Goal: Task Accomplishment & Management: Use online tool/utility

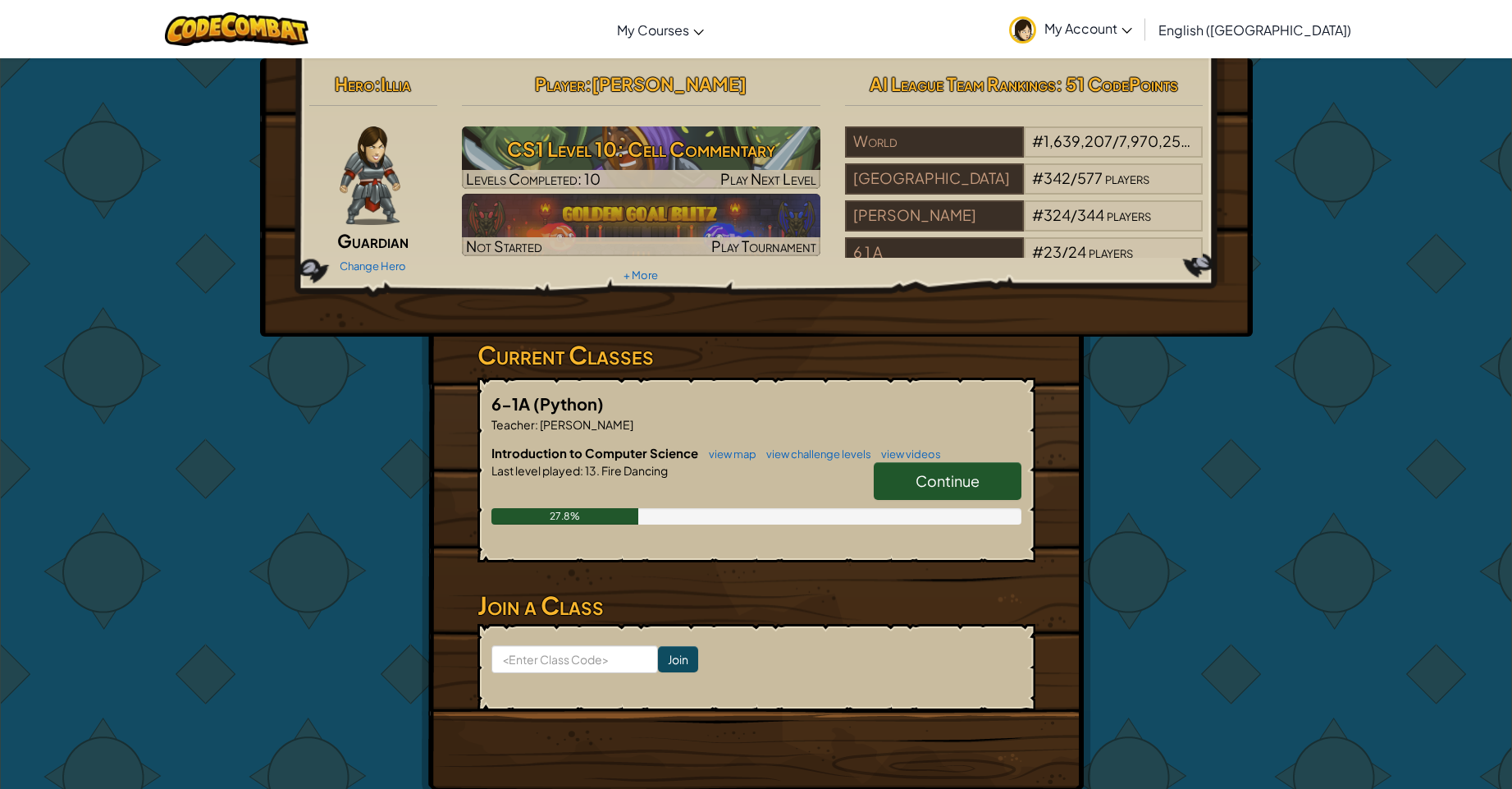
click at [942, 482] on span "Continue" at bounding box center [948, 480] width 64 height 19
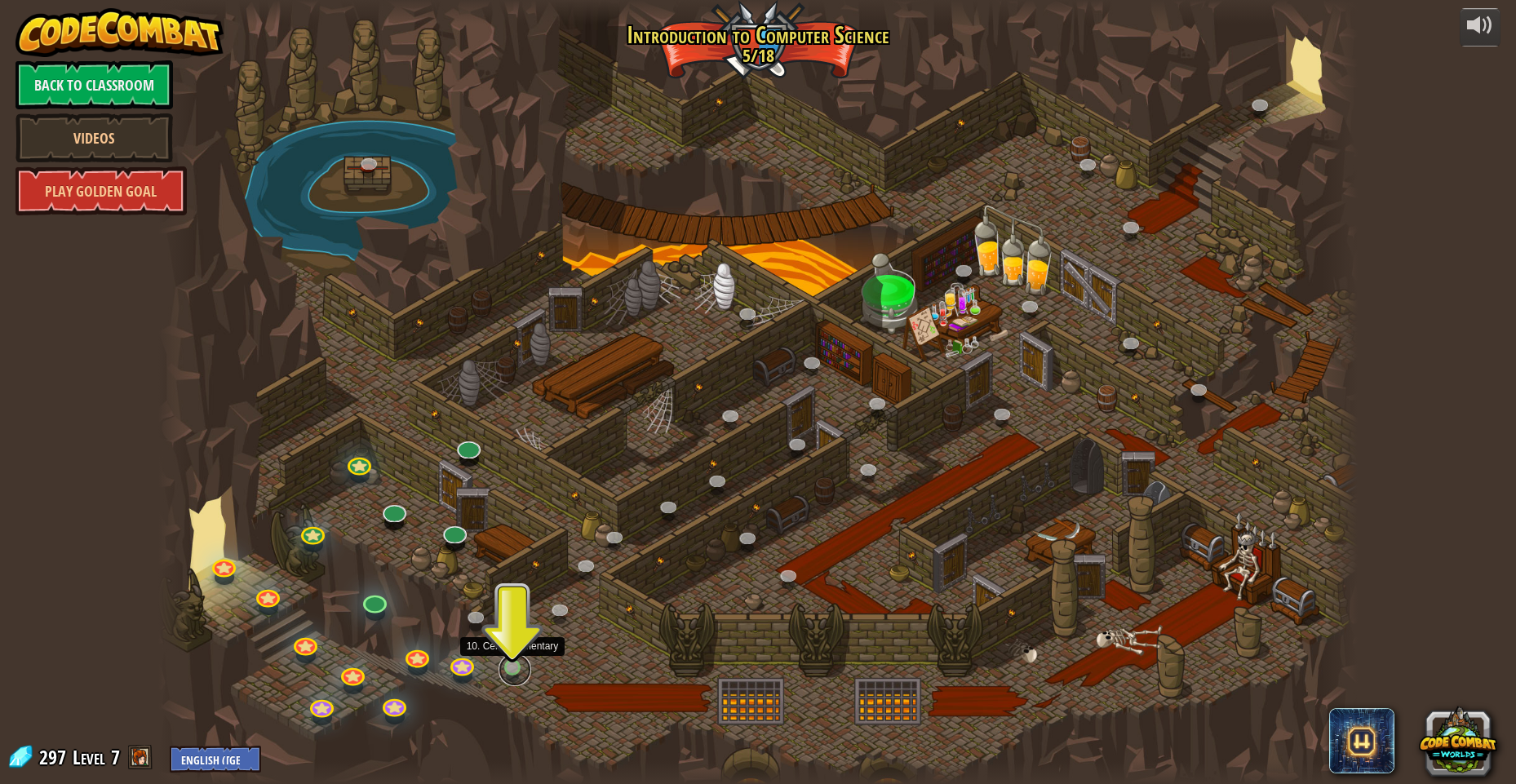
click at [514, 666] on link at bounding box center [514, 669] width 33 height 33
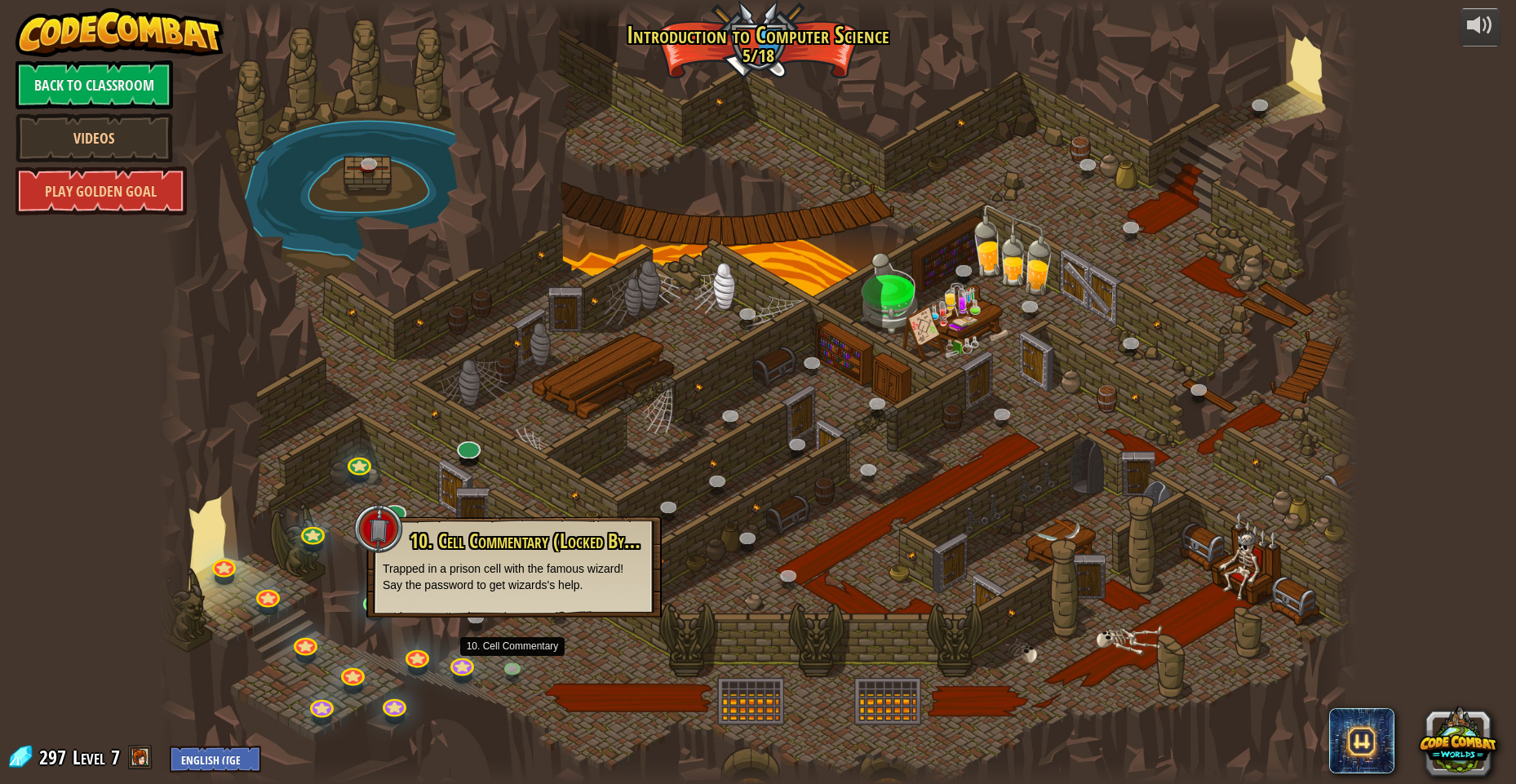
click at [523, 657] on div at bounding box center [758, 392] width 1200 height 784
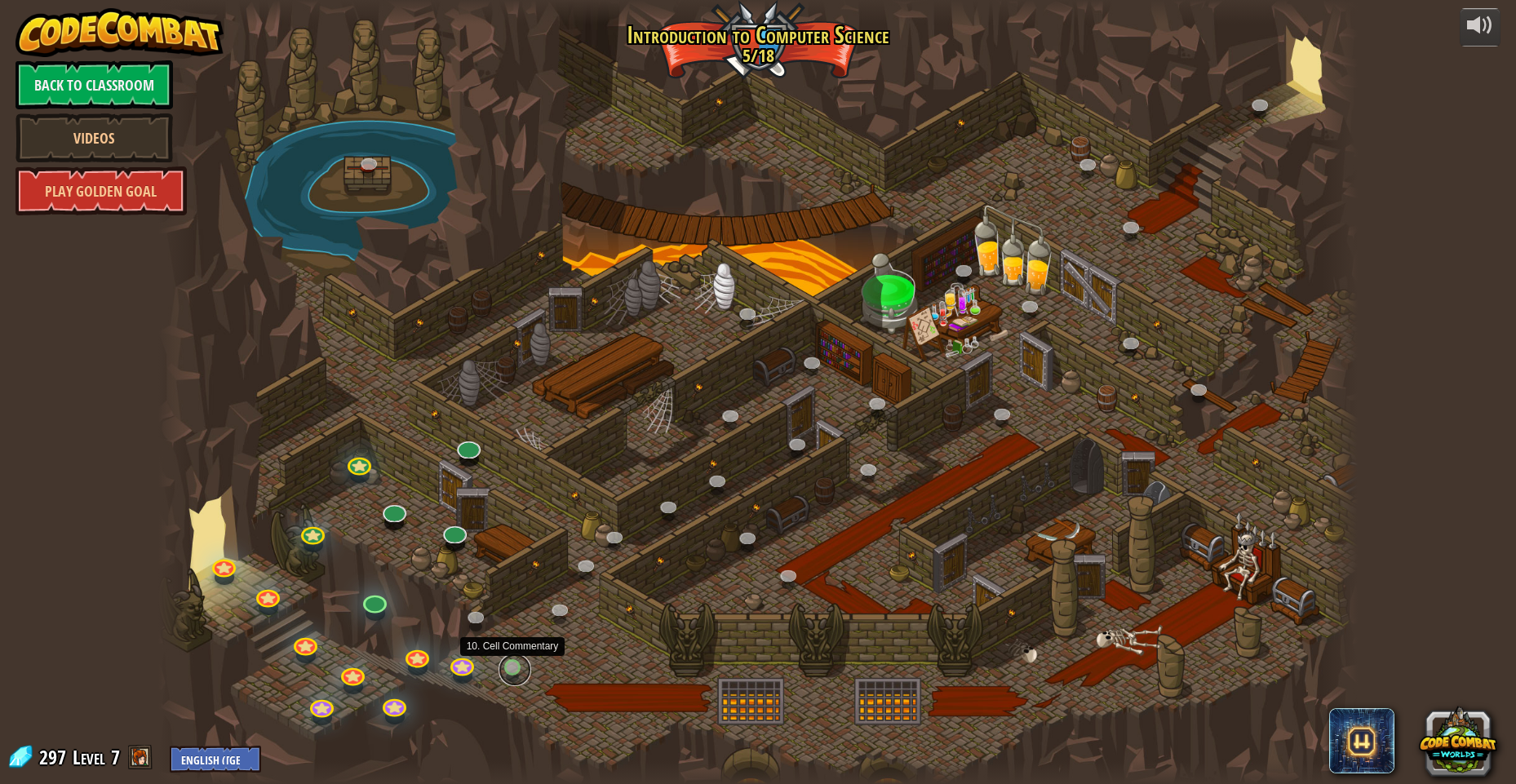
click at [504, 674] on link at bounding box center [514, 669] width 33 height 33
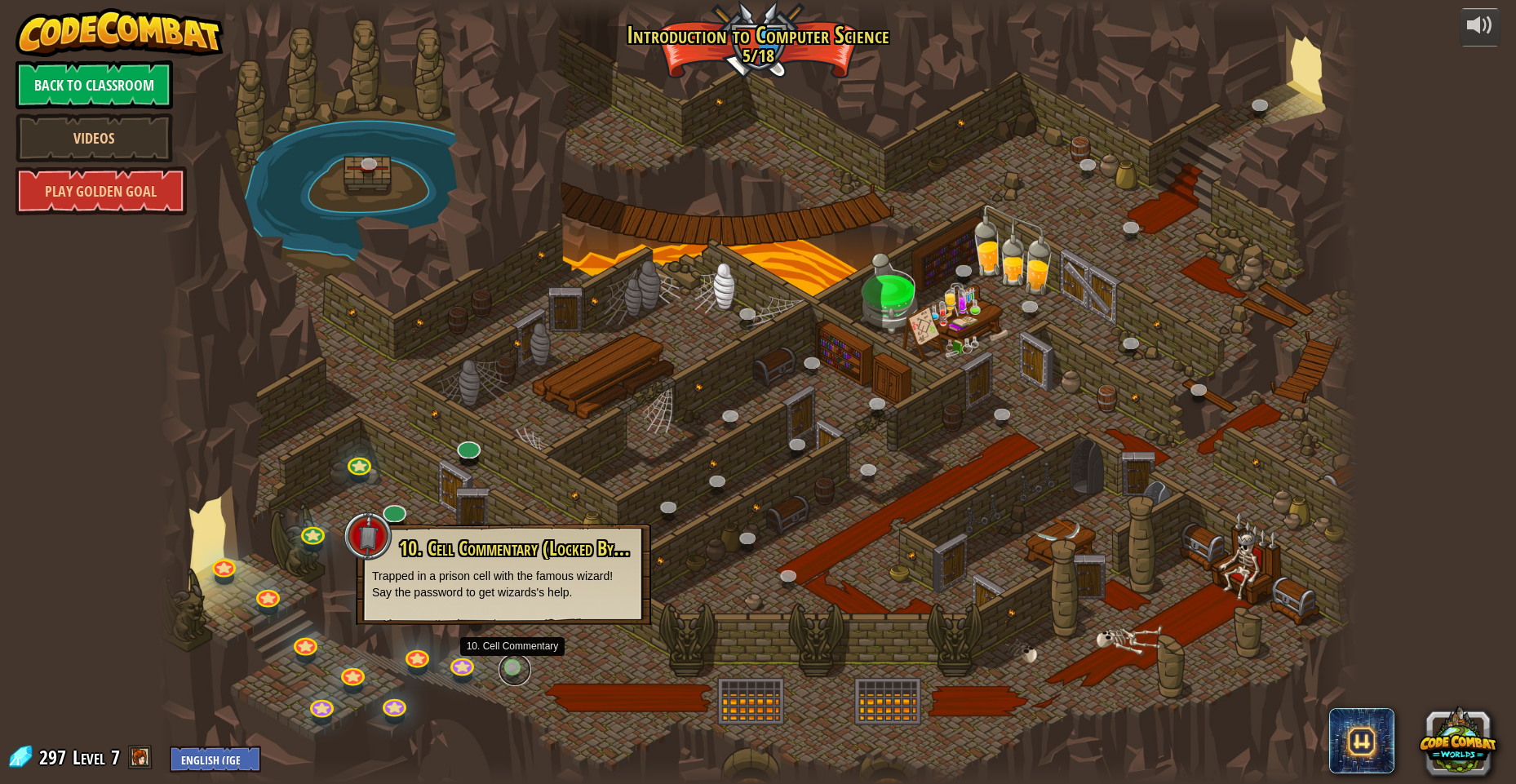
click at [504, 674] on link at bounding box center [514, 669] width 33 height 33
drag, startPoint x: 504, startPoint y: 671, endPoint x: 502, endPoint y: 693, distance: 22.1
drag, startPoint x: 501, startPoint y: 594, endPoint x: 449, endPoint y: 608, distance: 53.9
click at [454, 600] on div "10. Cell Commentary (Locked By Teacher) Trapped in a prison cell with the famou…" at bounding box center [504, 573] width 296 height 101
click at [449, 612] on div "10. Cell Commentary (Locked By Teacher) Trapped in a prison cell with the famou…" at bounding box center [504, 573] width 296 height 101
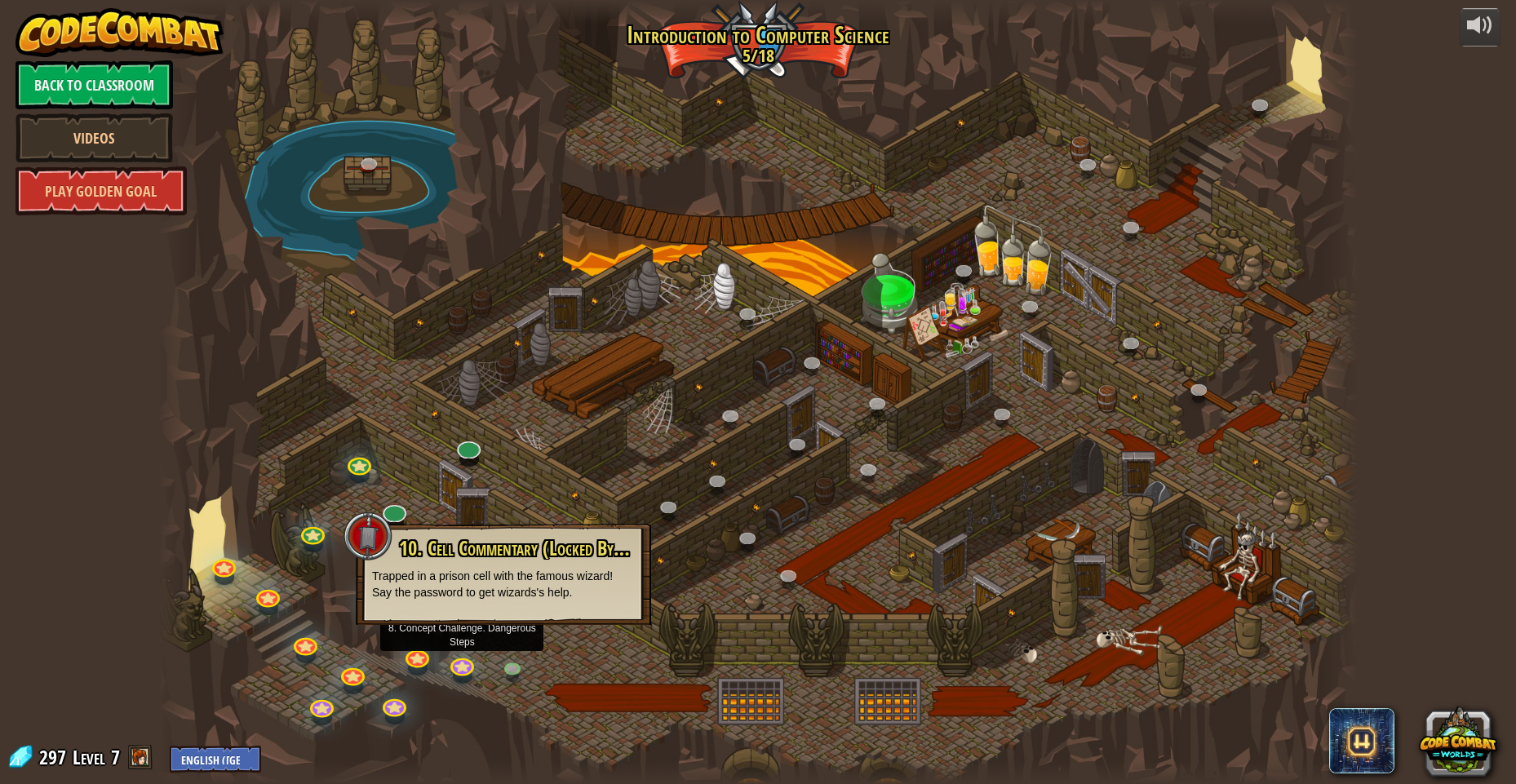
drag, startPoint x: 462, startPoint y: 654, endPoint x: 489, endPoint y: 655, distance: 27.0
click at [472, 655] on div at bounding box center [758, 392] width 1200 height 784
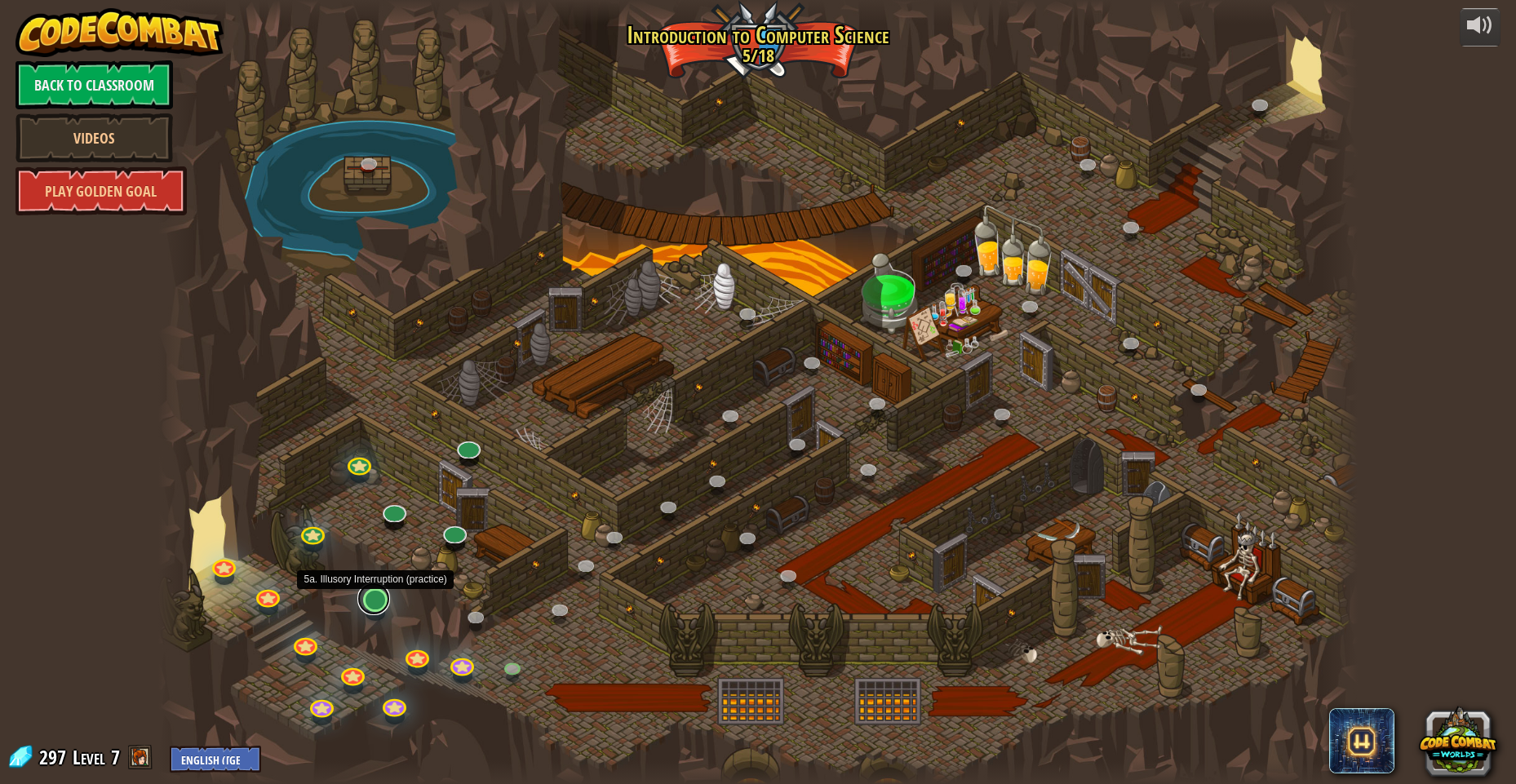
click at [376, 600] on link at bounding box center [374, 599] width 33 height 33
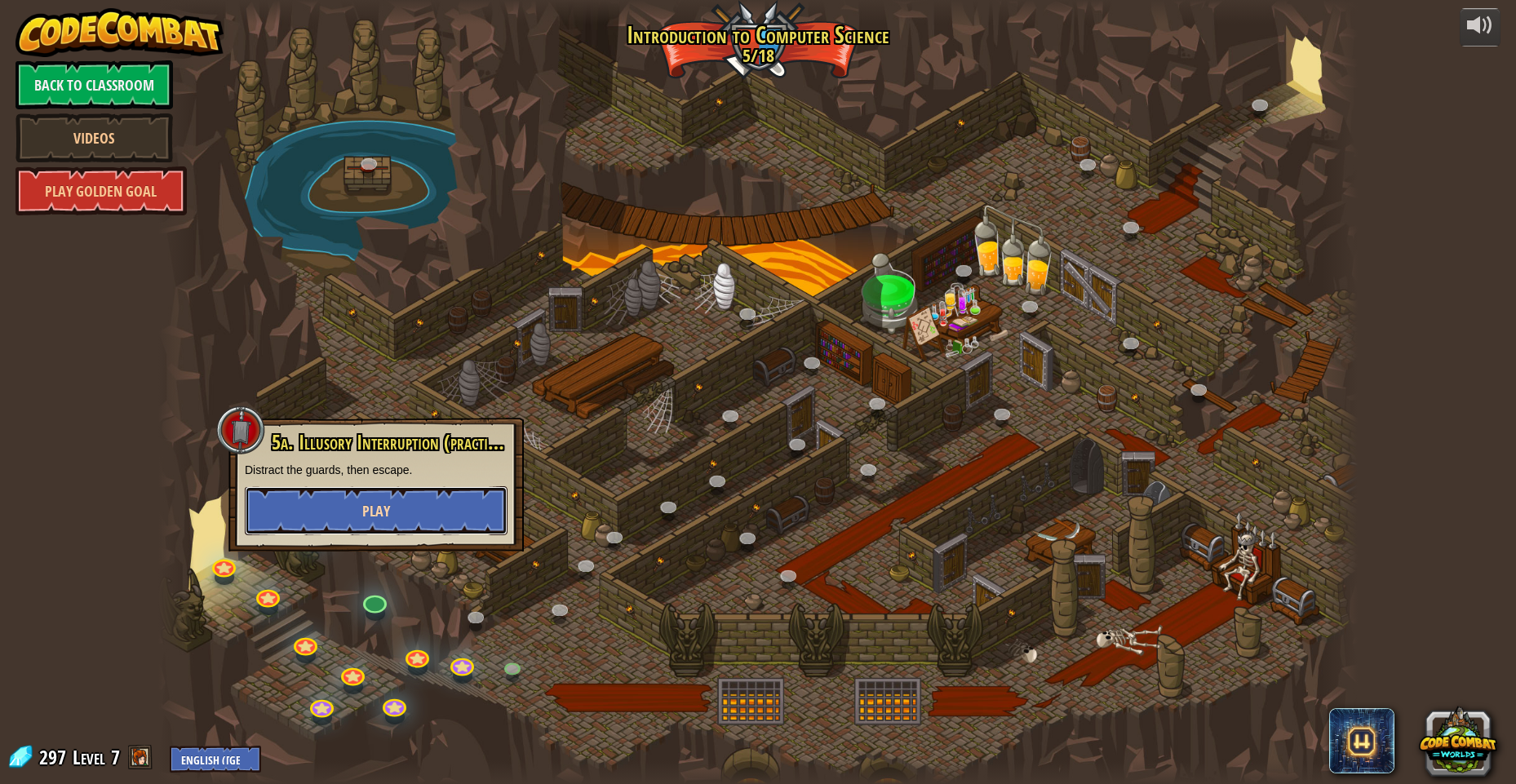
click at [390, 515] on button "Play" at bounding box center [376, 510] width 263 height 49
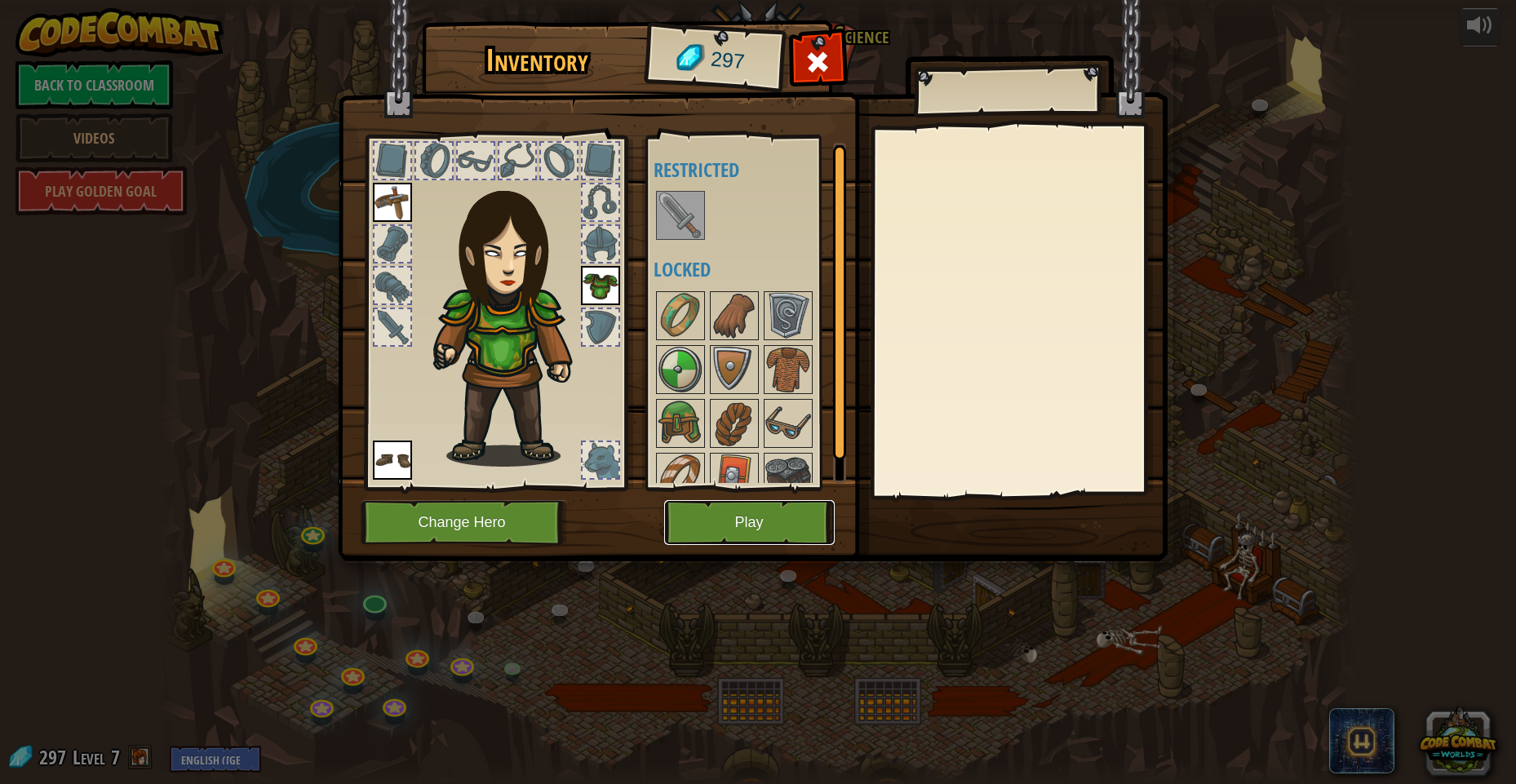
click at [734, 518] on button "Play" at bounding box center [749, 522] width 170 height 45
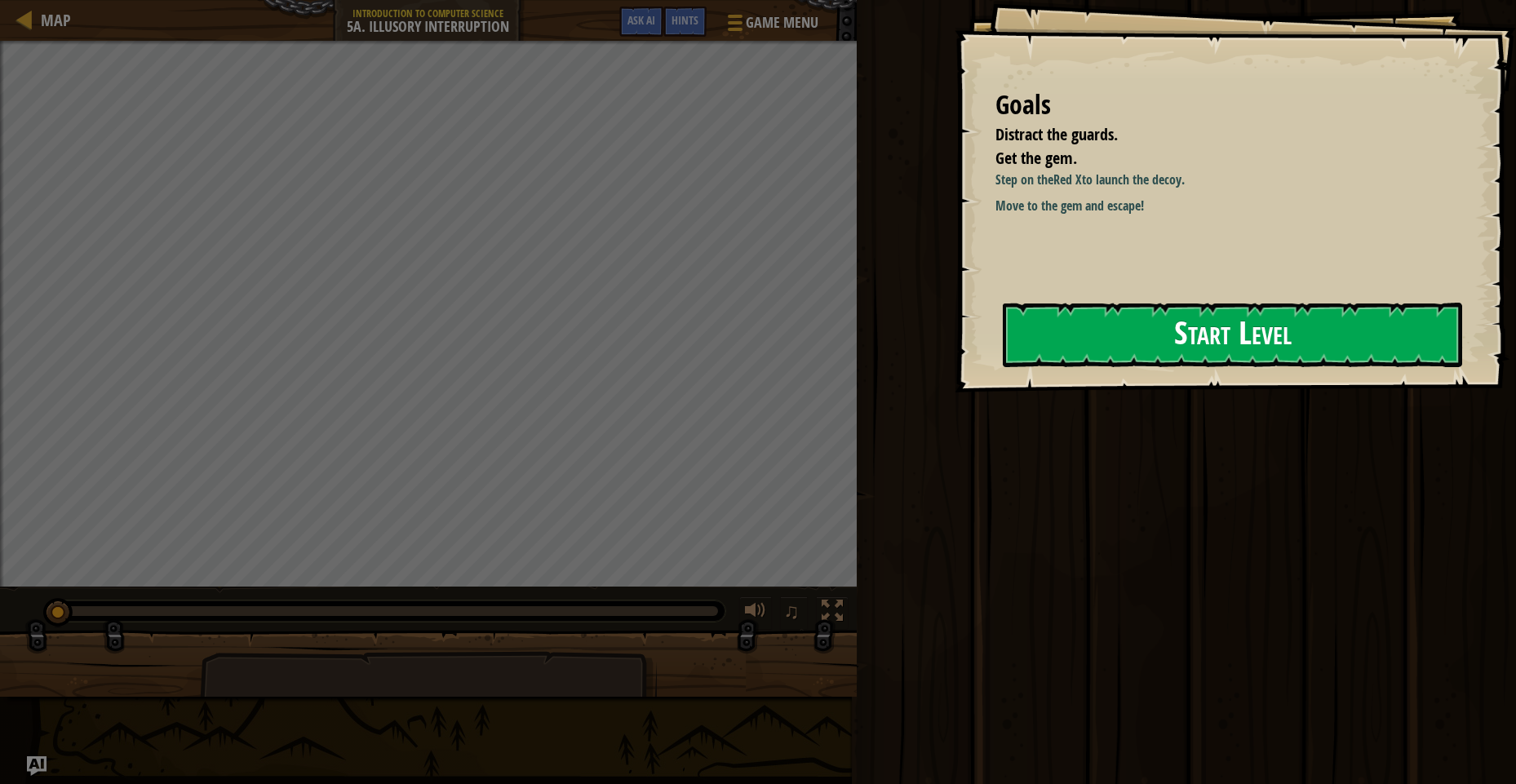
click at [1040, 345] on button "Start Level" at bounding box center [1233, 334] width 460 height 64
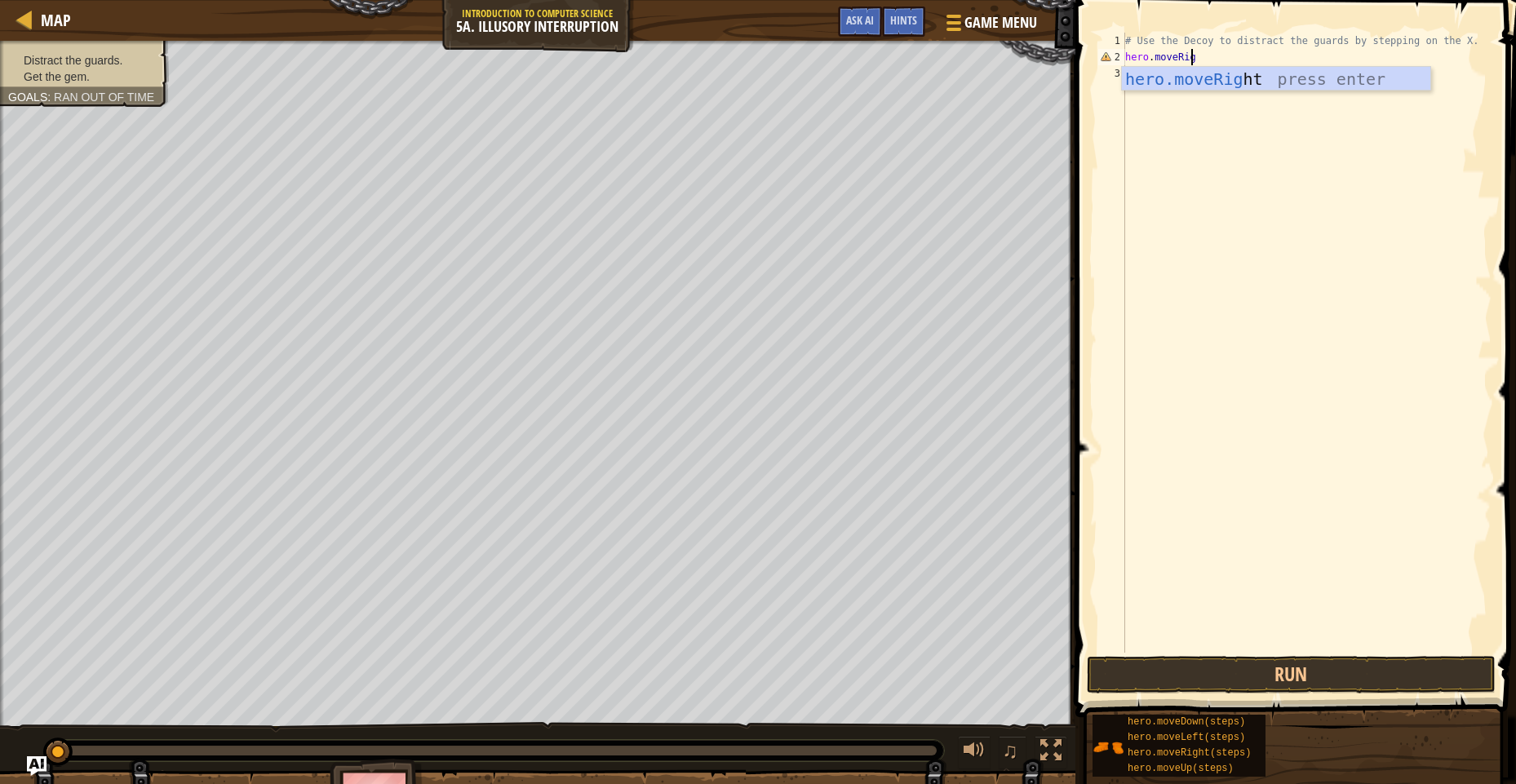
scroll to position [8, 5]
type textarea "hero.moveRight"
click at [1206, 61] on div "# Use the Decoy to distract the guards by stepping on the X. hero . moveRight (…" at bounding box center [1306, 359] width 370 height 652
click at [1235, 675] on button "Run" at bounding box center [1291, 675] width 409 height 38
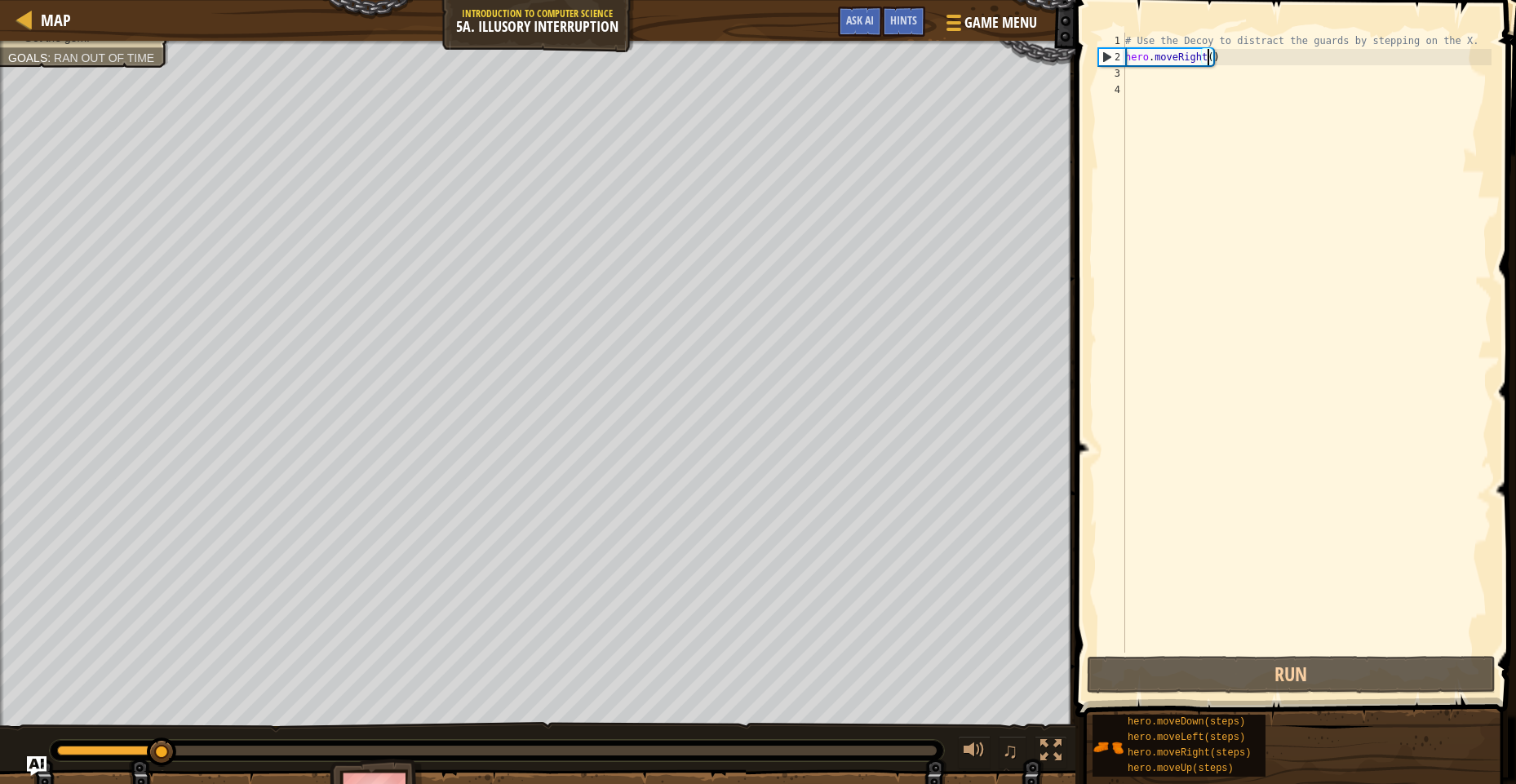
scroll to position [8, 7]
click at [1300, 665] on button "Run" at bounding box center [1291, 675] width 409 height 38
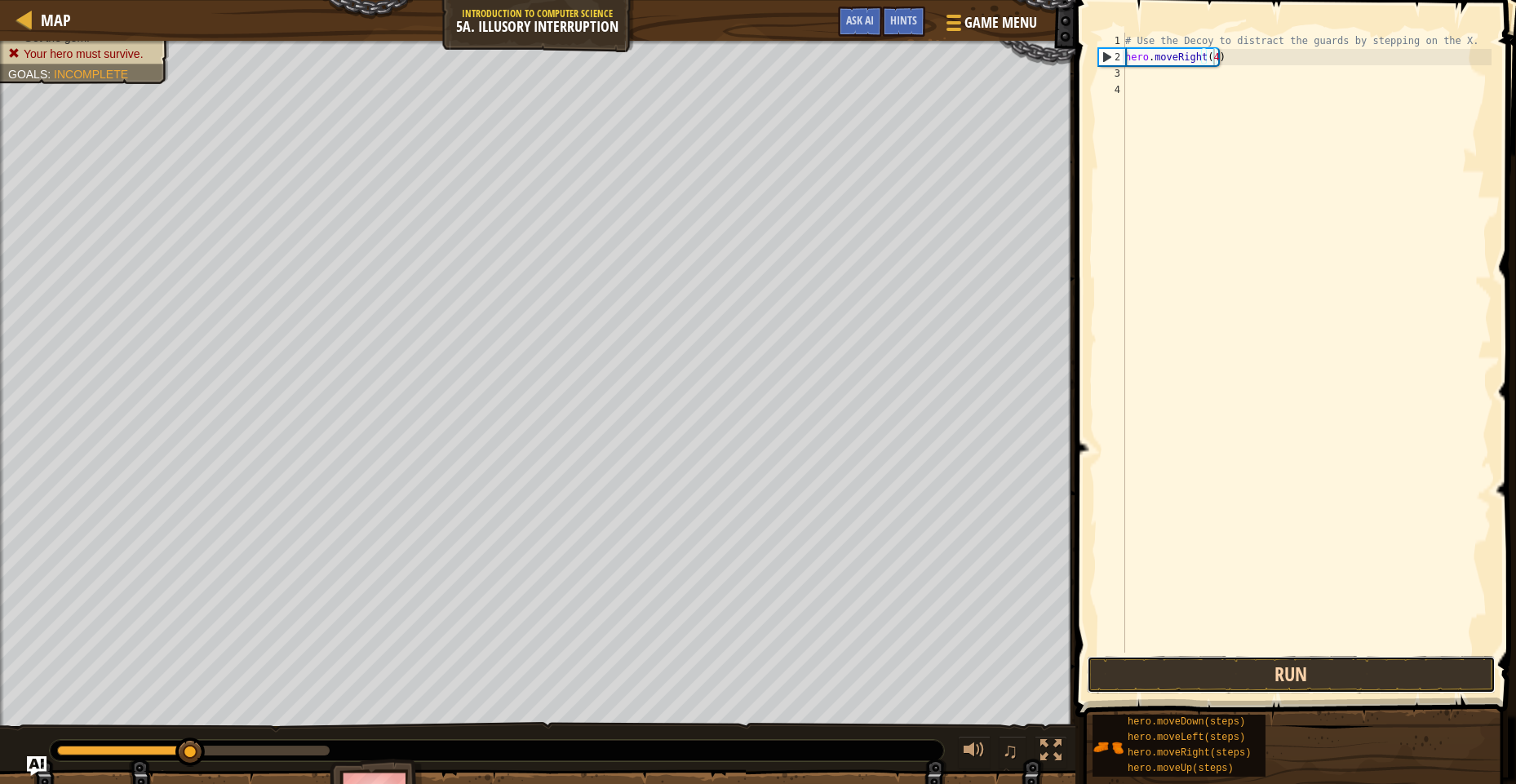
click at [1283, 687] on button "Run" at bounding box center [1291, 675] width 409 height 38
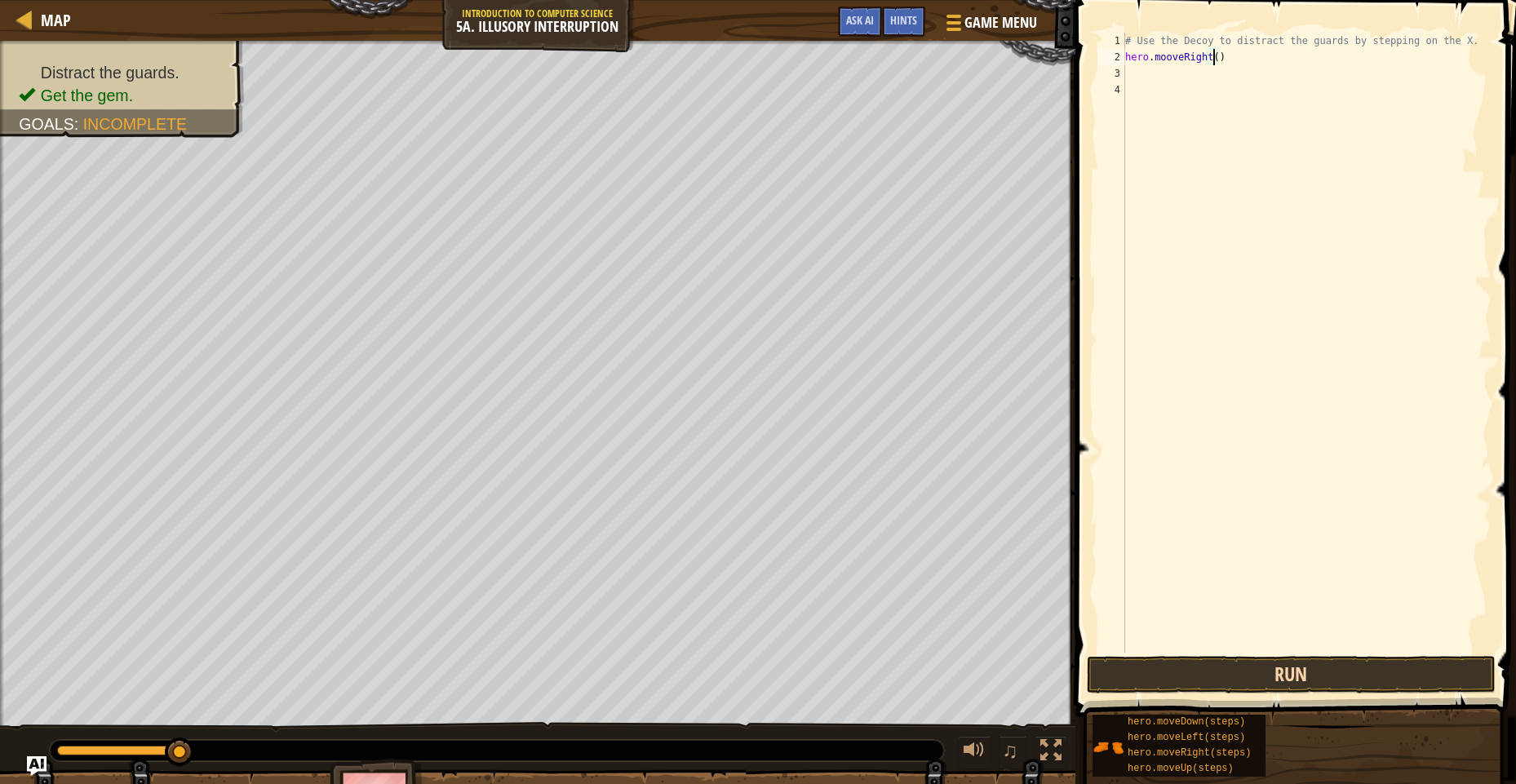
type textarea "hero.mooveRight()"
click at [1206, 668] on button "Run" at bounding box center [1291, 675] width 409 height 38
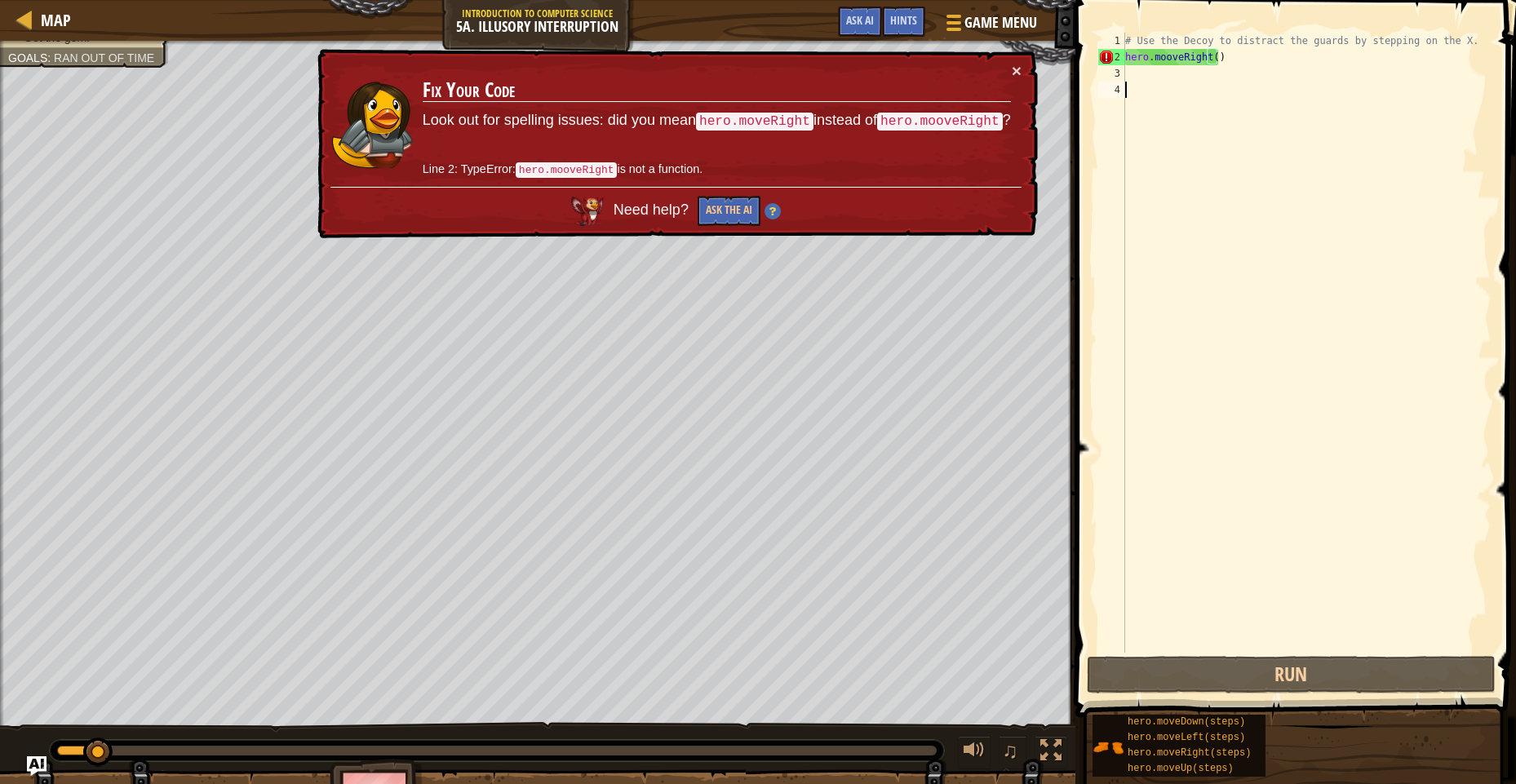
drag, startPoint x: 1255, startPoint y: 538, endPoint x: 1213, endPoint y: 518, distance: 46.5
click at [1237, 534] on div "# Use the Decoy to distract the guards by stepping on the X. hero . mooveRight …" at bounding box center [1306, 359] width 370 height 652
click at [1266, 657] on button "Run" at bounding box center [1291, 675] width 409 height 38
click at [1170, 55] on div "# Use the Decoy to distract the guards by stepping on the X. hero . mooveRight …" at bounding box center [1306, 359] width 370 height 652
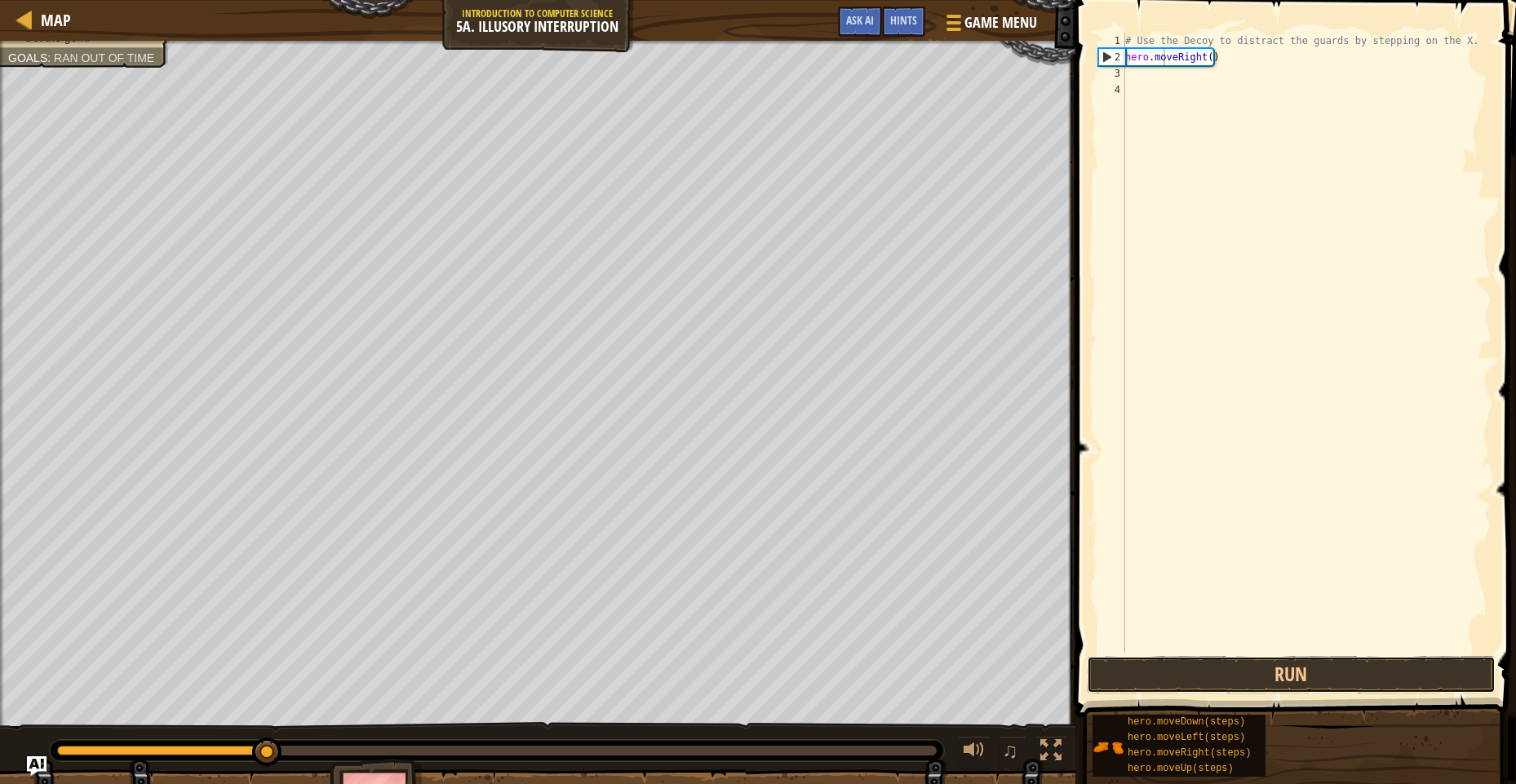
drag, startPoint x: 1292, startPoint y: 669, endPoint x: 1255, endPoint y: 635, distance: 50.2
click at [1292, 668] on button "Run" at bounding box center [1291, 675] width 409 height 38
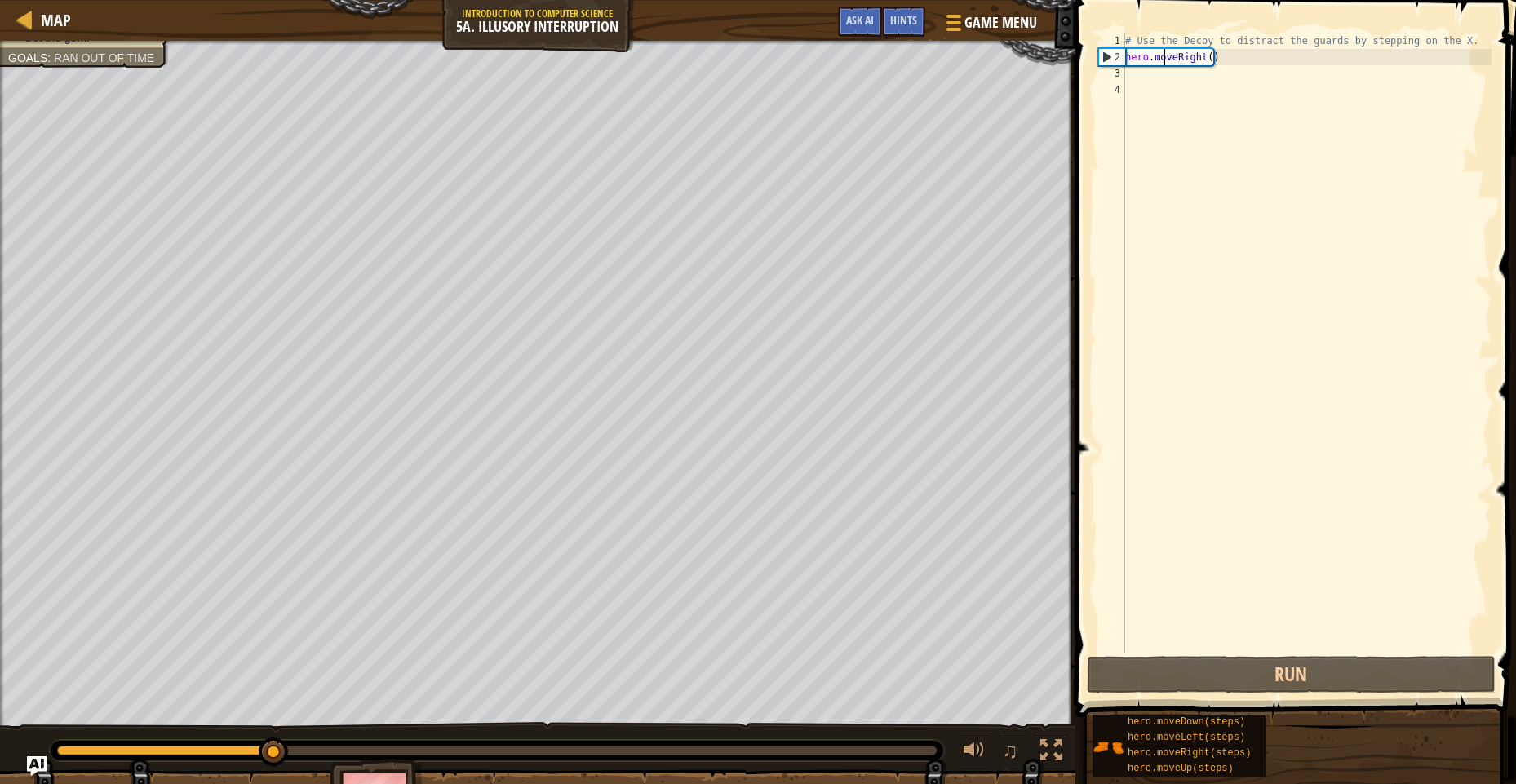
click at [1254, 62] on div "# Use the Decoy to distract the guards by stepping on the X. hero . moveRight (…" at bounding box center [1306, 359] width 370 height 652
drag, startPoint x: 1126, startPoint y: 56, endPoint x: 1112, endPoint y: 71, distance: 20.5
click at [1112, 71] on div "hero.moveRight() 1 2 3 4 # Use the Decoy to distract the guards by stepping on …" at bounding box center [1293, 343] width 396 height 620
type textarea "hero.moveRight()"
click at [1128, 76] on div "# Use the Decoy to distract the guards by stepping on the X. hero . moveRight (…" at bounding box center [1306, 343] width 370 height 620
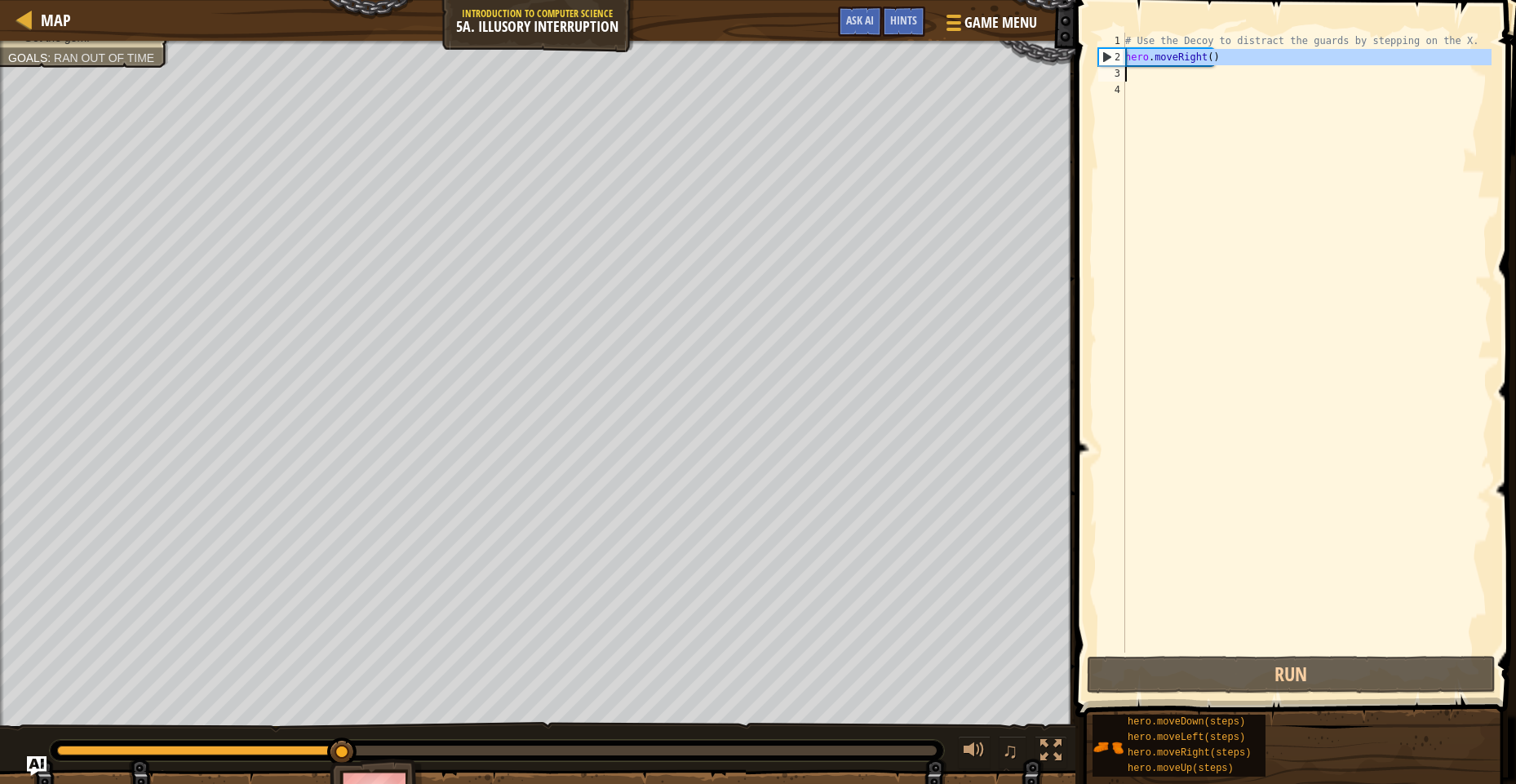
scroll to position [8, 0]
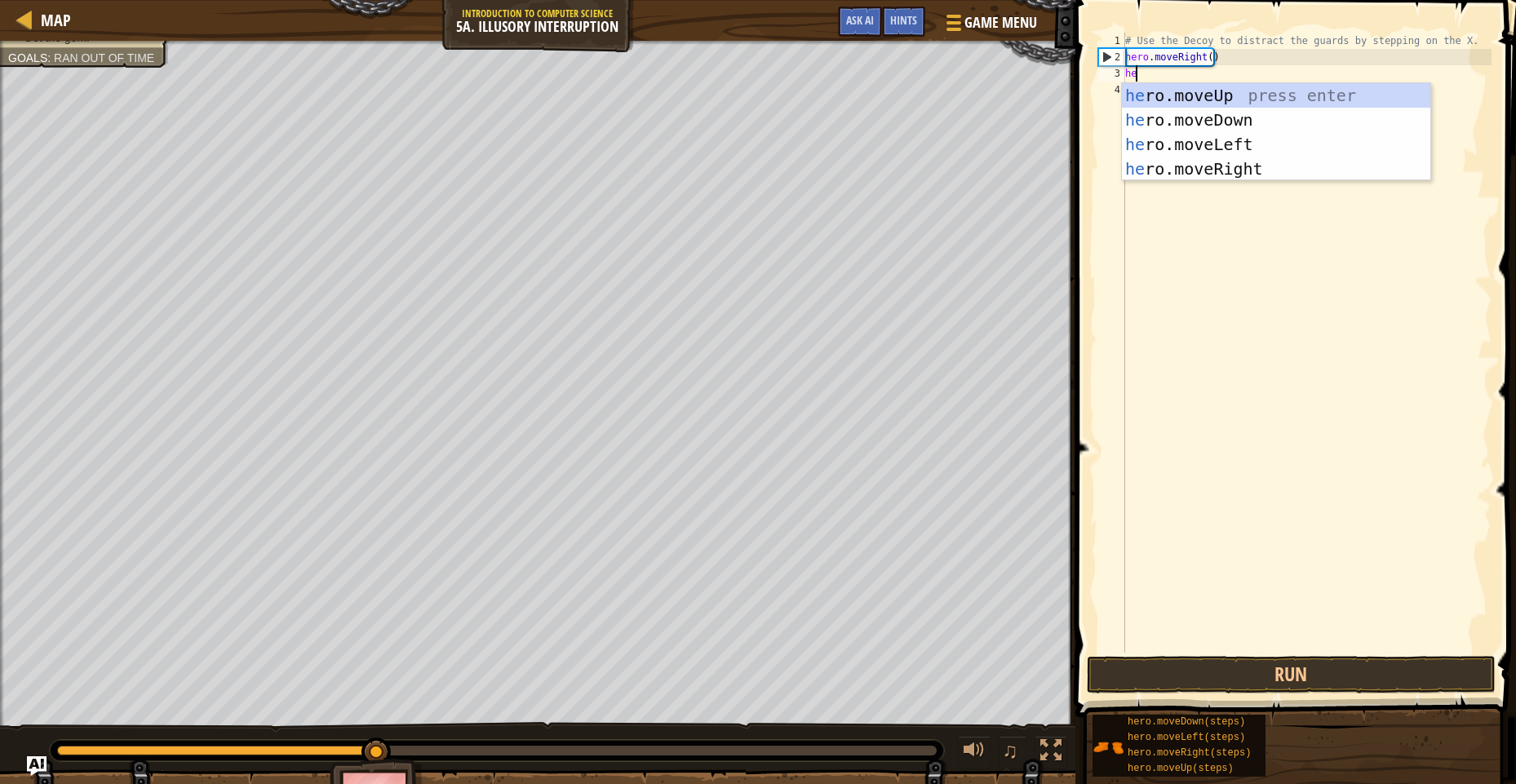
type textarea "hero"
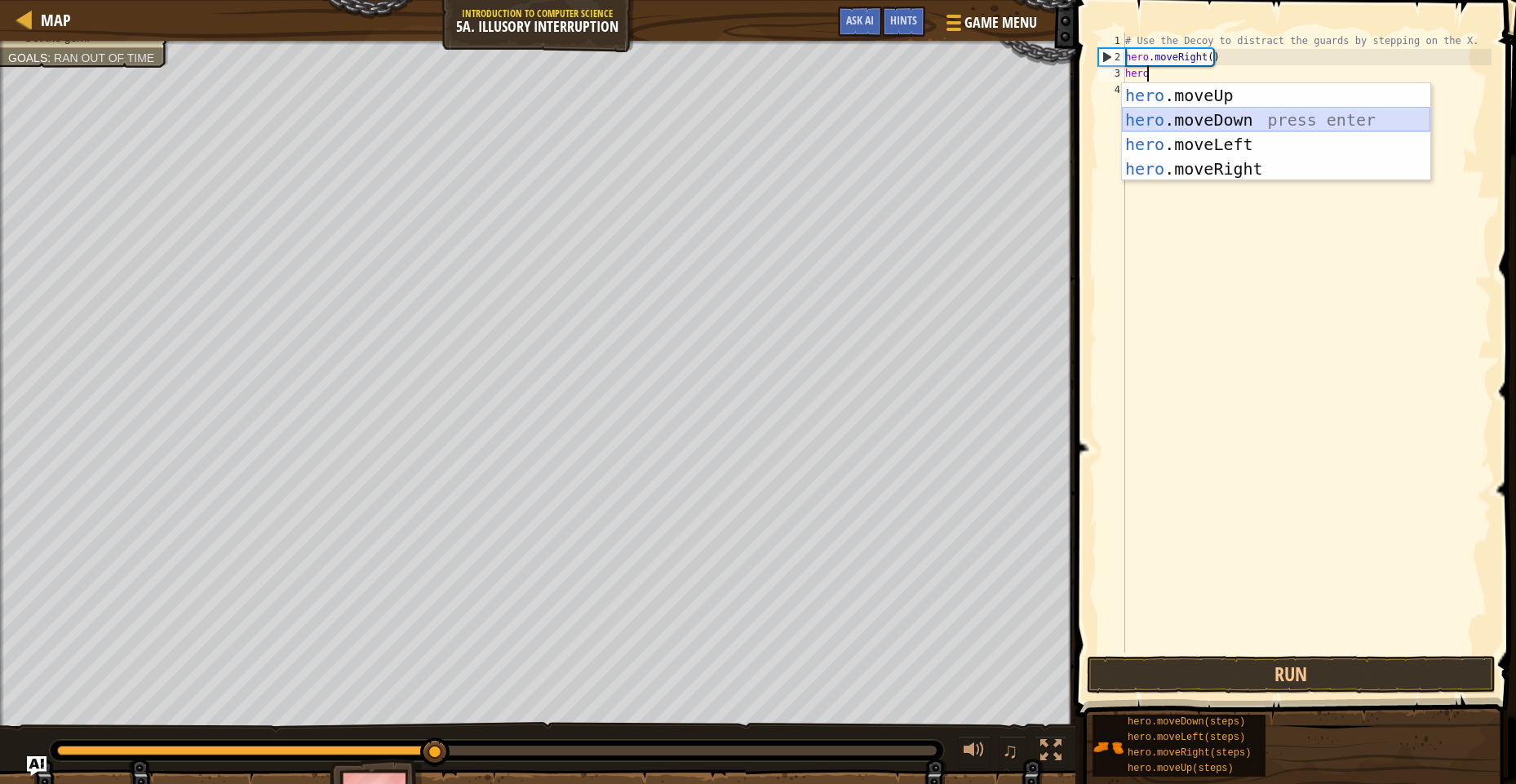
click at [1214, 118] on div "hero .moveUp press enter hero .moveDown press enter hero .moveLeft press enter …" at bounding box center [1276, 156] width 309 height 147
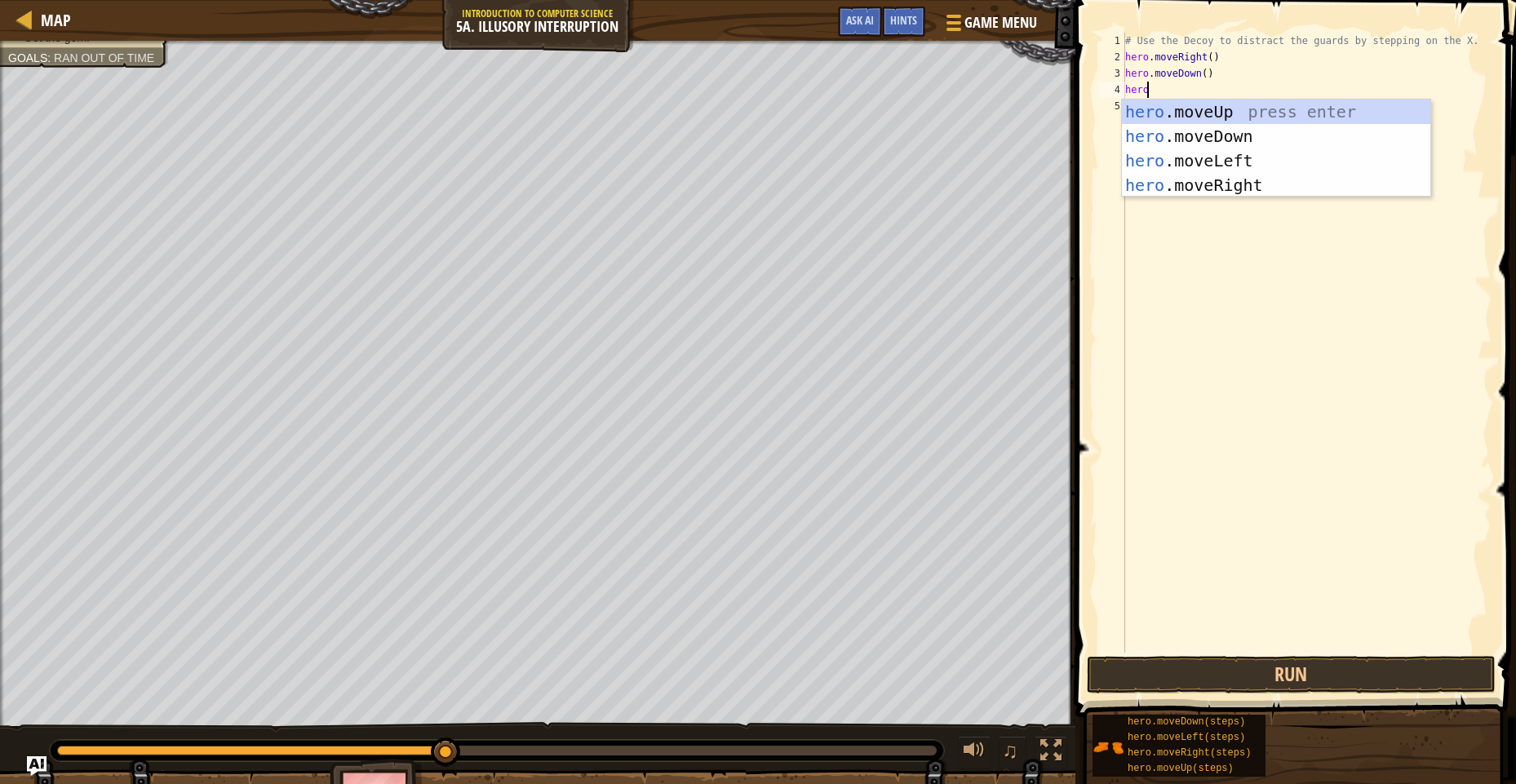
click at [1202, 78] on div "# Use the Decoy to distract the guards by stepping on the X. hero . moveRight (…" at bounding box center [1306, 359] width 370 height 652
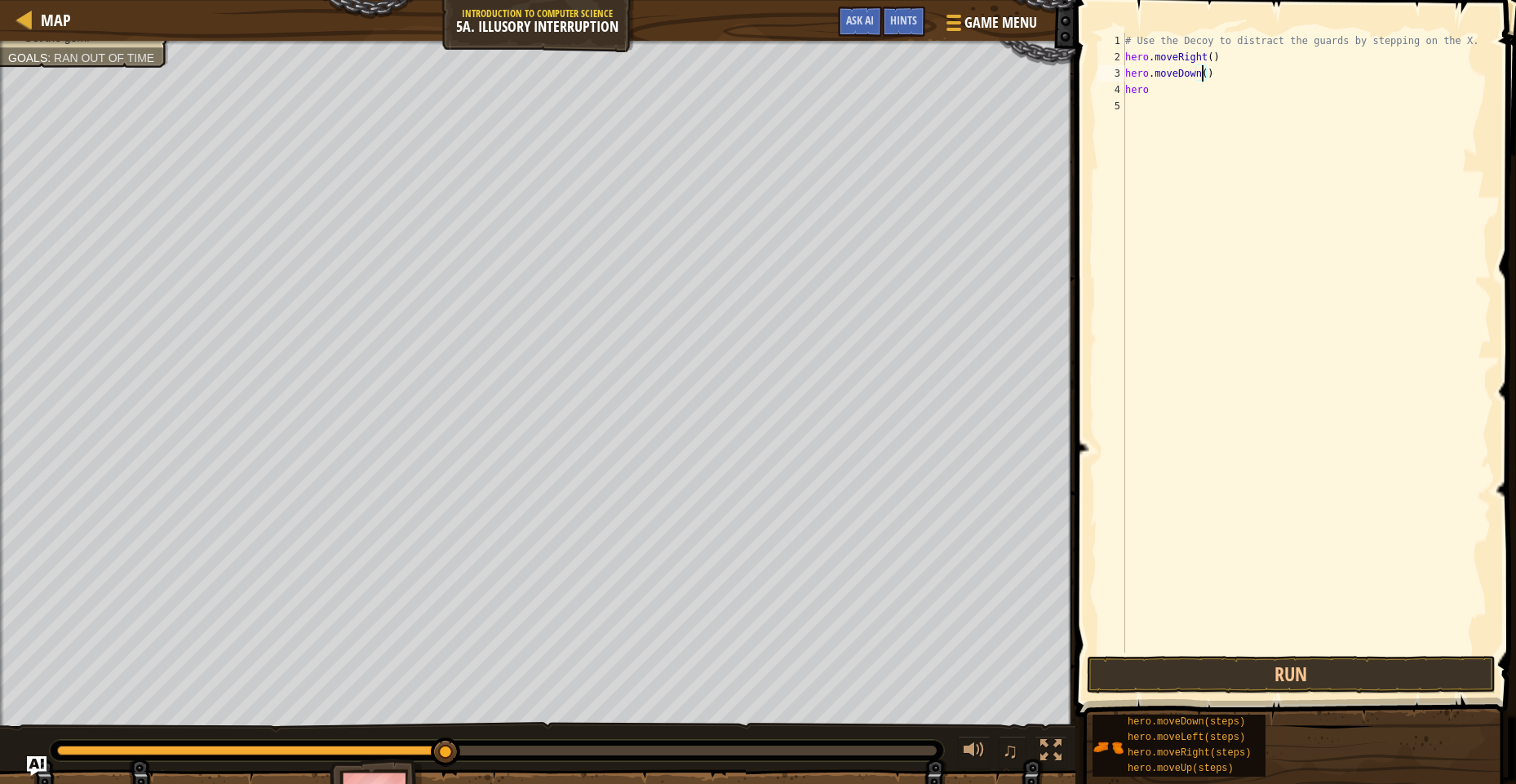
scroll to position [8, 6]
click at [1153, 90] on div "# Use the Decoy to distract the guards by stepping on the X. hero . moveRight (…" at bounding box center [1306, 359] width 370 height 652
click at [1331, 677] on button "Run" at bounding box center [1291, 675] width 409 height 38
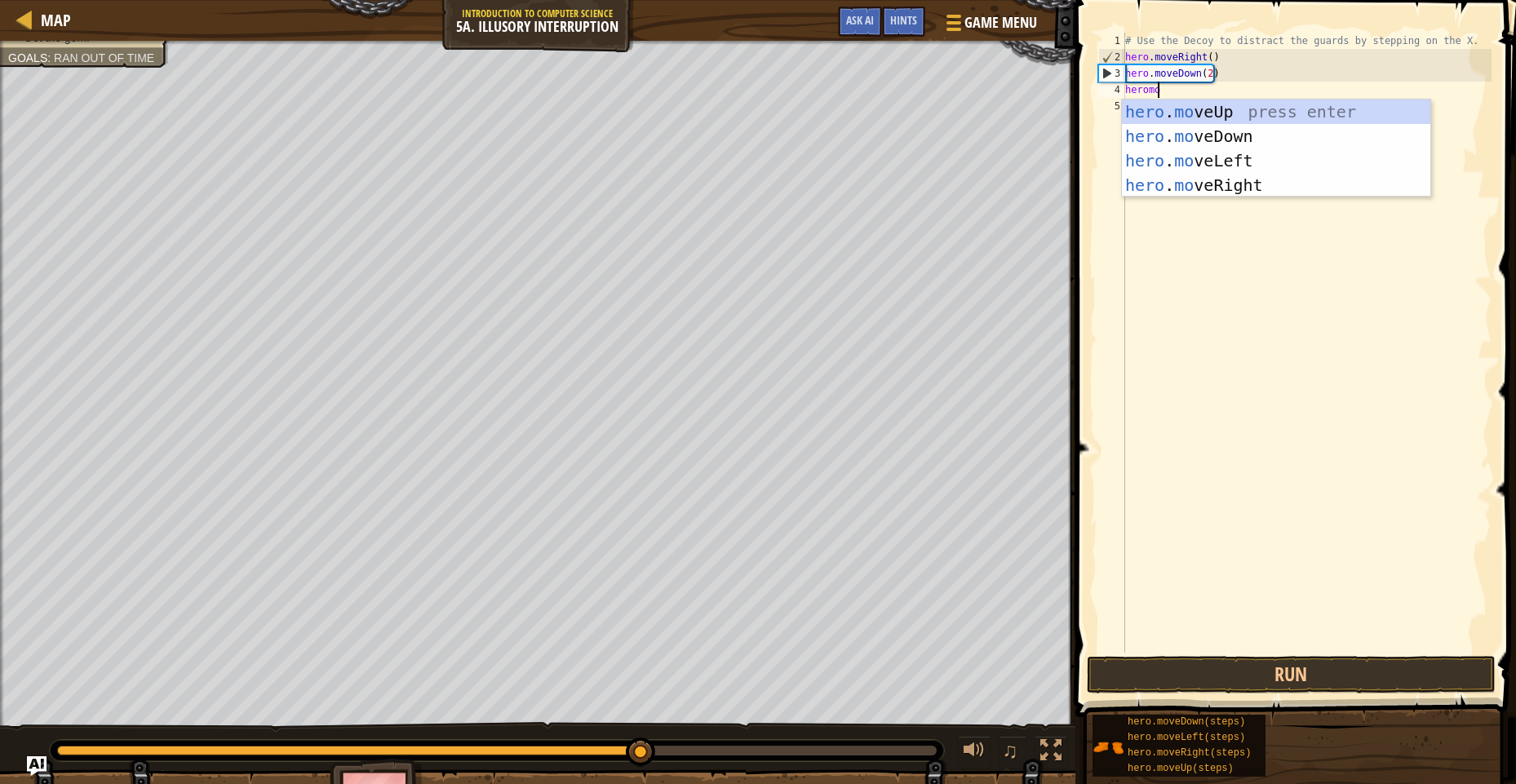
type textarea "heromove"
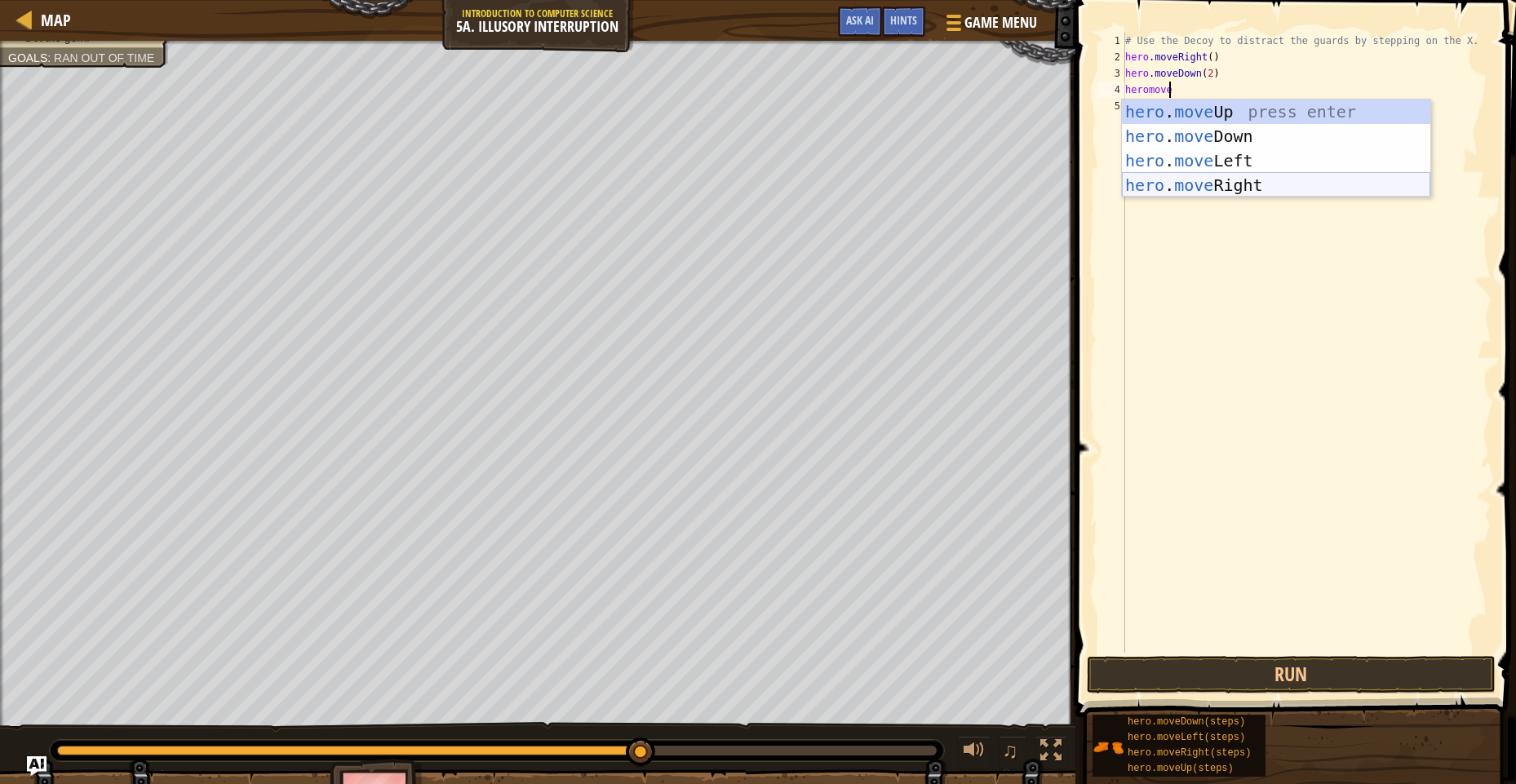
drag, startPoint x: 1230, startPoint y: 184, endPoint x: 1225, endPoint y: 170, distance: 14.9
click at [1230, 182] on div "hero . move Up press enter hero . move Down press enter hero . move Left press …" at bounding box center [1276, 173] width 309 height 147
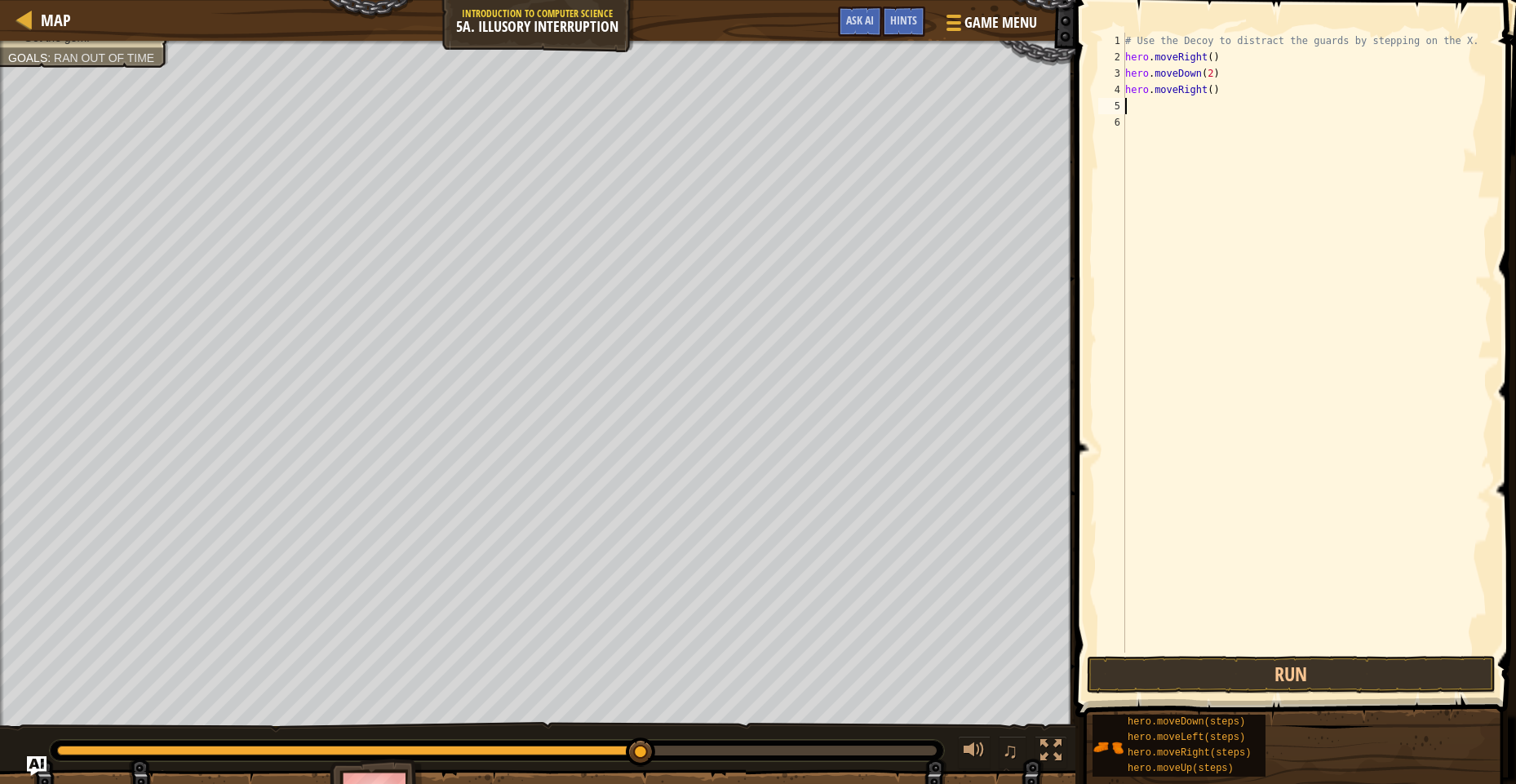
scroll to position [8, 0]
click at [1207, 89] on div "# Use the Decoy to distract the guards by stepping on the X. hero . moveRight (…" at bounding box center [1306, 359] width 370 height 652
drag, startPoint x: 1285, startPoint y: 662, endPoint x: 1292, endPoint y: 668, distance: 9.2
click at [1292, 668] on button "Run" at bounding box center [1291, 675] width 409 height 38
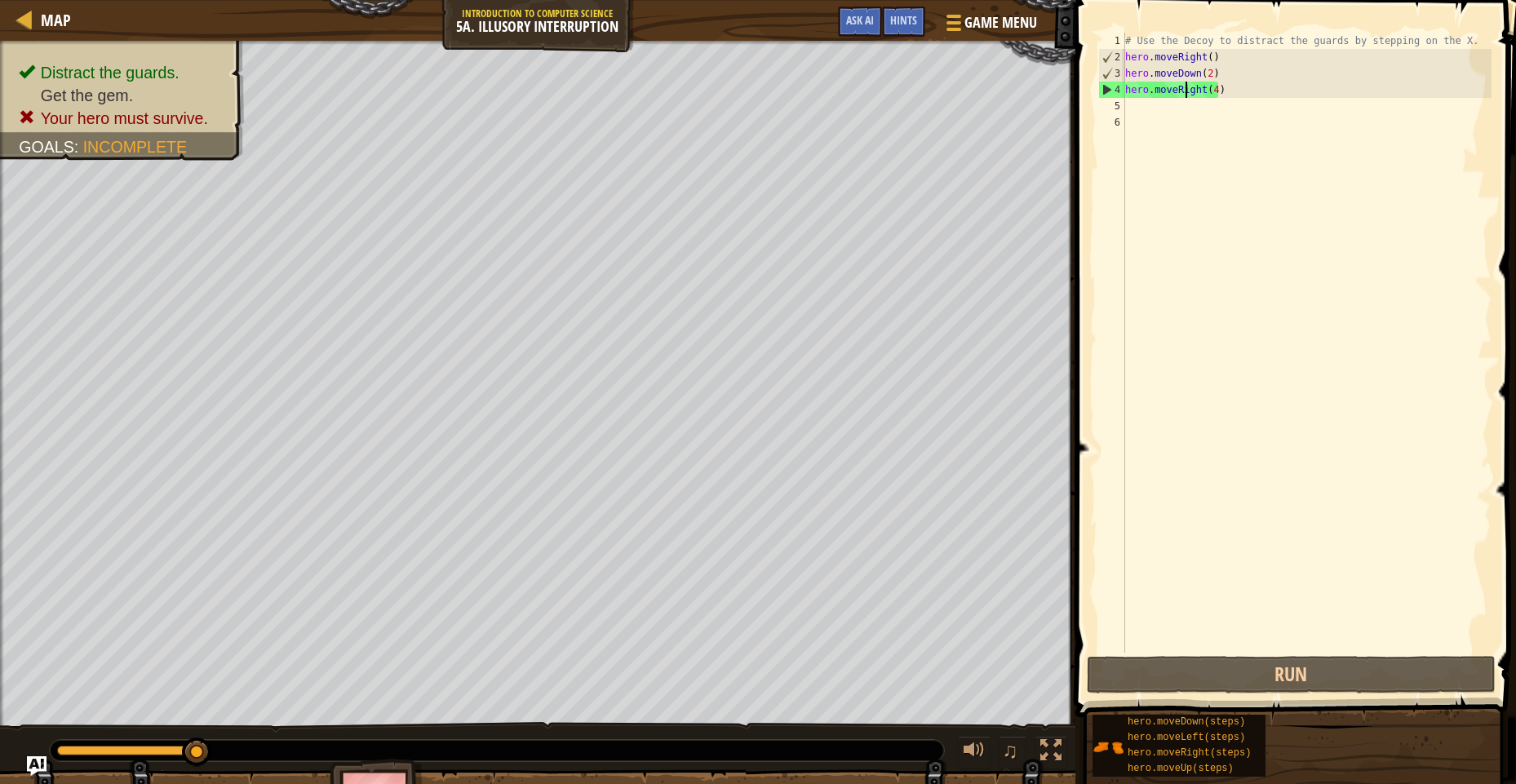
click at [1186, 90] on div "# Use the Decoy to distract the guards by stepping on the X. hero . moveRight (…" at bounding box center [1306, 359] width 370 height 652
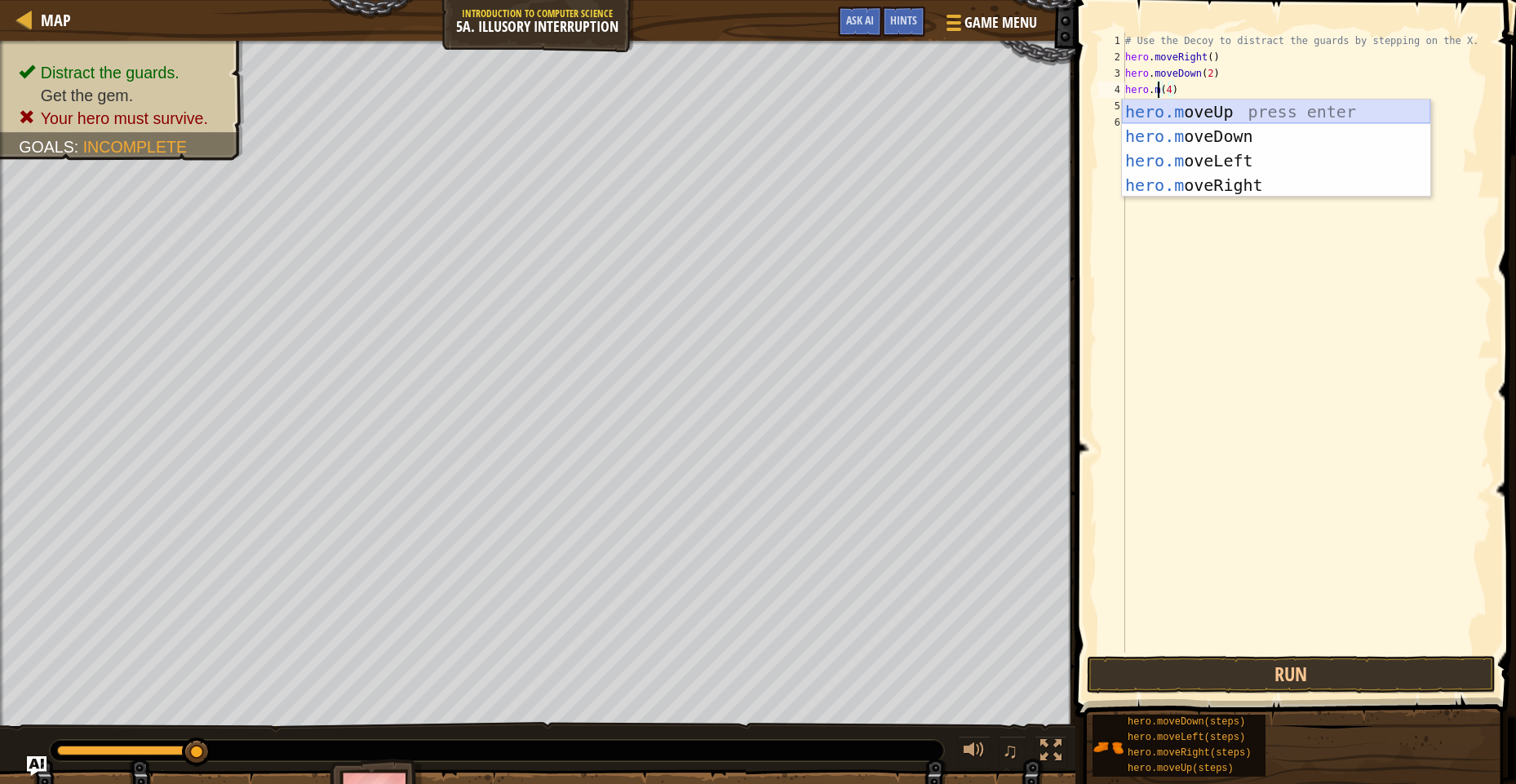
drag, startPoint x: 1200, startPoint y: 114, endPoint x: 1183, endPoint y: 68, distance: 49.0
click at [1200, 112] on div "hero.m oveUp press enter hero.m oveDown press enter hero.m oveLeft press enter …" at bounding box center [1276, 173] width 309 height 147
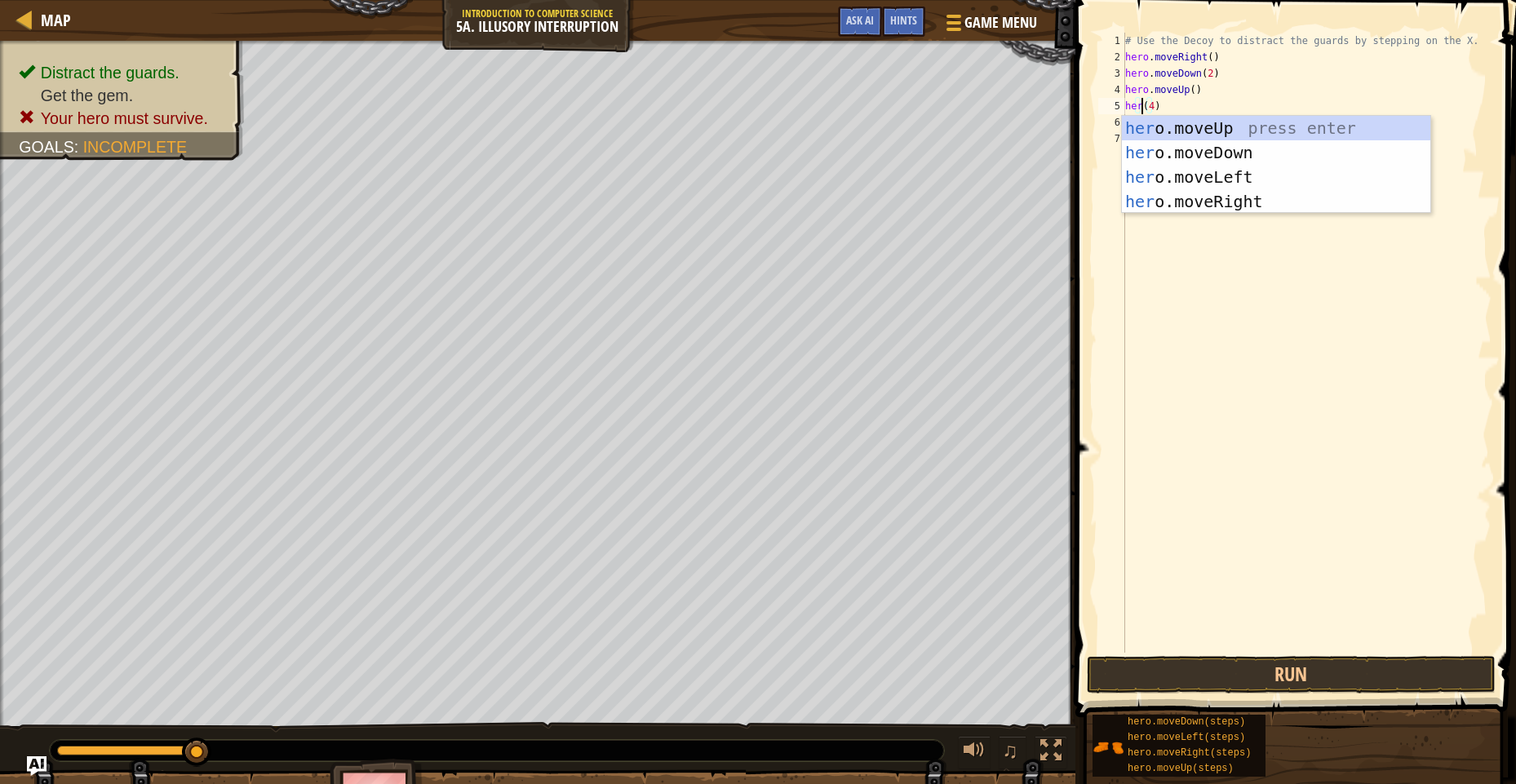
scroll to position [8, 2]
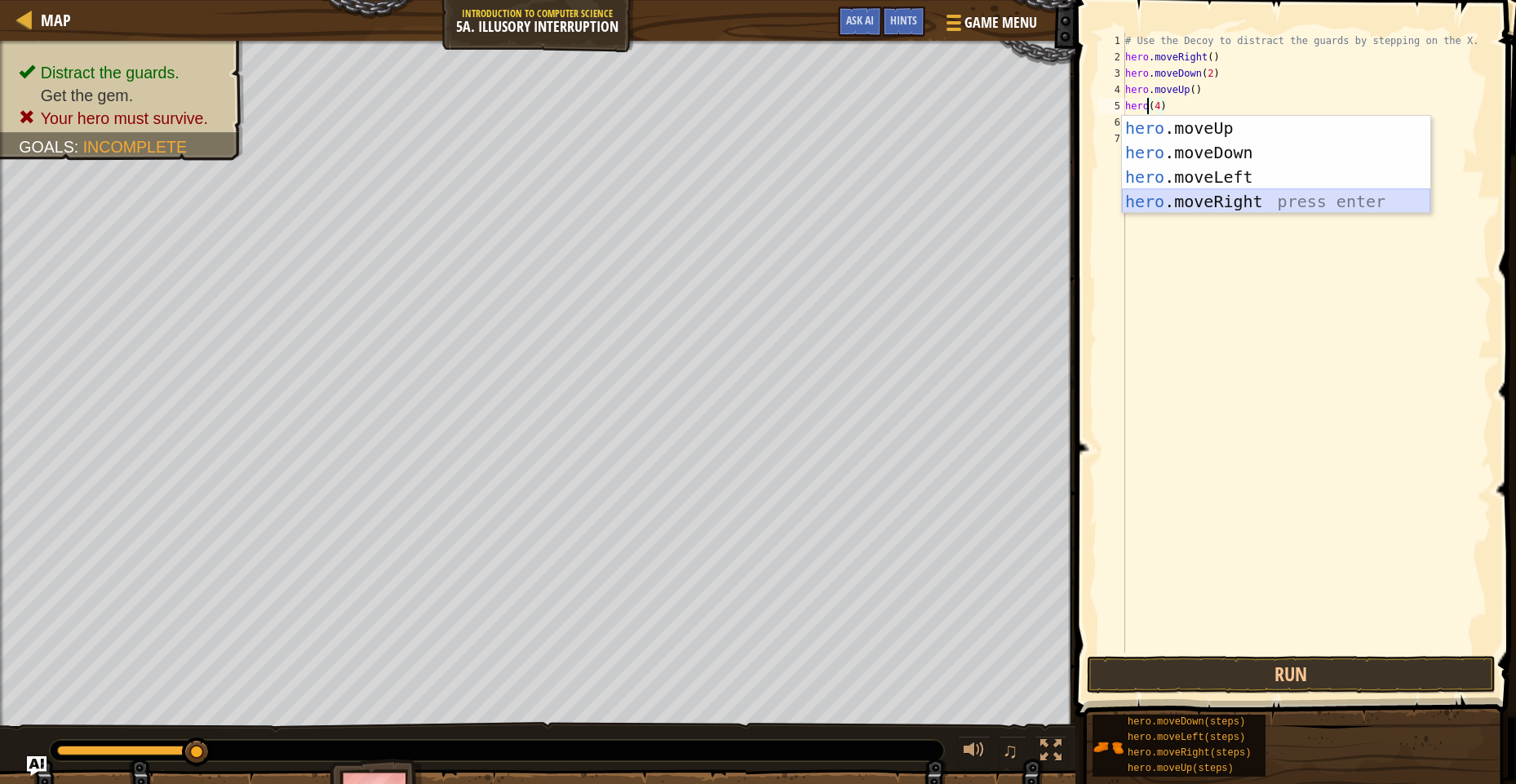
drag, startPoint x: 1186, startPoint y: 200, endPoint x: 1197, endPoint y: 213, distance: 17.0
click at [1189, 200] on div "hero .moveUp press enter hero .moveDown press enter hero .moveLeft press enter …" at bounding box center [1276, 189] width 309 height 147
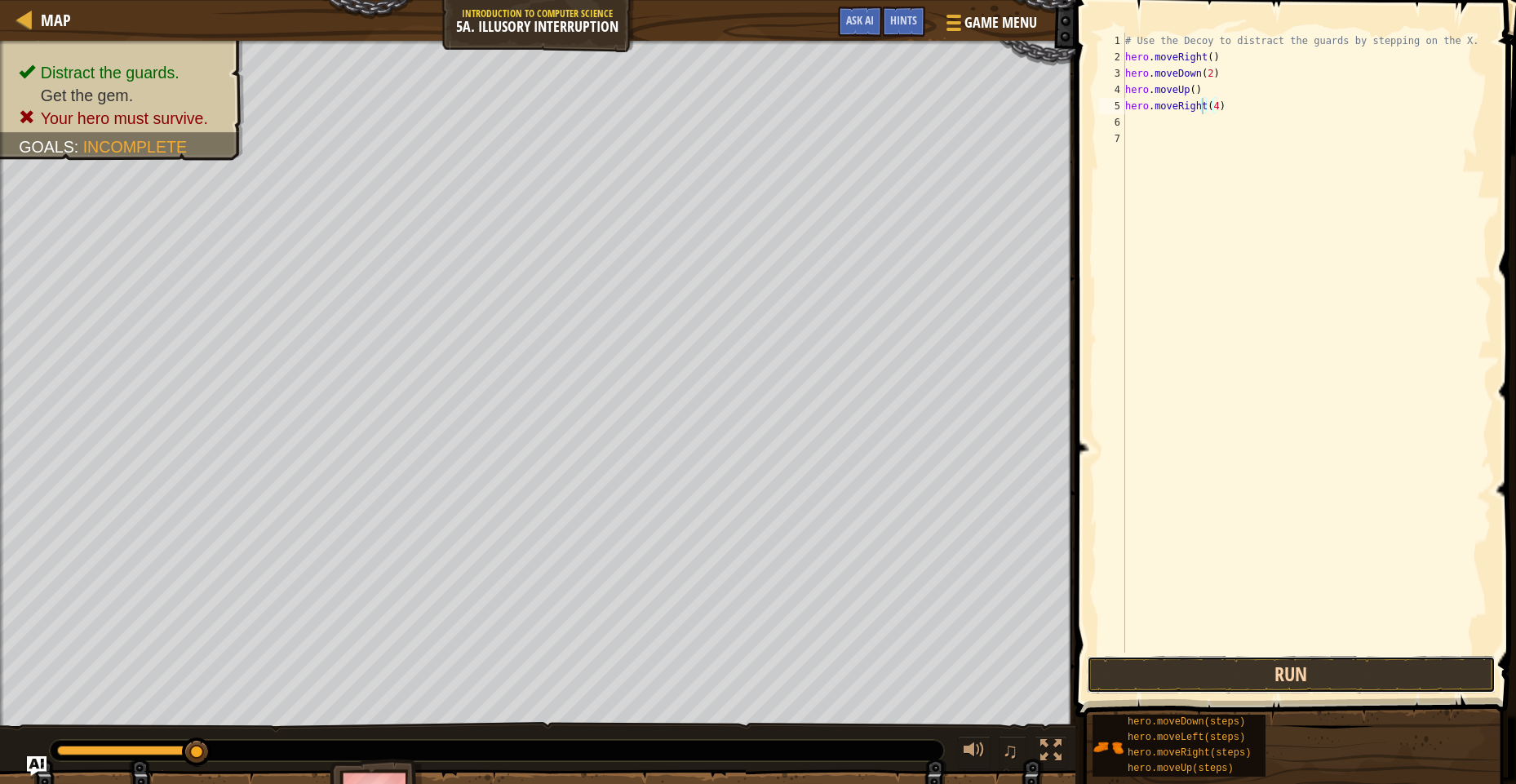
click at [1211, 678] on button "Run" at bounding box center [1291, 675] width 409 height 38
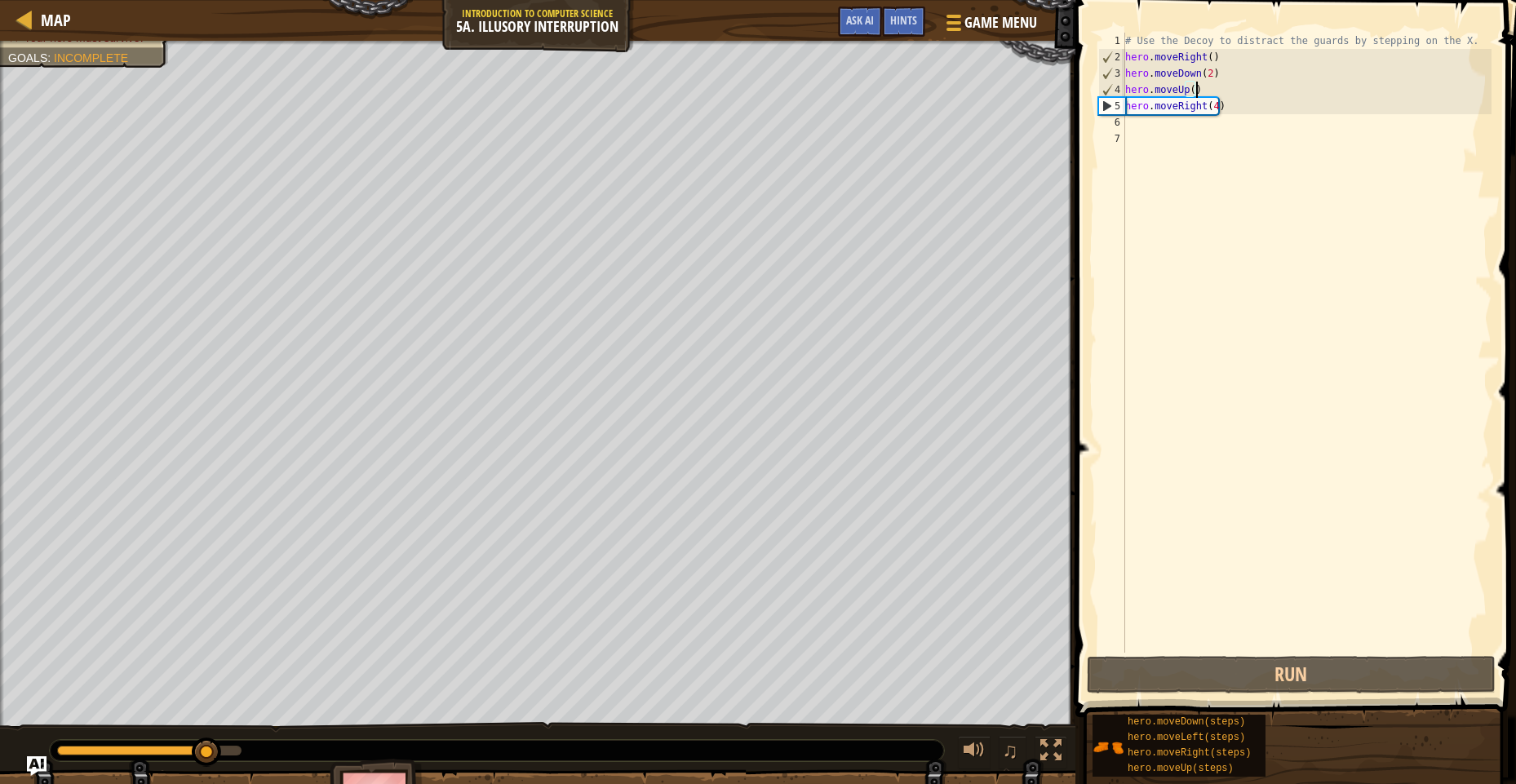
click at [1198, 97] on div "# Use the Decoy to distract the guards by stepping on the X. hero . moveRight (…" at bounding box center [1306, 359] width 370 height 652
click at [1195, 97] on div "# Use the Decoy to distract the guards by stepping on the X. hero . moveRight (…" at bounding box center [1306, 359] width 370 height 652
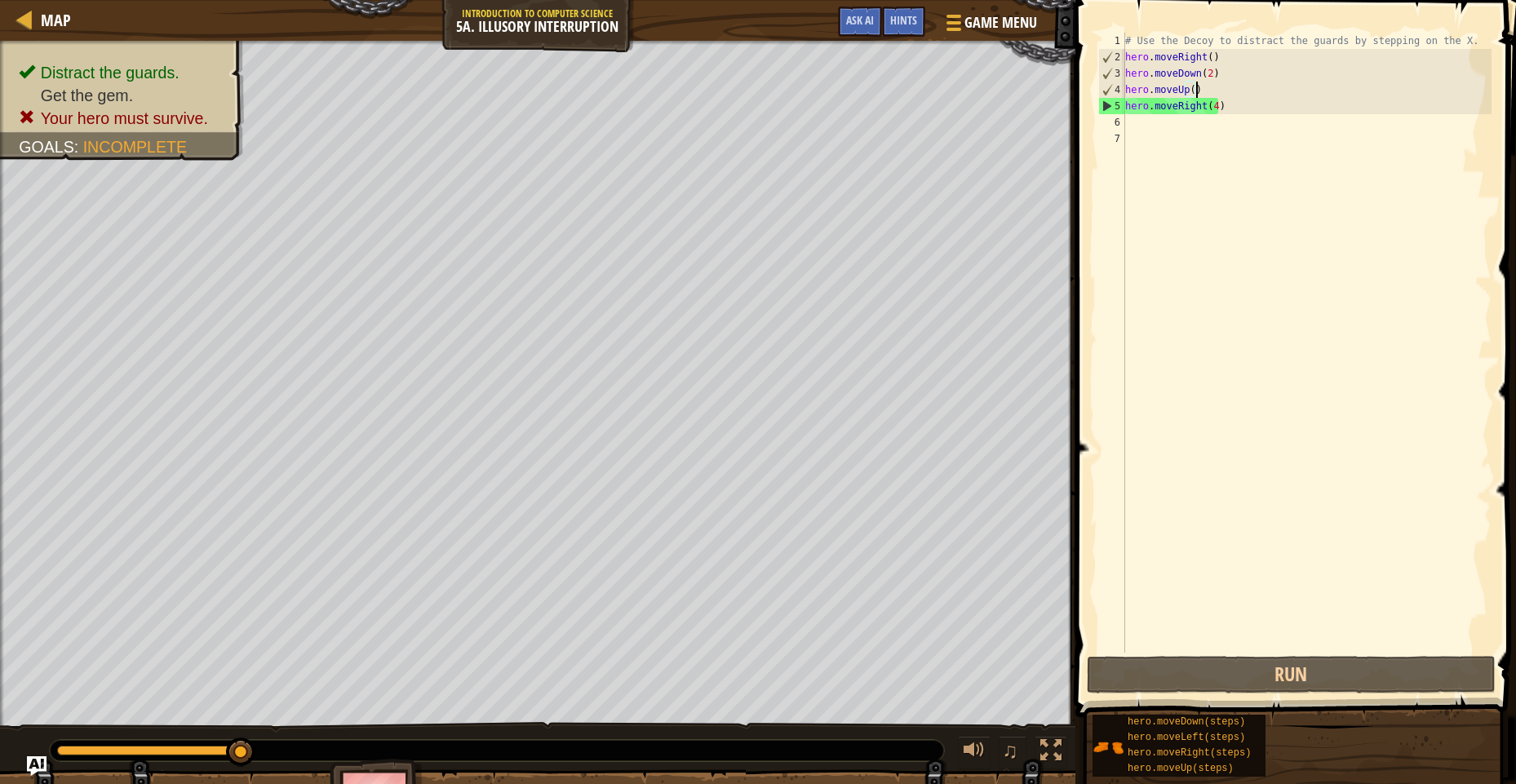
click at [1190, 88] on div "# Use the Decoy to distract the guards by stepping on the X. hero . moveRight (…" at bounding box center [1306, 359] width 370 height 652
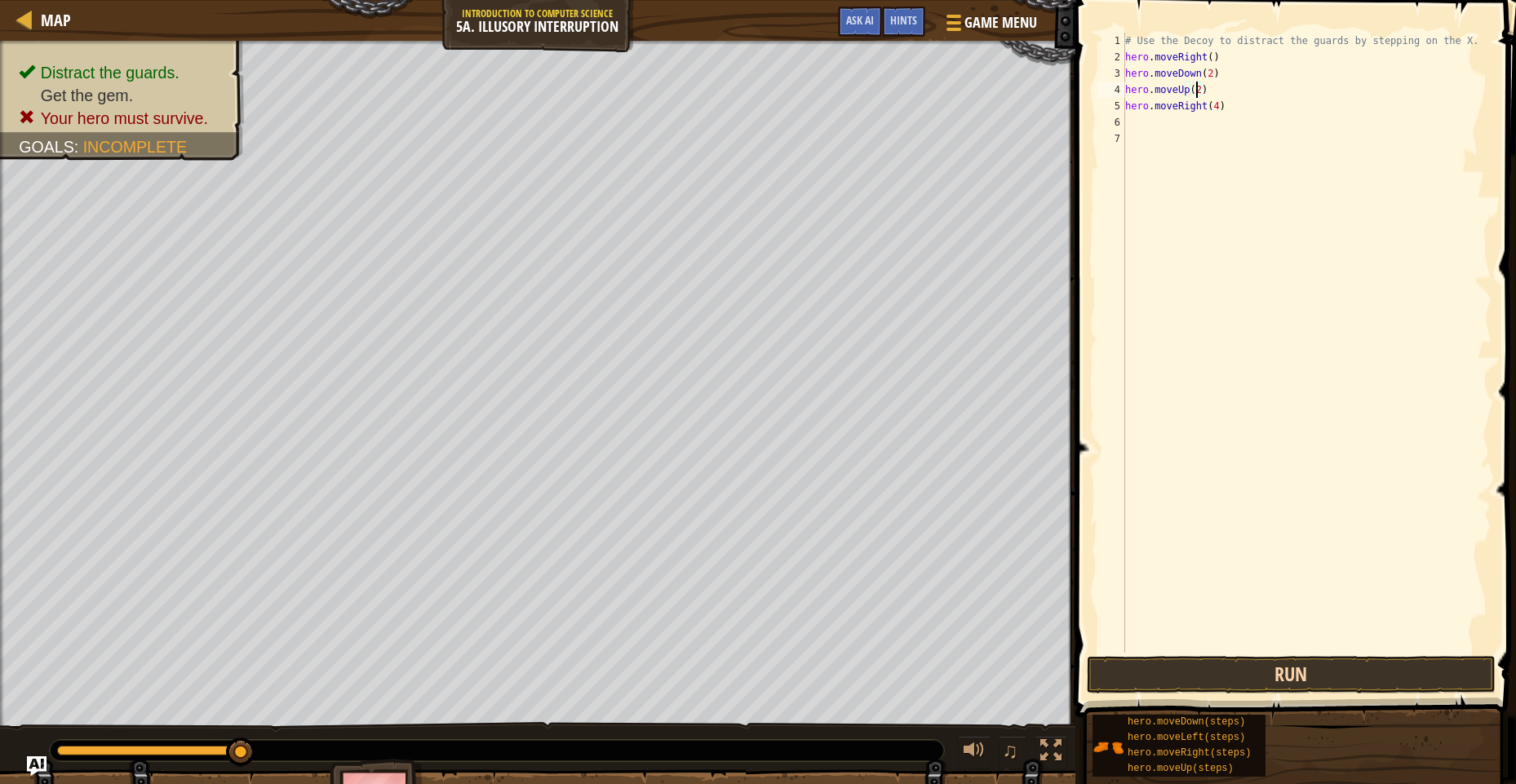
type textarea "hero.moveUp(2)"
drag, startPoint x: 1249, startPoint y: 669, endPoint x: 1250, endPoint y: 655, distance: 14.0
click at [1250, 665] on button "Run" at bounding box center [1291, 675] width 409 height 38
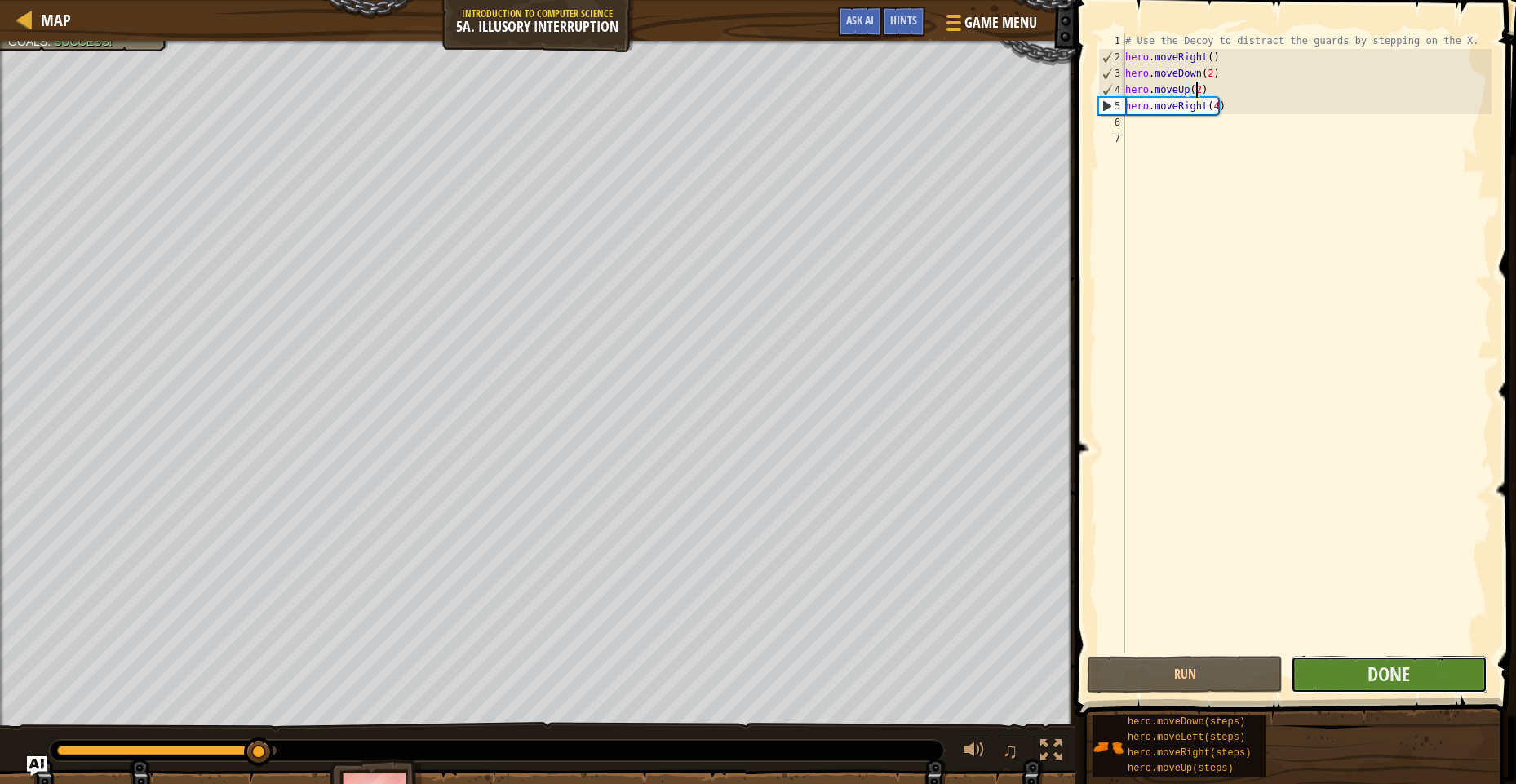
click at [1440, 687] on button "Done" at bounding box center [1389, 675] width 196 height 38
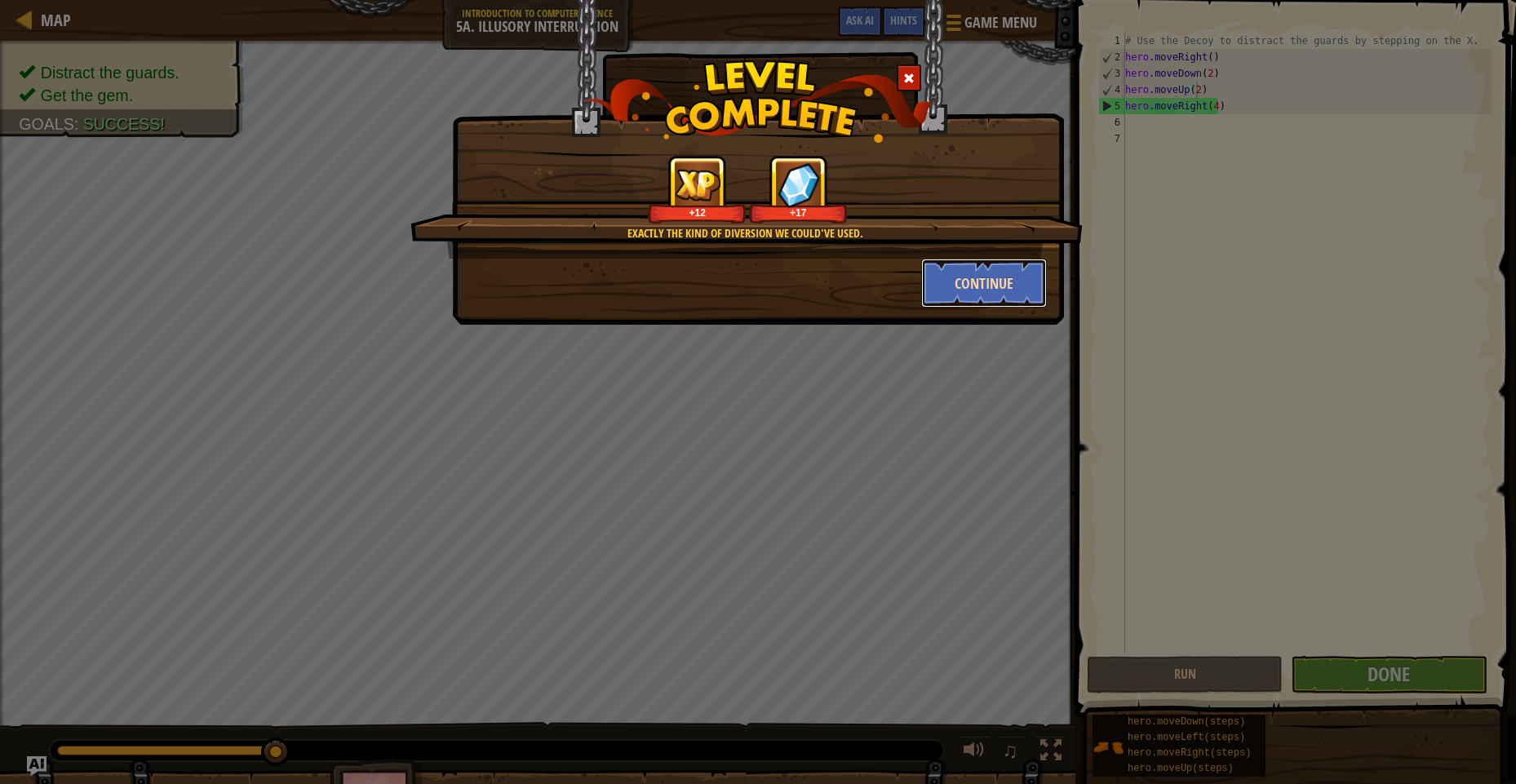
click at [967, 275] on button "Continue" at bounding box center [984, 283] width 126 height 49
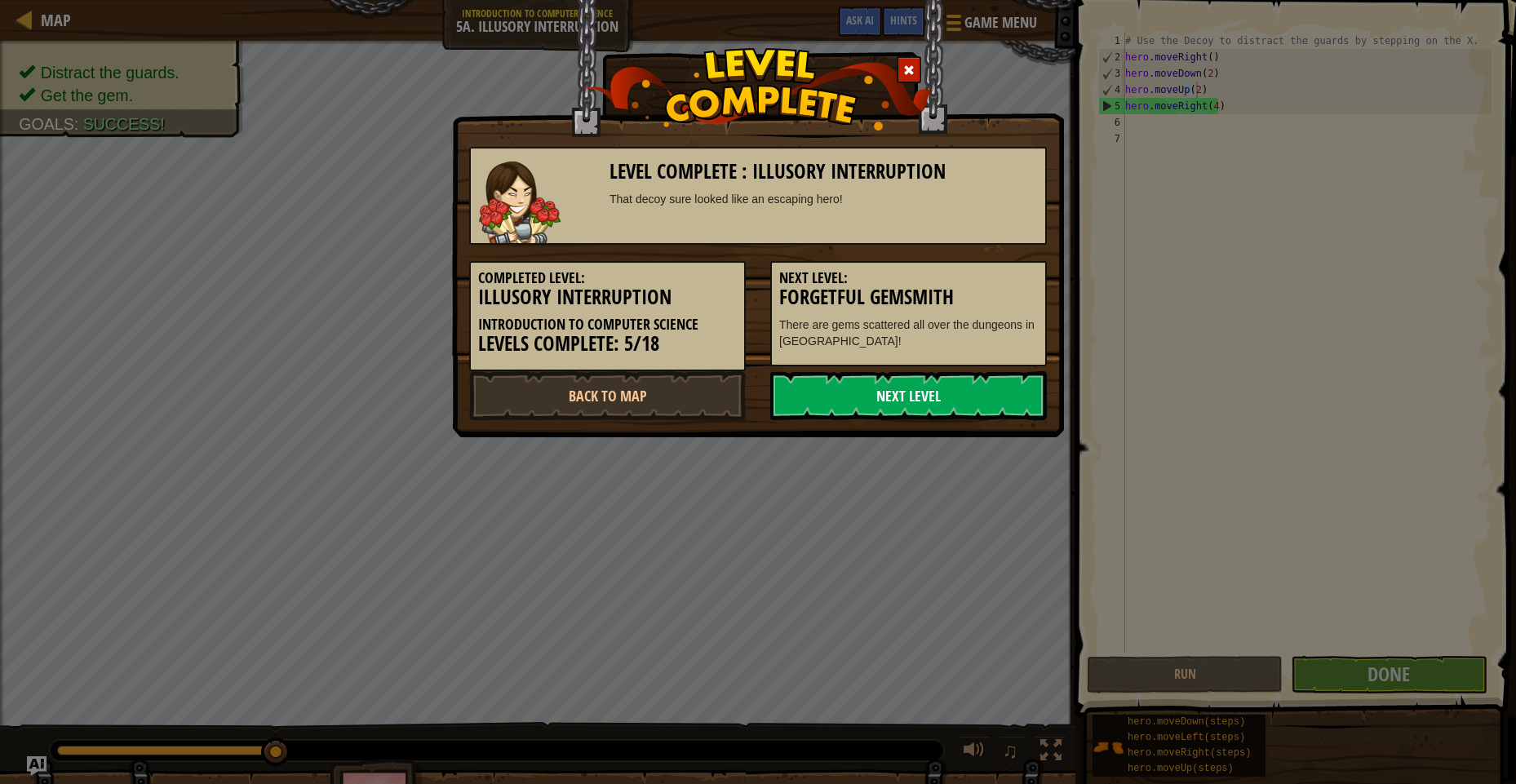
click at [911, 399] on link "Next Level" at bounding box center [909, 395] width 277 height 49
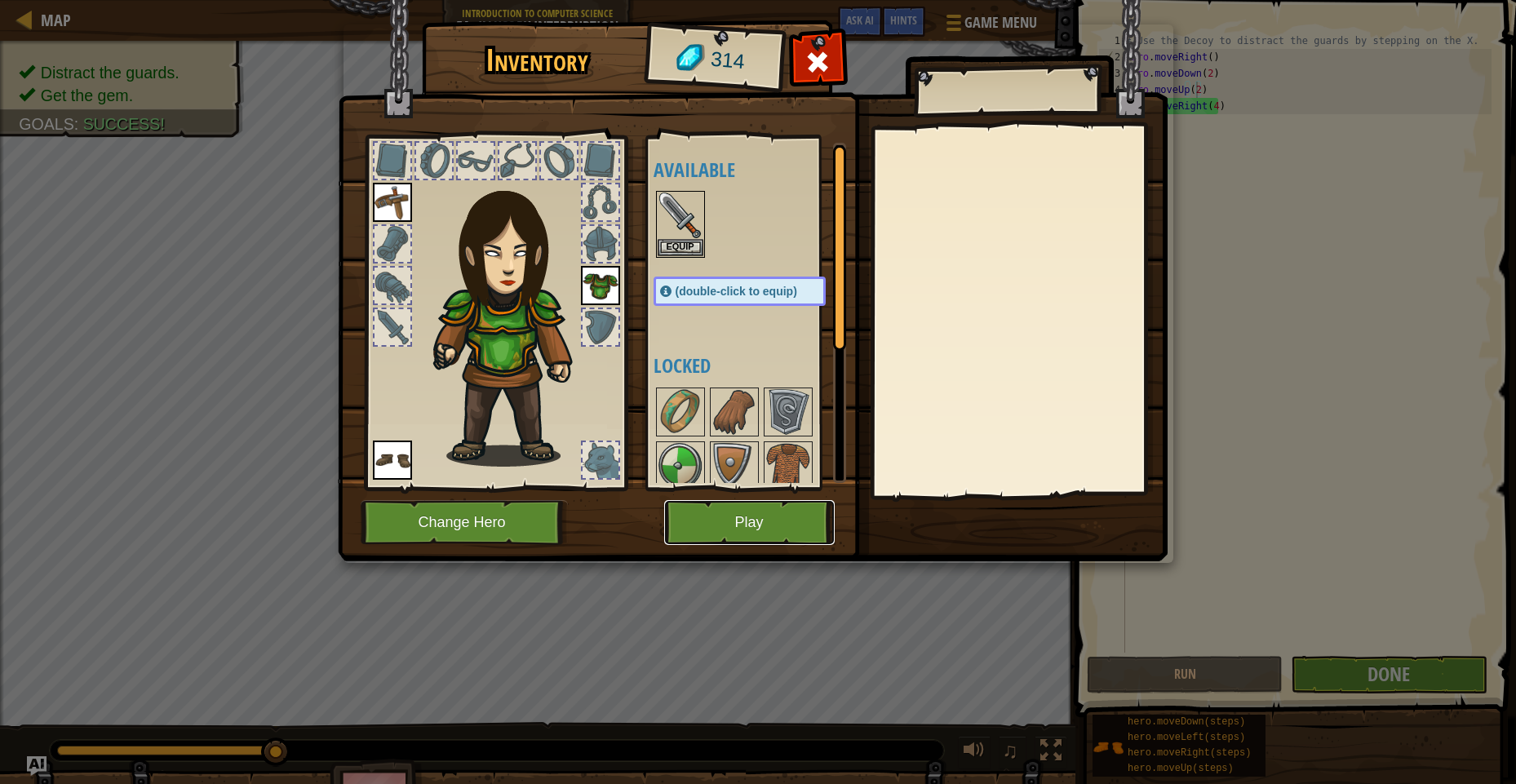
click at [749, 528] on button "Play" at bounding box center [749, 522] width 170 height 45
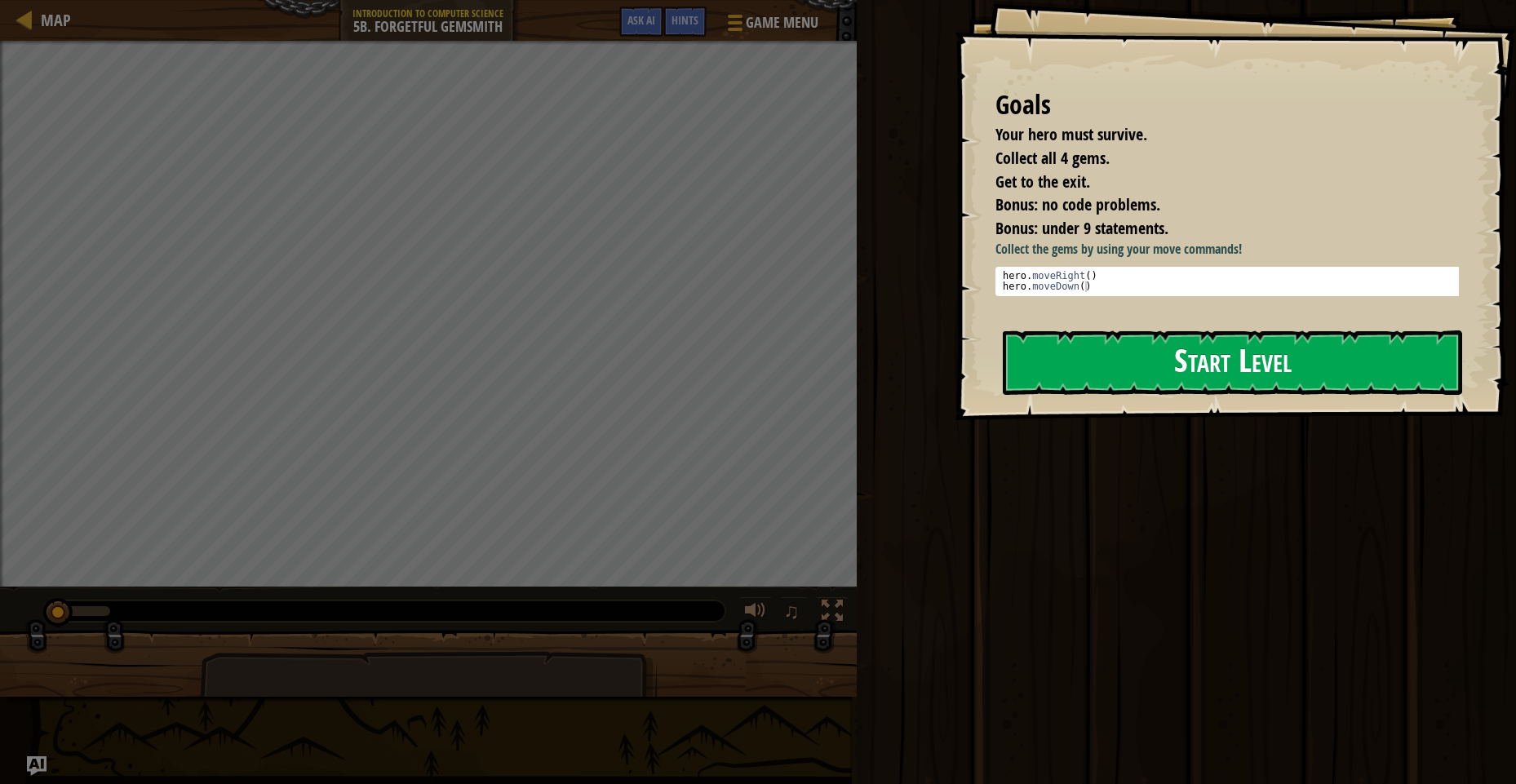
click at [1280, 344] on div "Goals Your hero must survive. Collect all 4 gems. Get to the exit. Bonus: no co…" at bounding box center [1235, 210] width 561 height 420
click at [1324, 358] on button "Start Level" at bounding box center [1233, 362] width 460 height 64
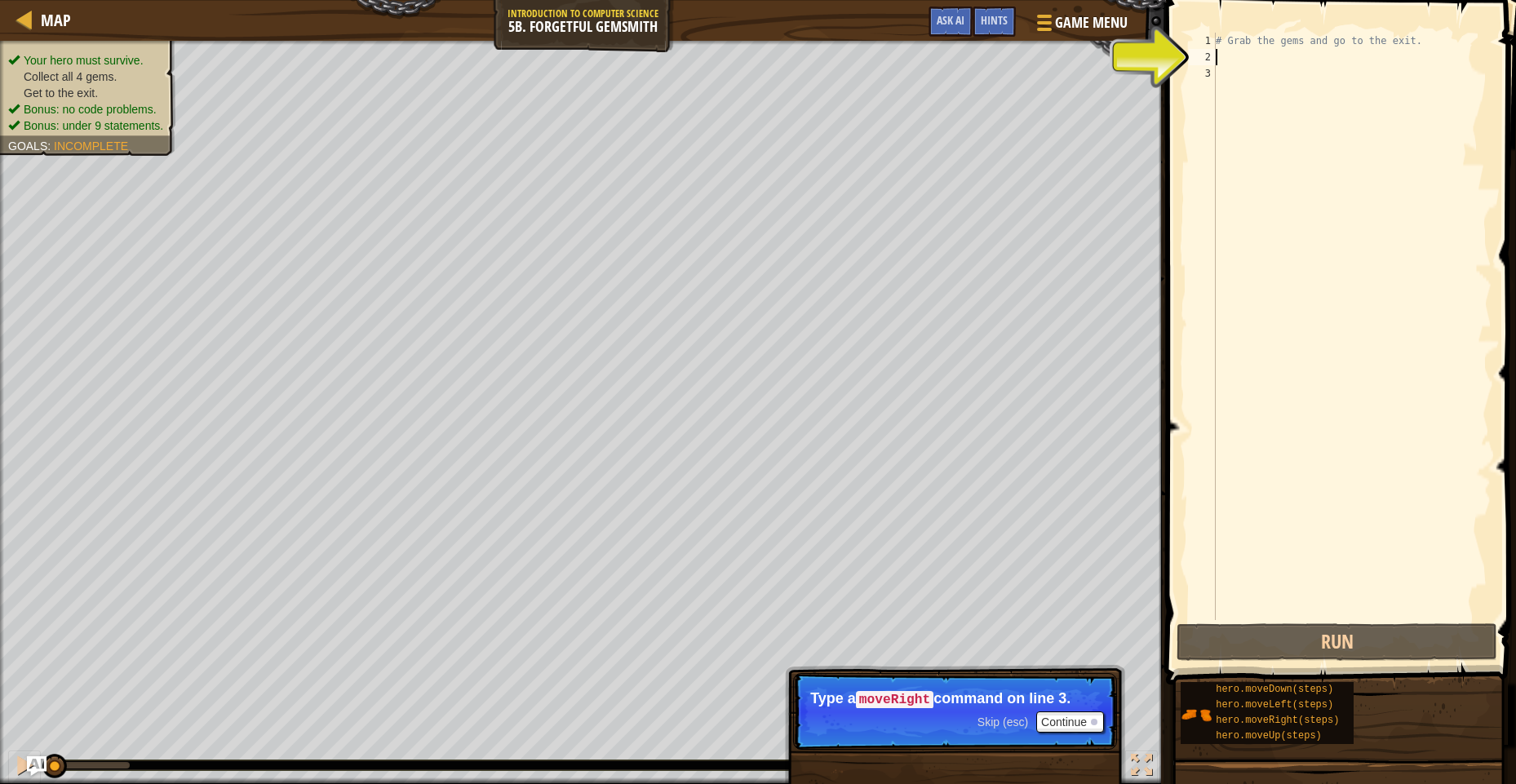
click at [1231, 56] on div "# Grab the gems and go to the exit." at bounding box center [1352, 343] width 279 height 620
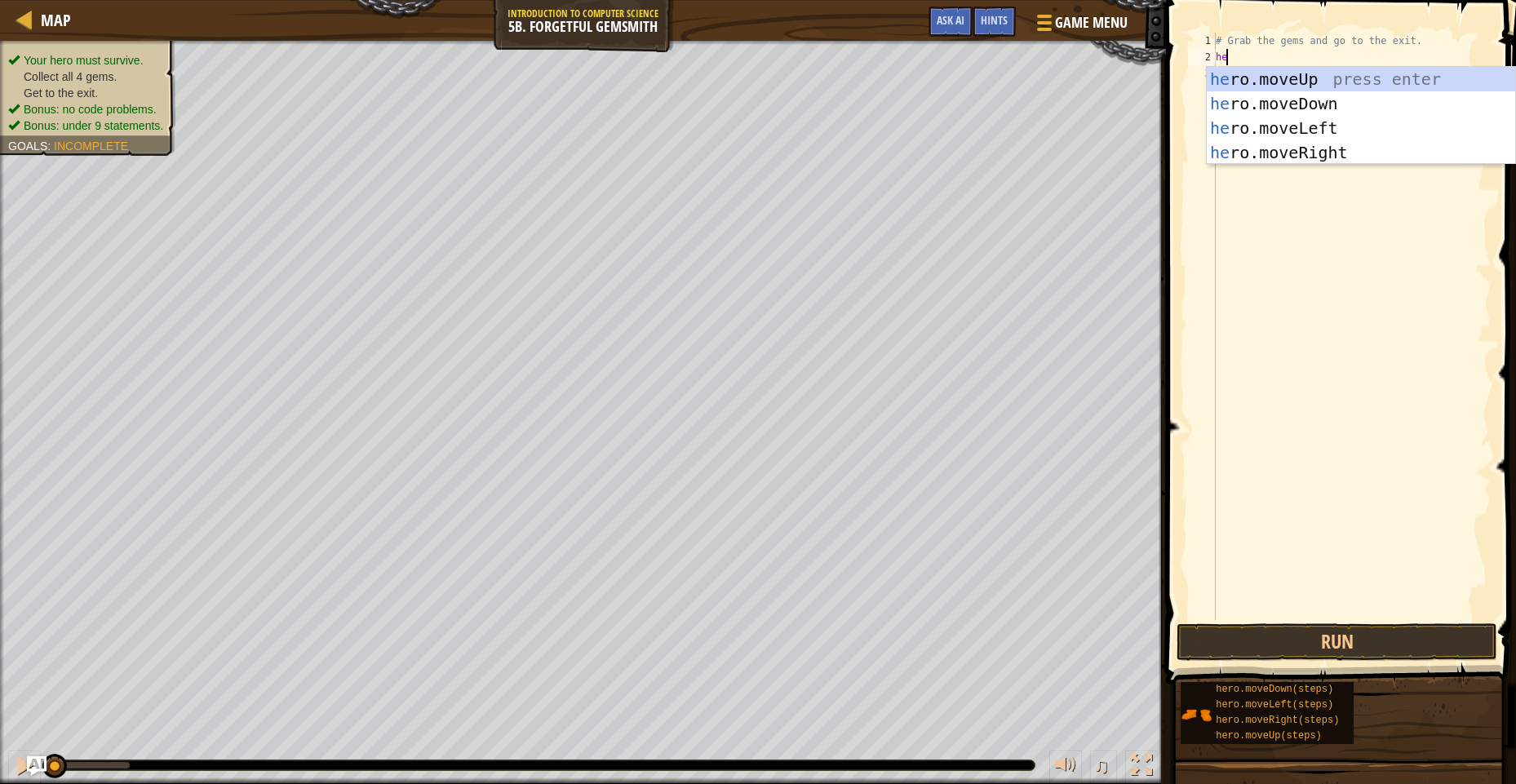
scroll to position [8, 1]
type textarea "hero"
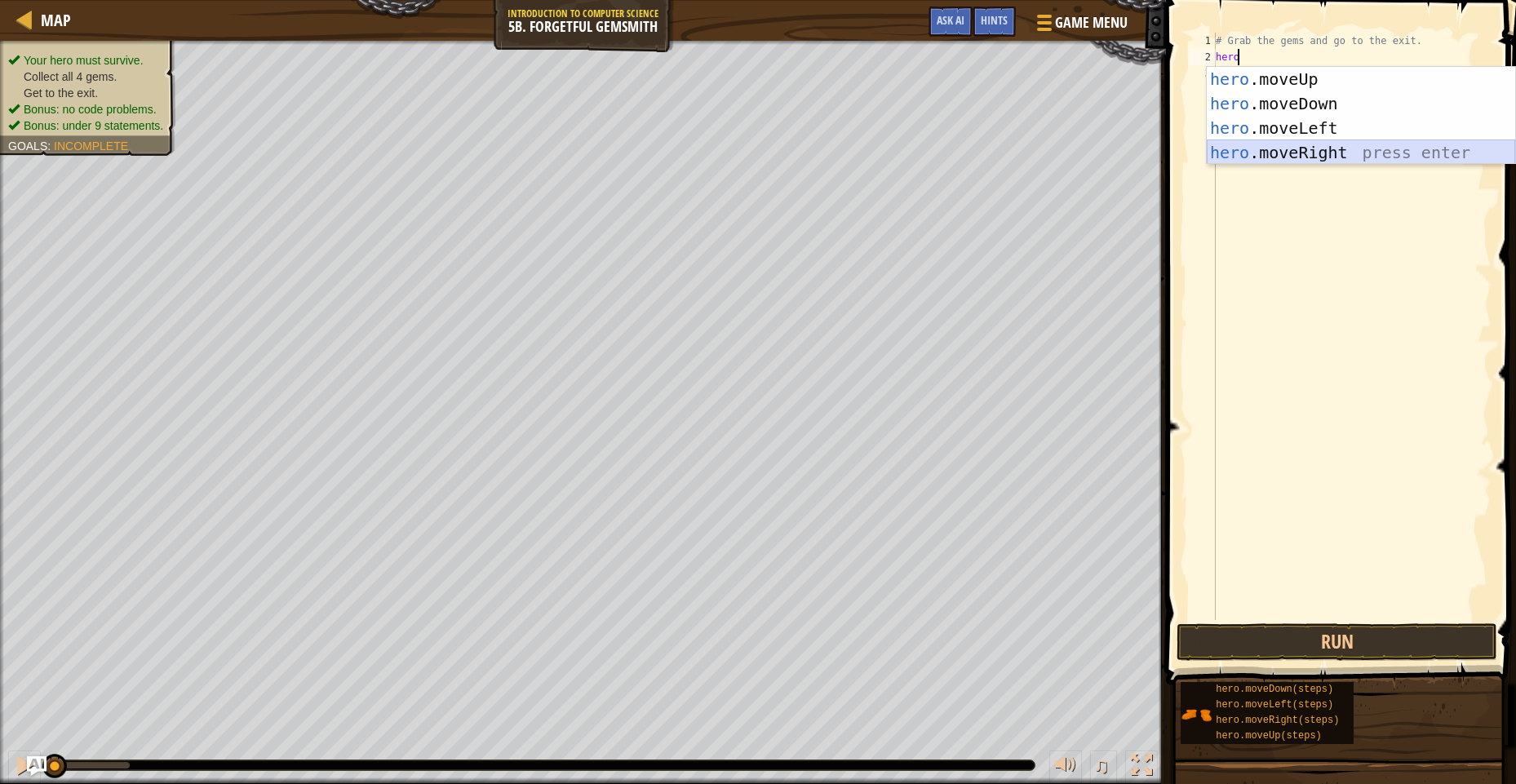
click at [1353, 153] on div "hero .moveUp press enter hero .moveDown press enter hero .moveLeft press enter …" at bounding box center [1361, 140] width 309 height 147
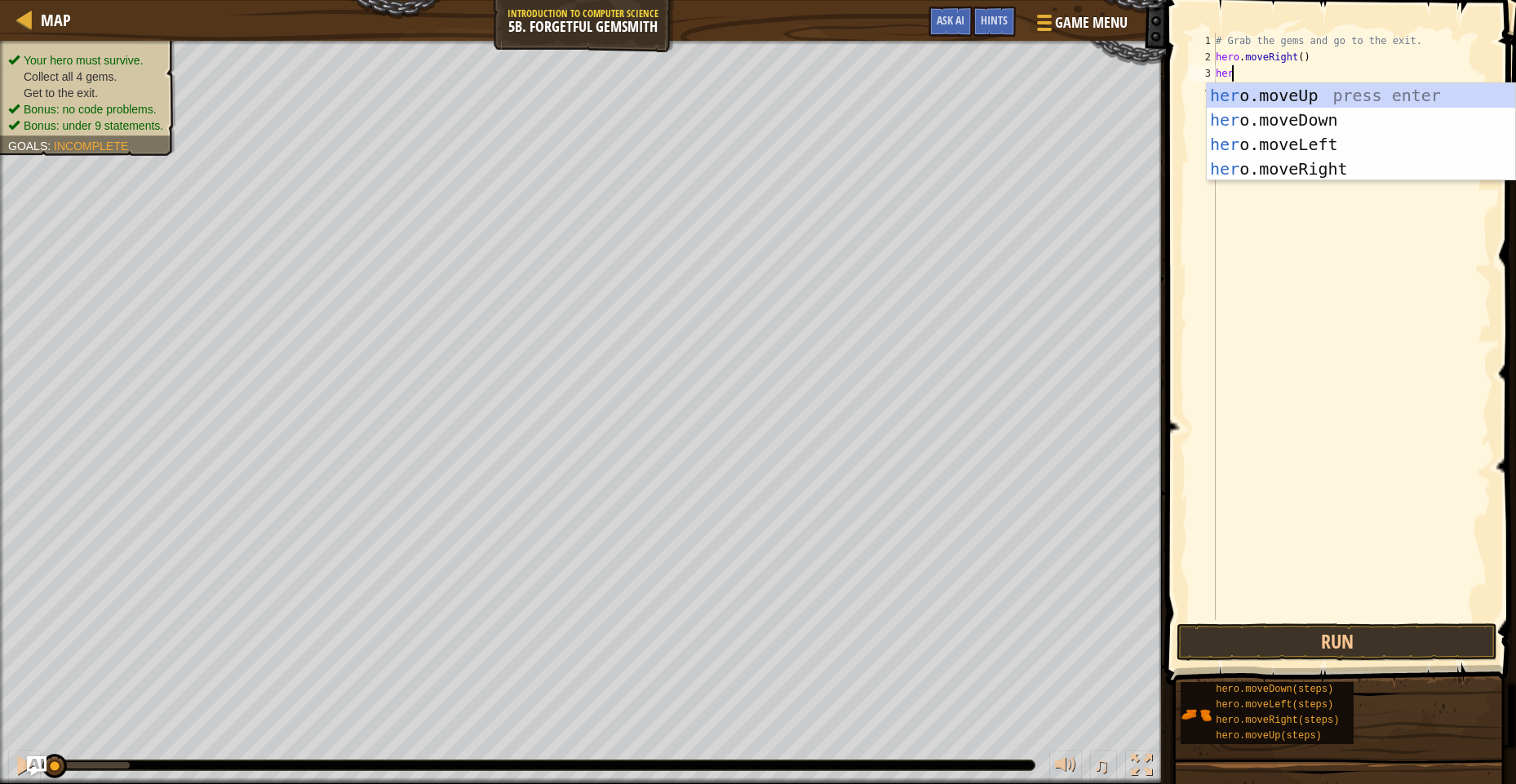
type textarea "hero"
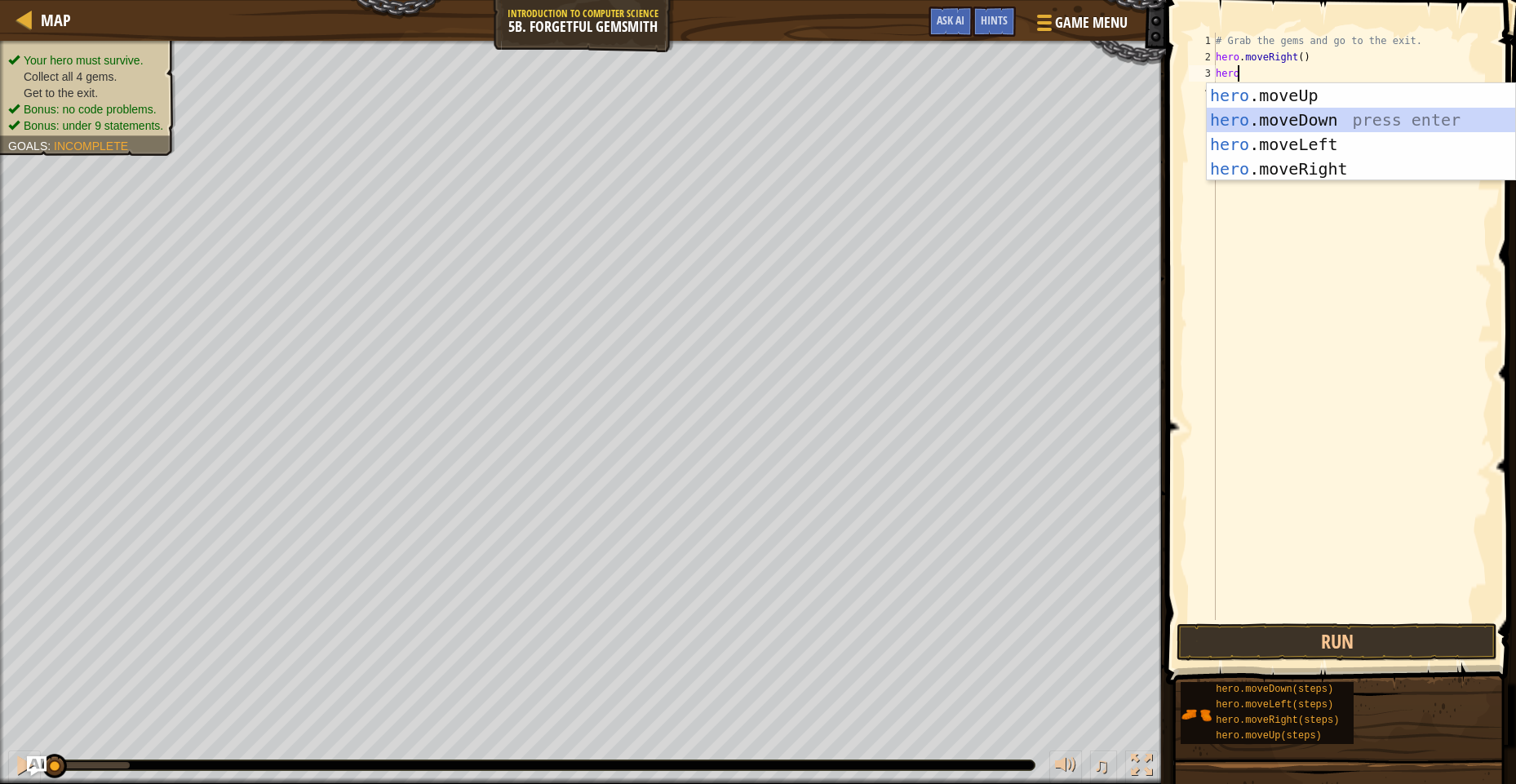
click at [1315, 114] on div "hero .moveUp press enter hero .moveDown press enter hero .moveLeft press enter …" at bounding box center [1361, 156] width 309 height 147
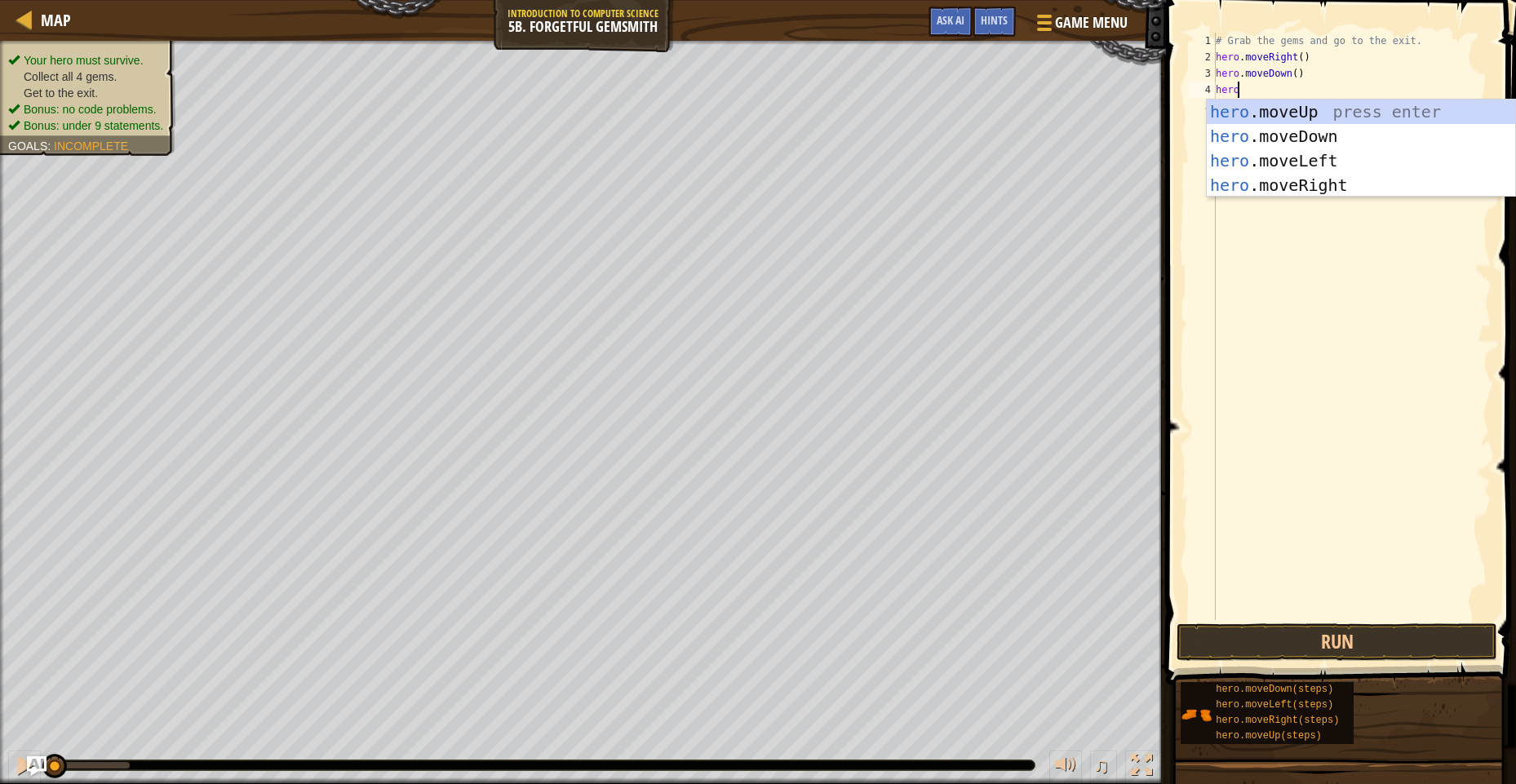
scroll to position [8, 2]
type textarea "hero"
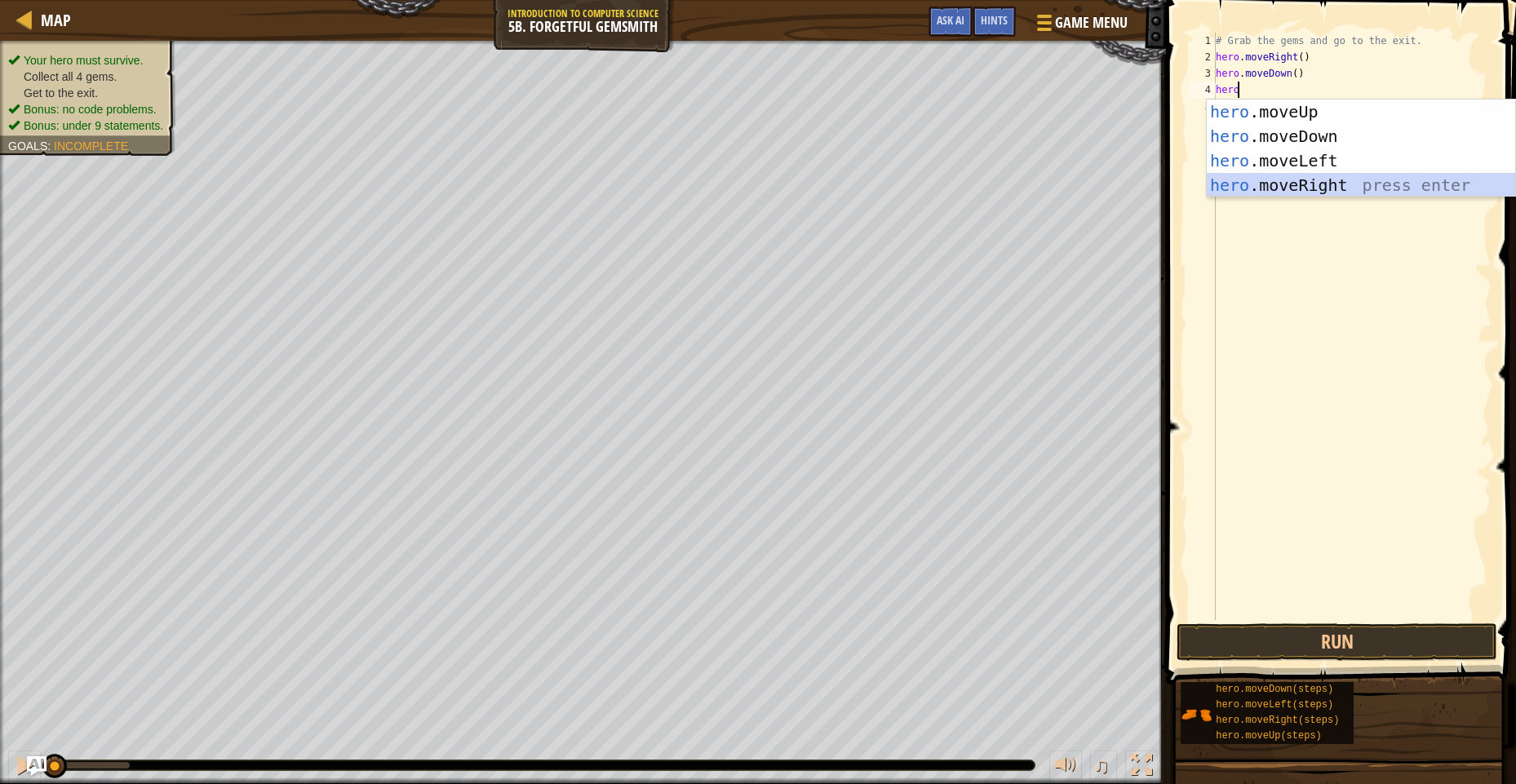
drag, startPoint x: 1307, startPoint y: 192, endPoint x: 1325, endPoint y: 148, distance: 47.5
click at [1307, 192] on div "hero .moveUp press enter hero .moveDown press enter hero .moveLeft press enter …" at bounding box center [1361, 173] width 309 height 147
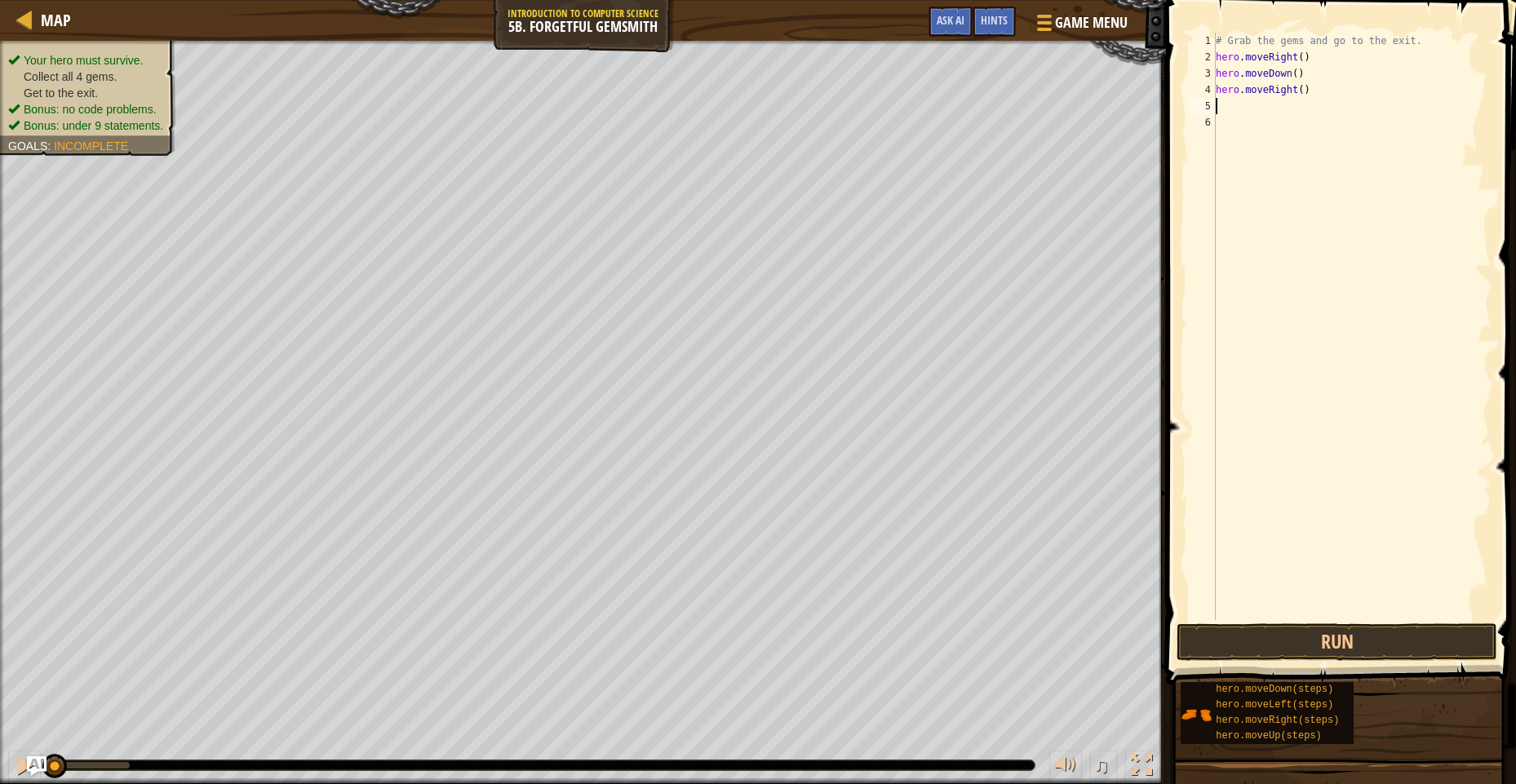
click at [1298, 96] on div "# Grab the gems and go to the exit. hero . moveRight ( ) hero . moveDown ( ) he…" at bounding box center [1352, 343] width 279 height 620
type textarea "hero.moveRight(3)"
click at [1224, 108] on div "# Grab the gems and go to the exit. hero . moveRight ( ) hero . moveDown ( ) he…" at bounding box center [1352, 343] width 279 height 620
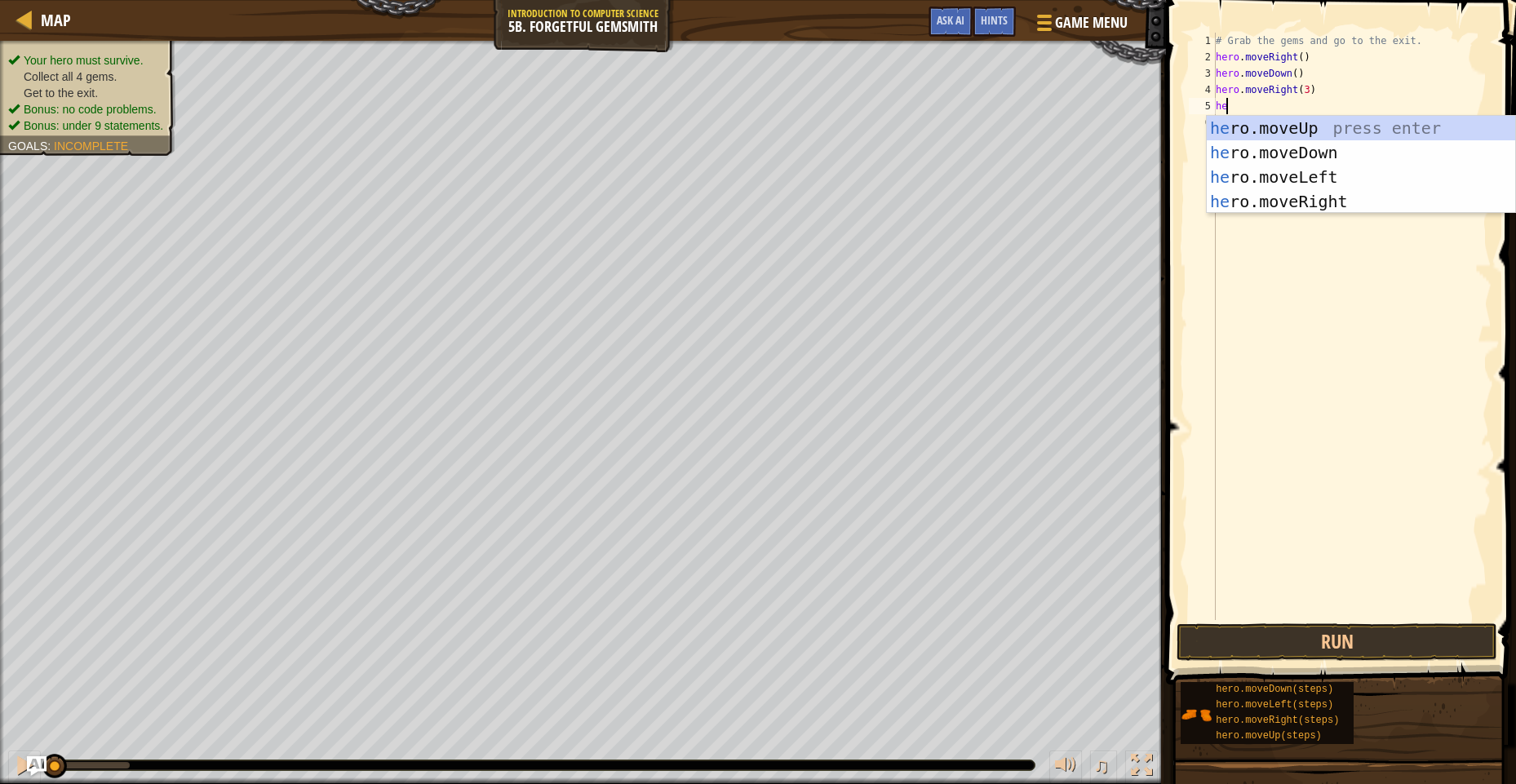
scroll to position [8, 1]
type textarea "hero"
click at [1315, 119] on div "hero .moveUp press enter hero .moveDown press enter hero .moveLeft press enter …" at bounding box center [1361, 189] width 309 height 147
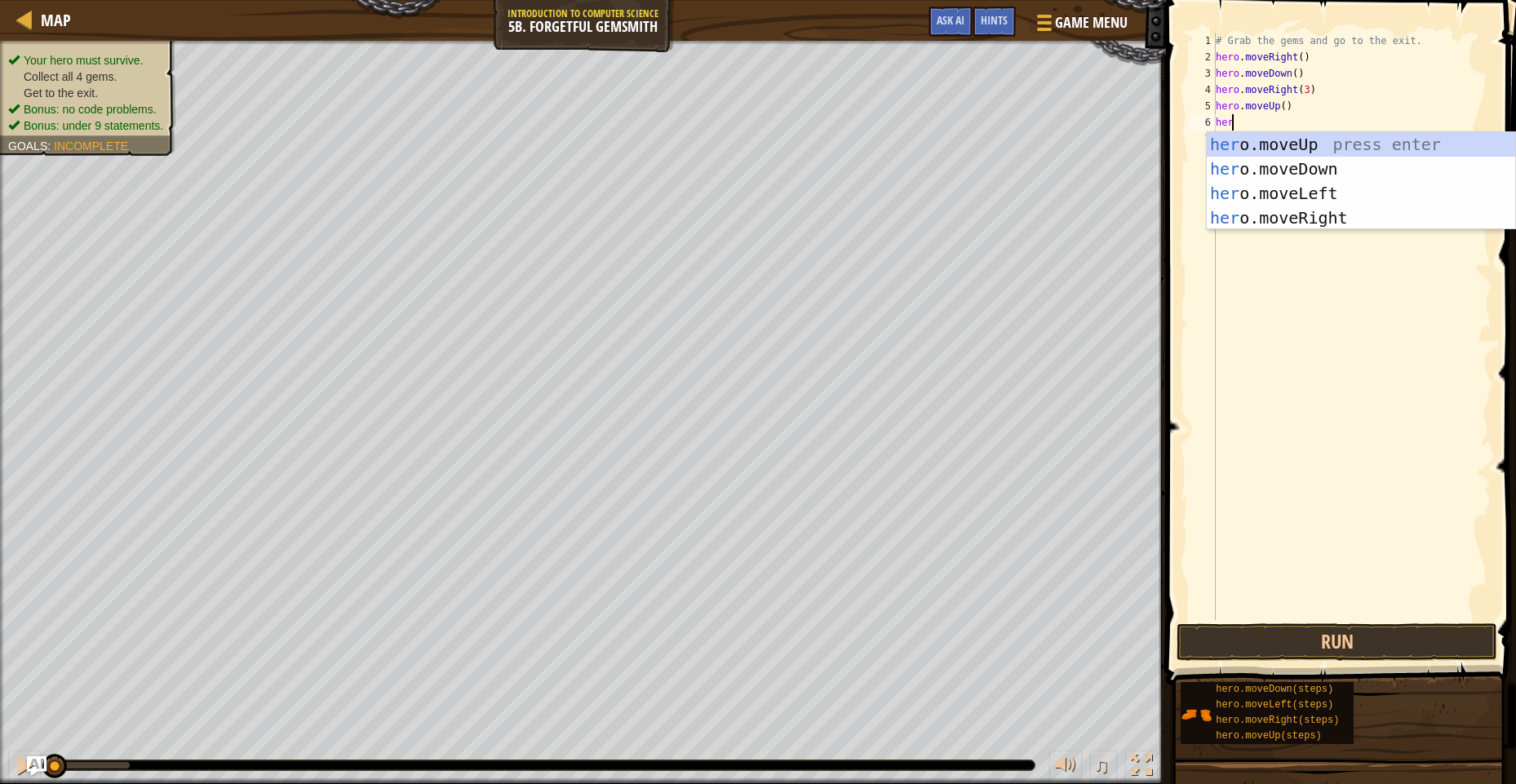
type textarea "hero"
drag, startPoint x: 1333, startPoint y: 216, endPoint x: 1323, endPoint y: 257, distance: 42.2
click at [1333, 223] on div "hero .moveUp press enter hero .moveDown press enter hero .moveLeft press enter …" at bounding box center [1361, 205] width 309 height 147
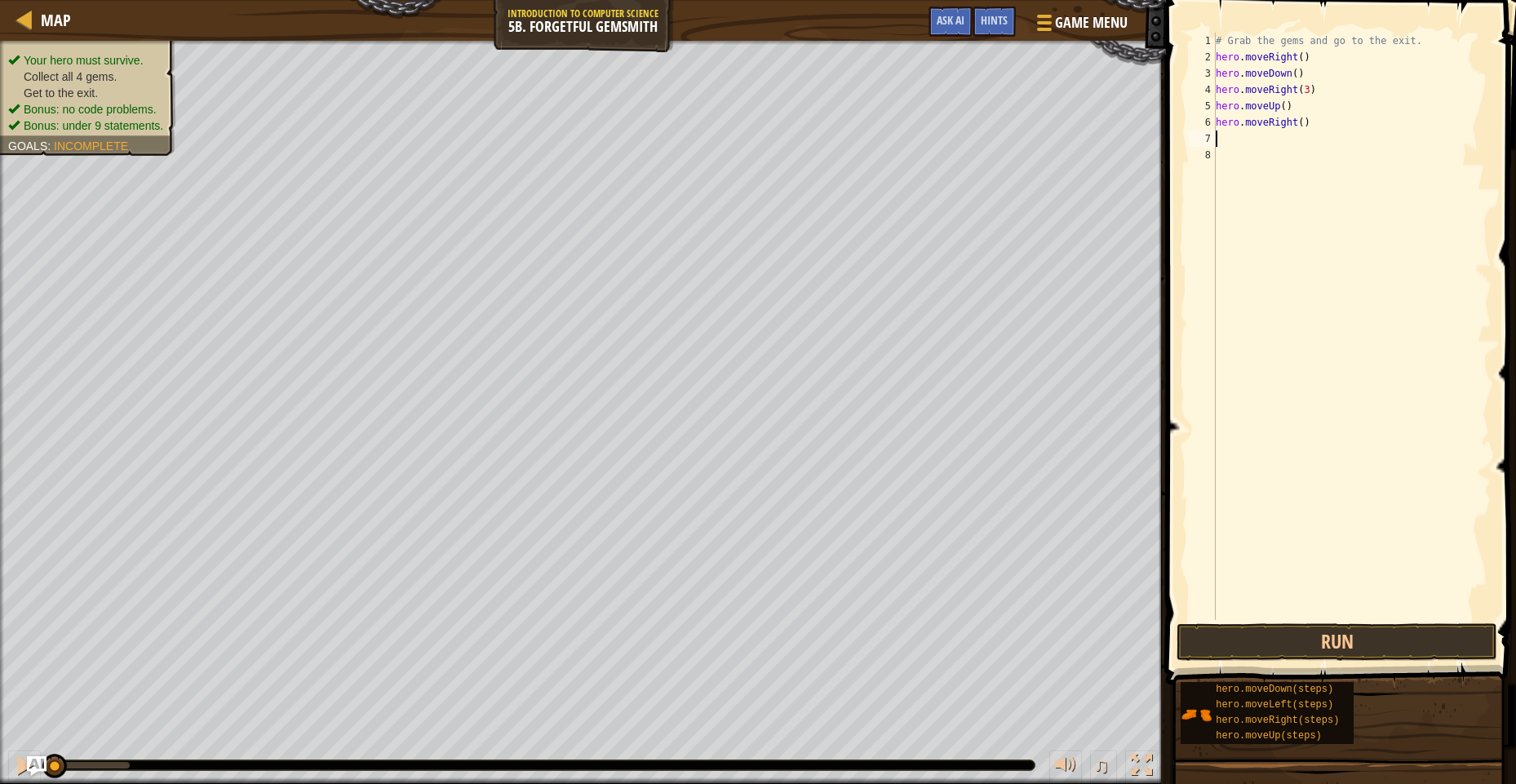
scroll to position [8, 0]
click at [1252, 631] on button "Run" at bounding box center [1336, 642] width 321 height 38
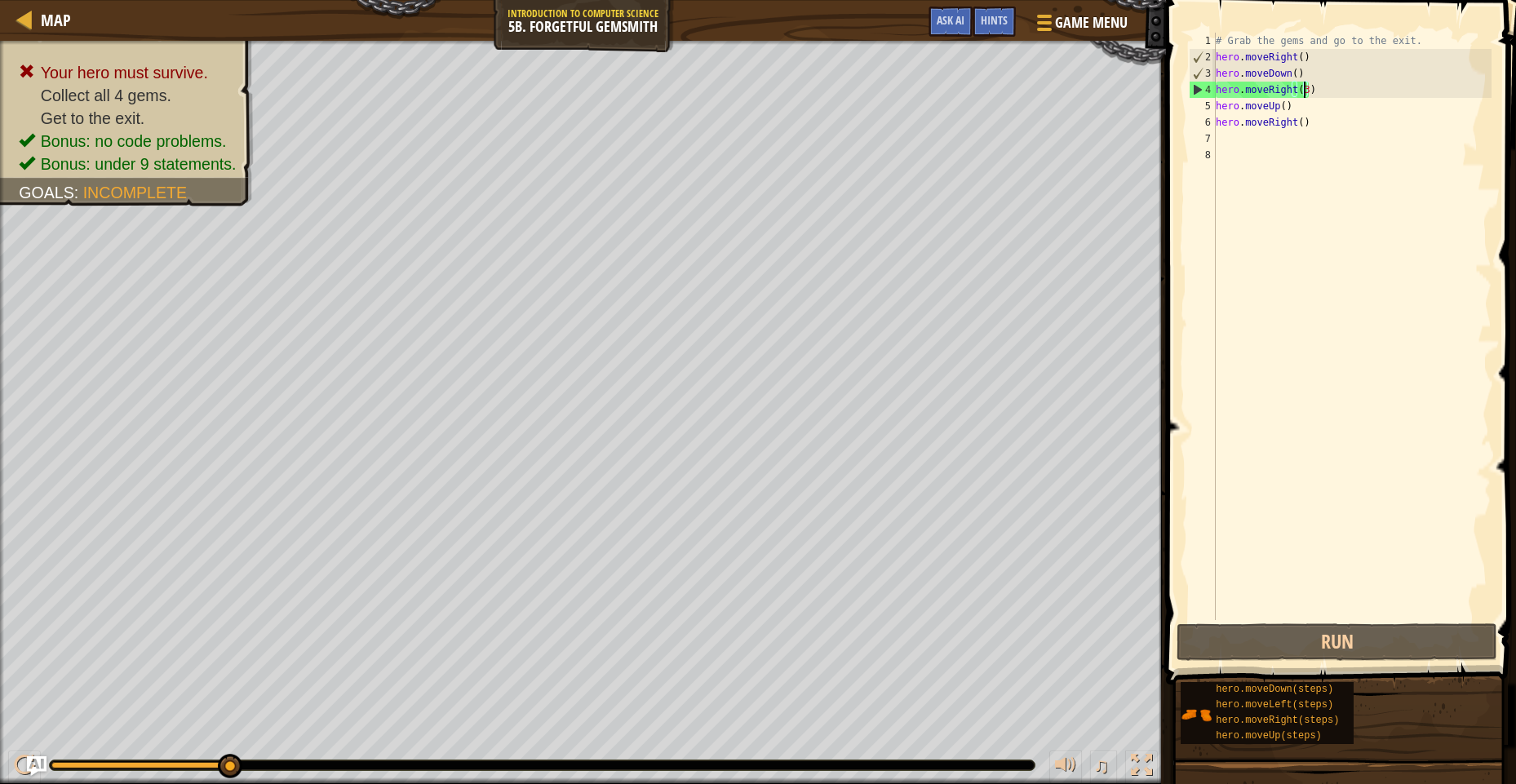
drag, startPoint x: 1304, startPoint y: 92, endPoint x: 1217, endPoint y: 120, distance: 91.4
click at [1301, 95] on div "# Grab the gems and go to the exit. hero . moveRight ( ) hero . moveDown ( ) he…" at bounding box center [1352, 343] width 279 height 620
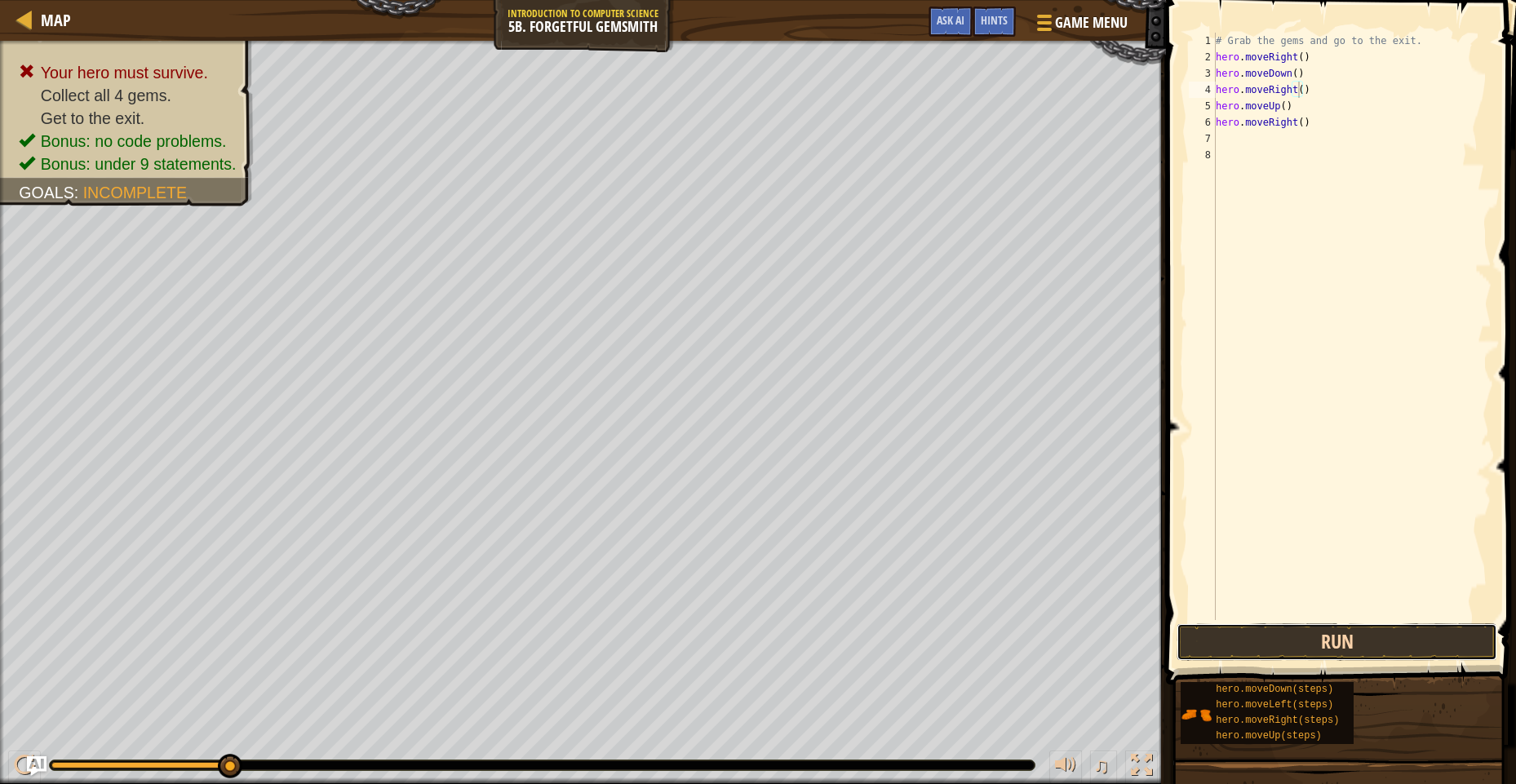
click at [1264, 631] on button "Run" at bounding box center [1336, 642] width 321 height 38
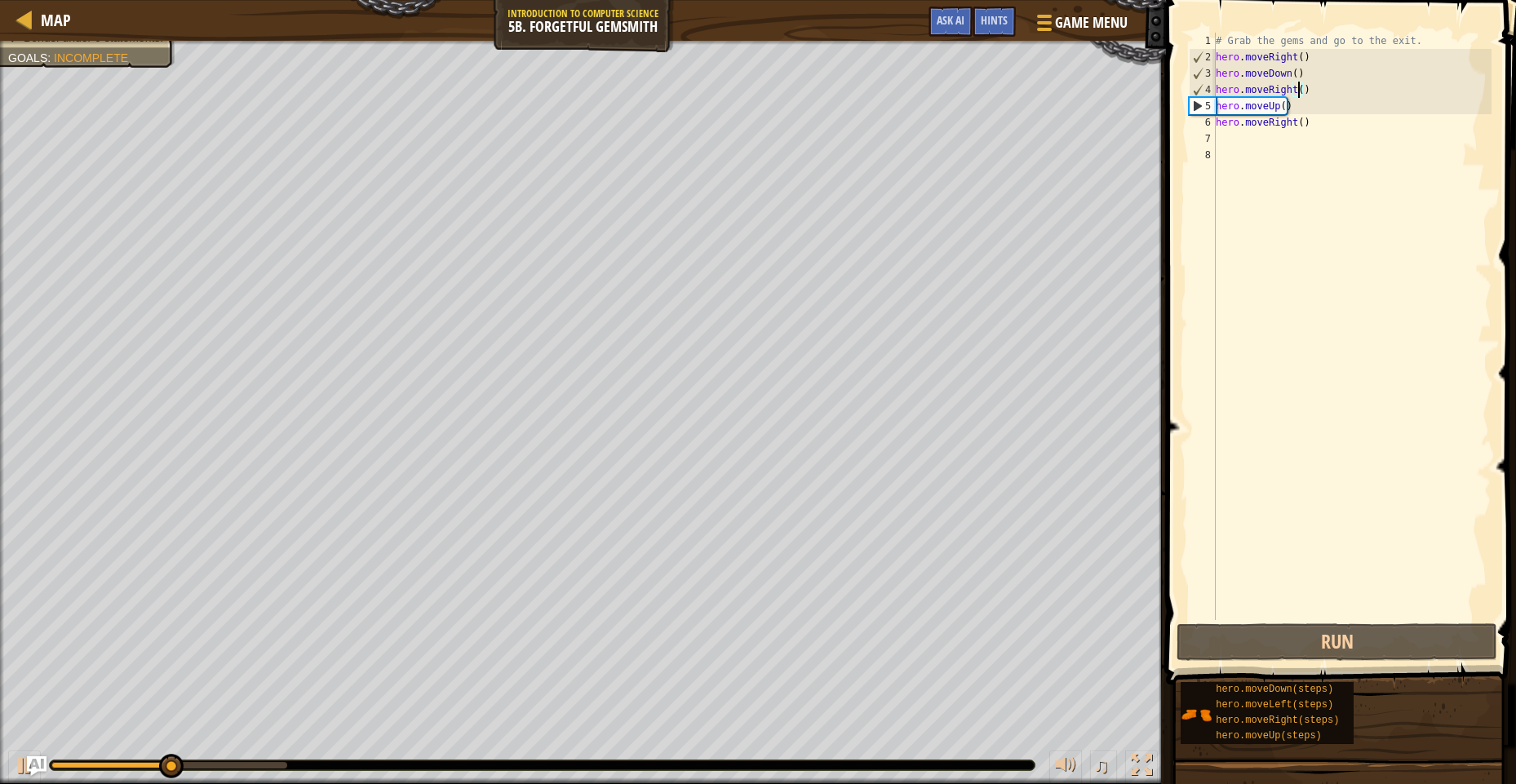
scroll to position [8, 8]
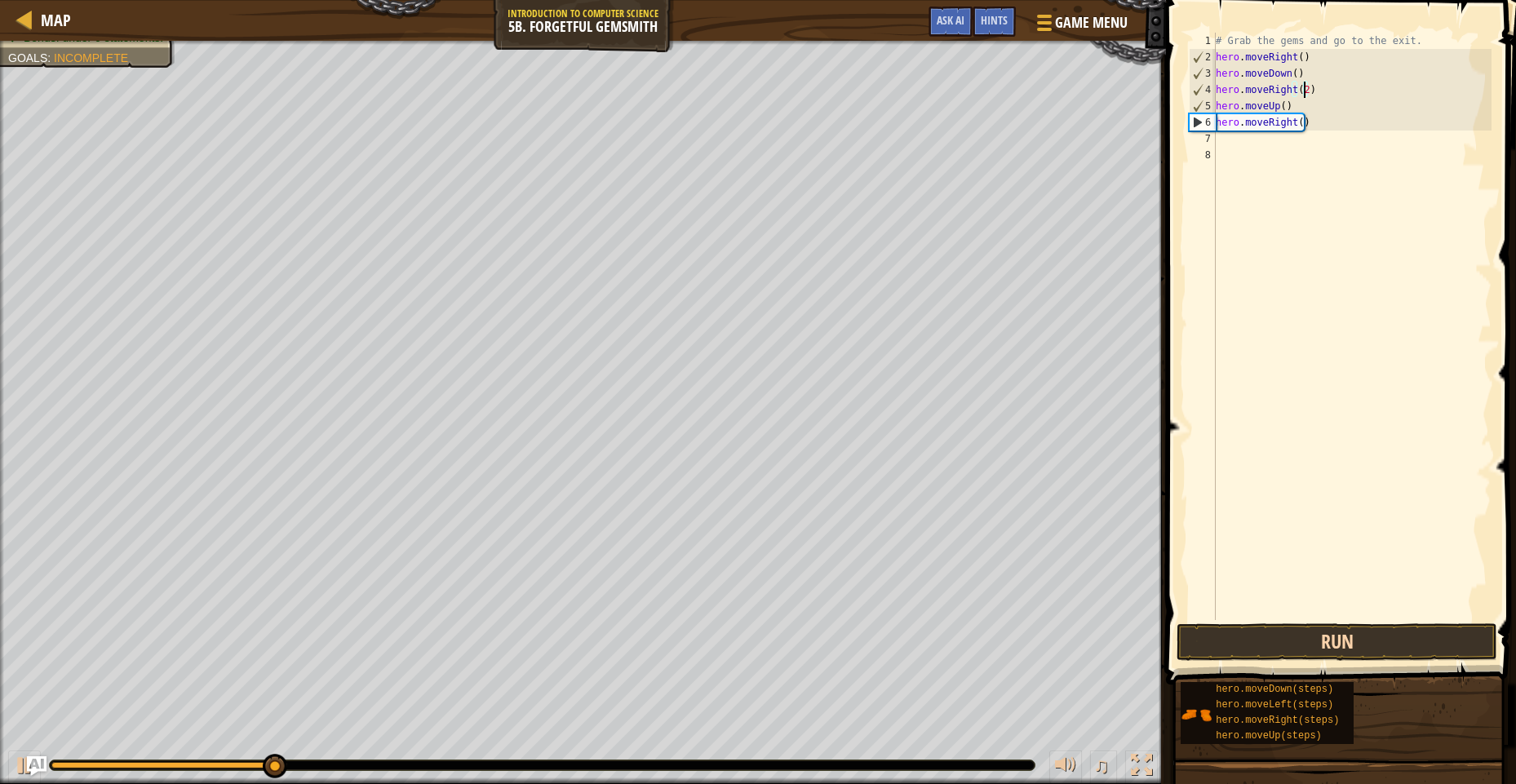
type textarea "hero.moveRight(2)"
drag, startPoint x: 1250, startPoint y: 628, endPoint x: 1233, endPoint y: 647, distance: 25.5
click at [1233, 647] on button "Run" at bounding box center [1336, 642] width 321 height 38
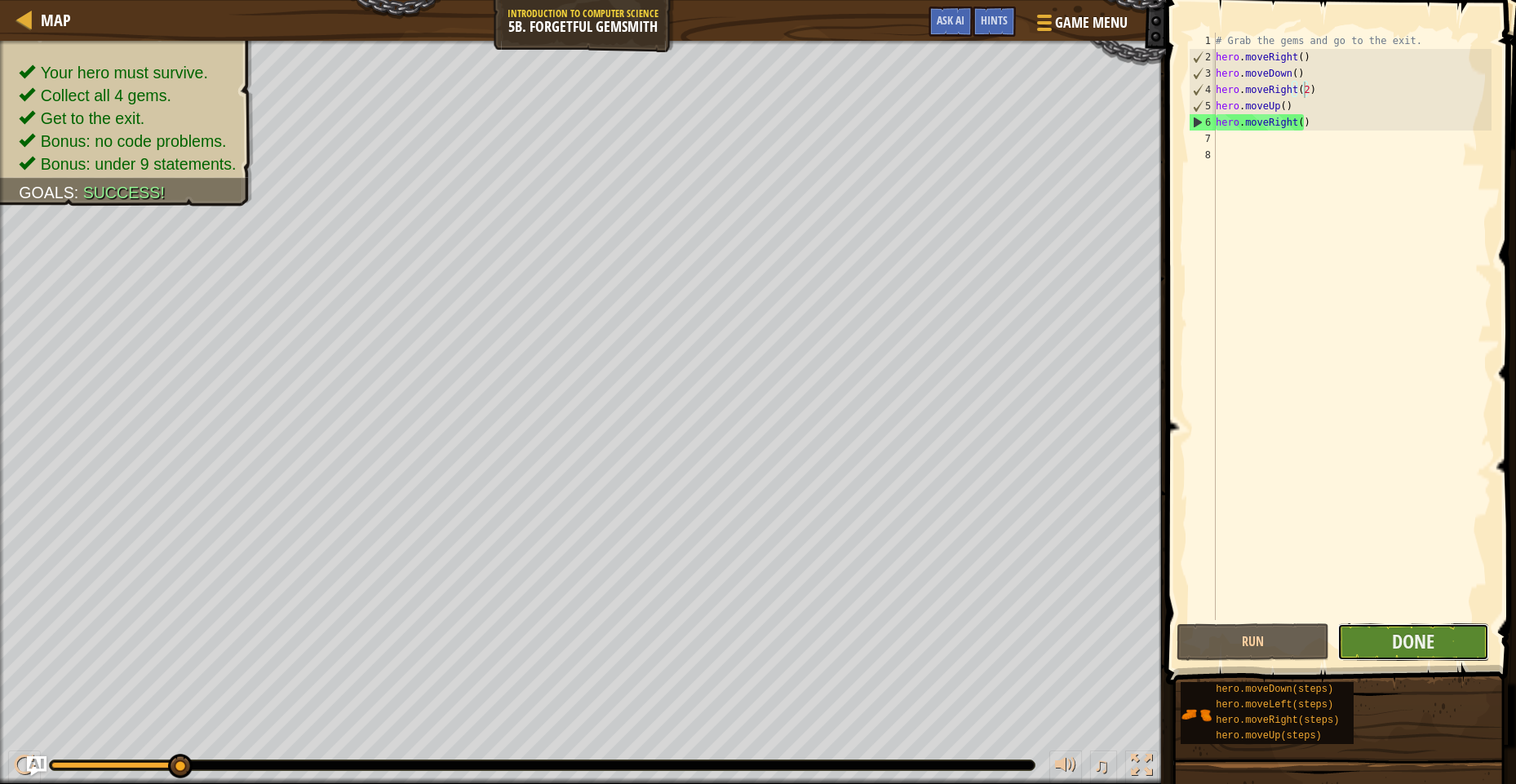
click at [1382, 638] on button "Done" at bounding box center [1412, 642] width 152 height 38
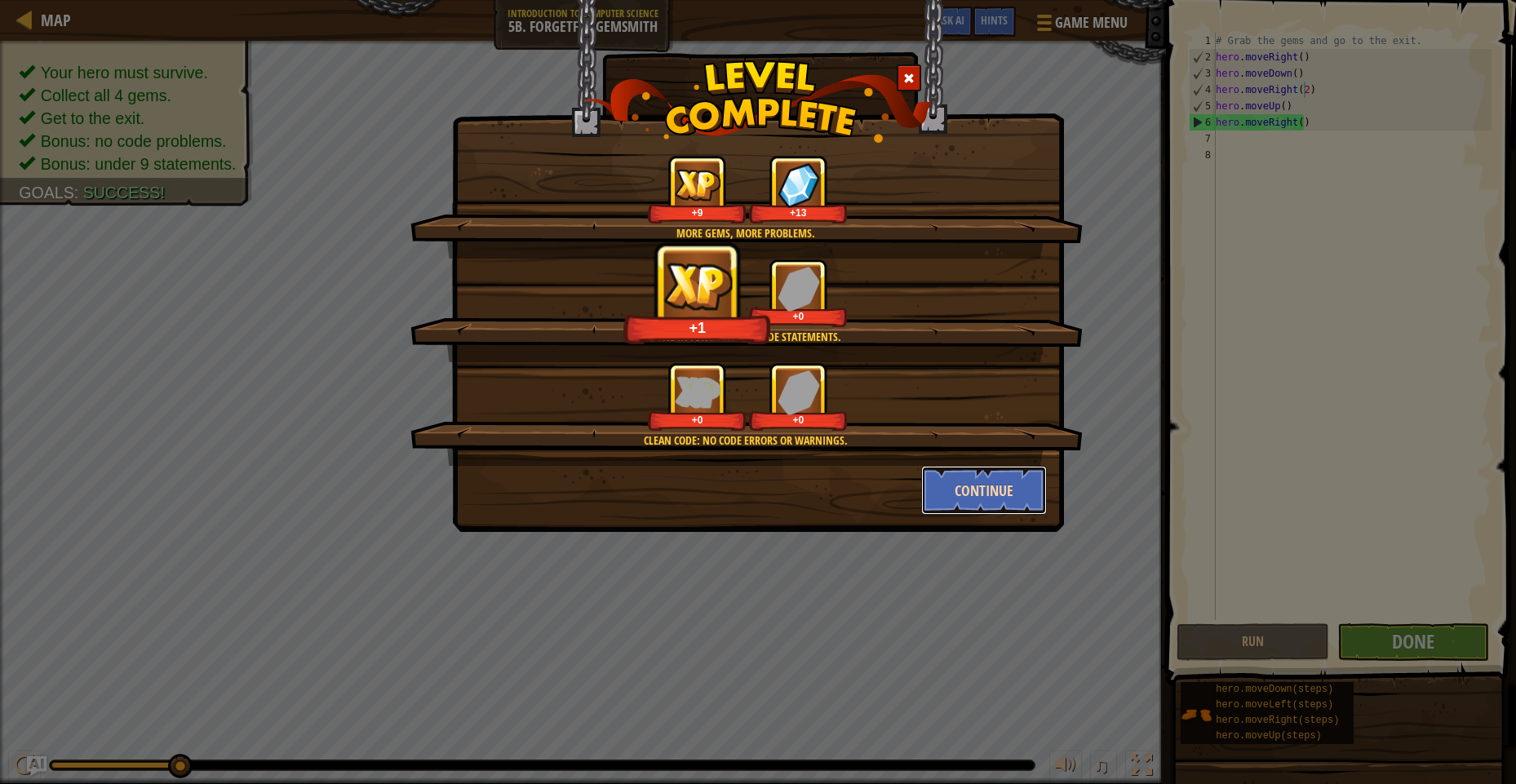
click at [992, 490] on button "Continue" at bounding box center [984, 490] width 126 height 49
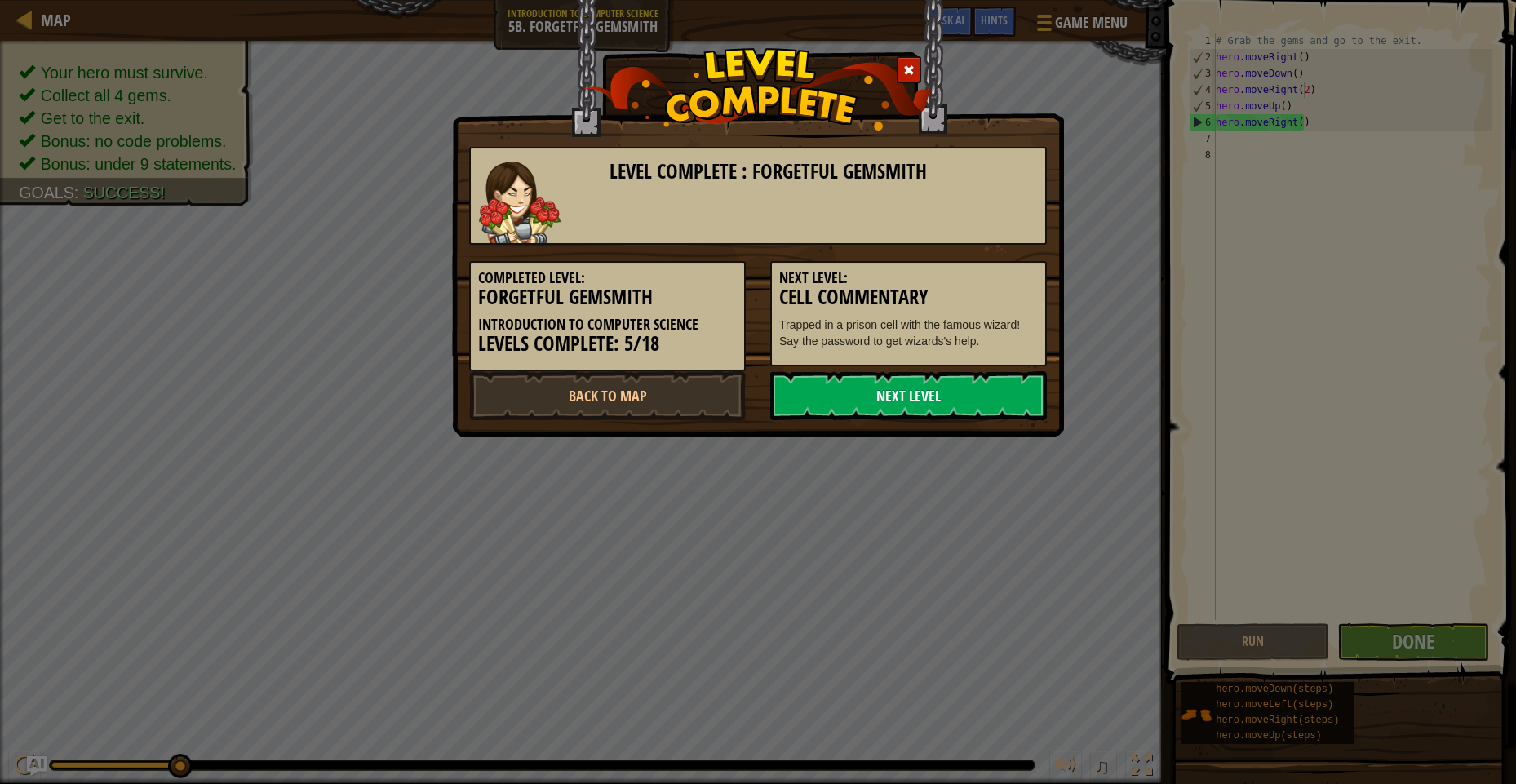
click at [969, 405] on link "Next Level" at bounding box center [909, 395] width 277 height 49
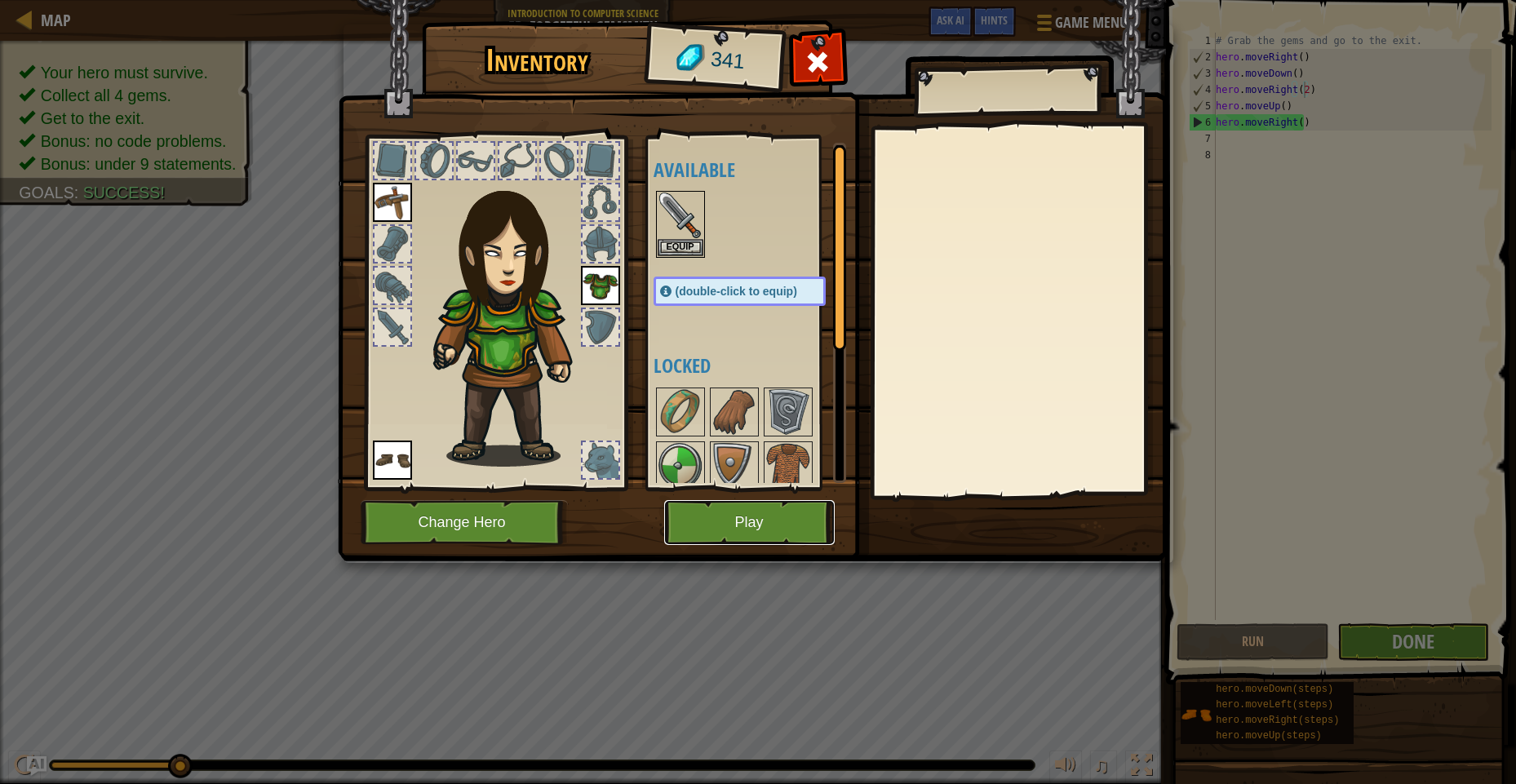
click at [741, 508] on button "Play" at bounding box center [749, 522] width 170 height 45
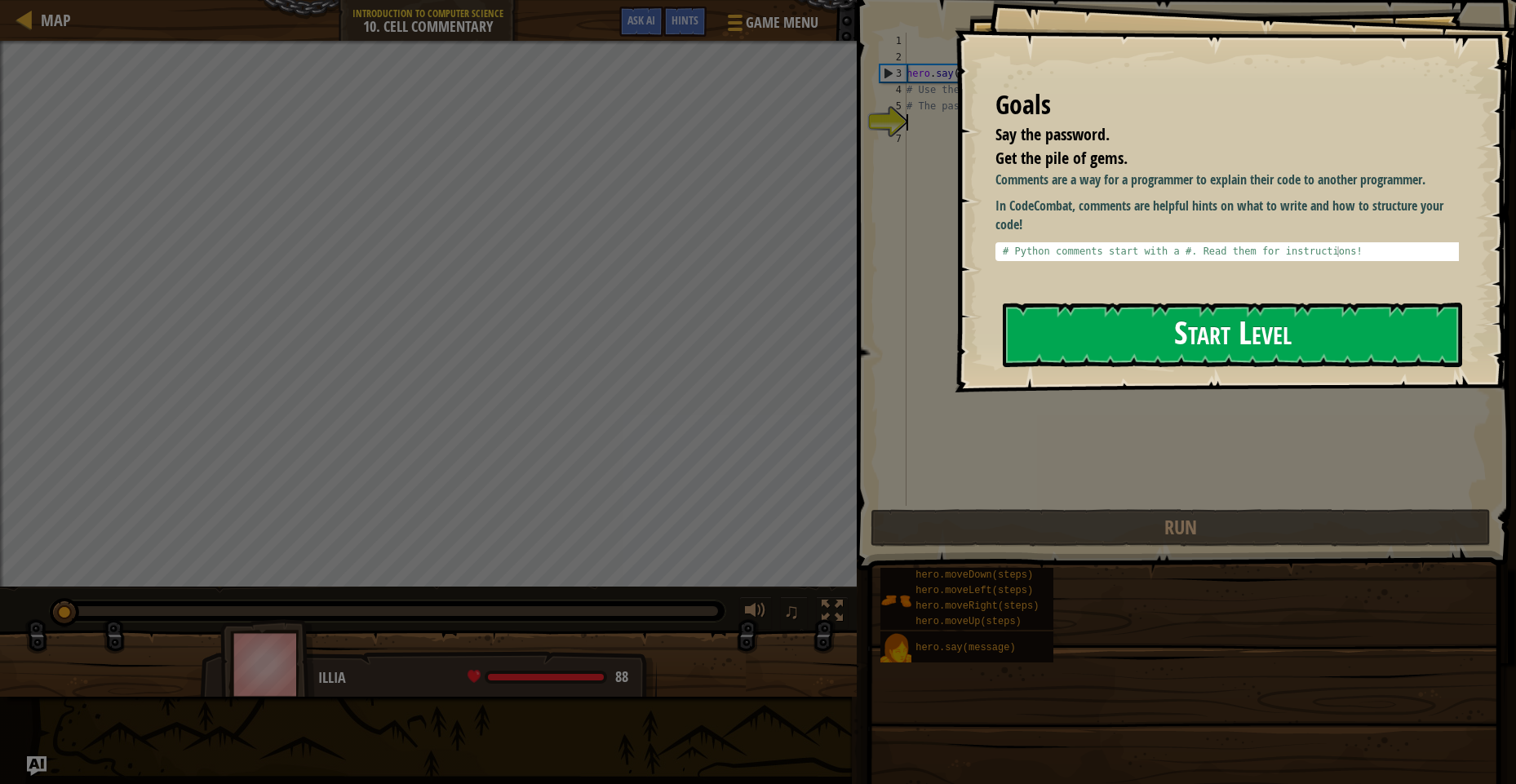
click at [1206, 344] on button "Start Level" at bounding box center [1233, 334] width 460 height 64
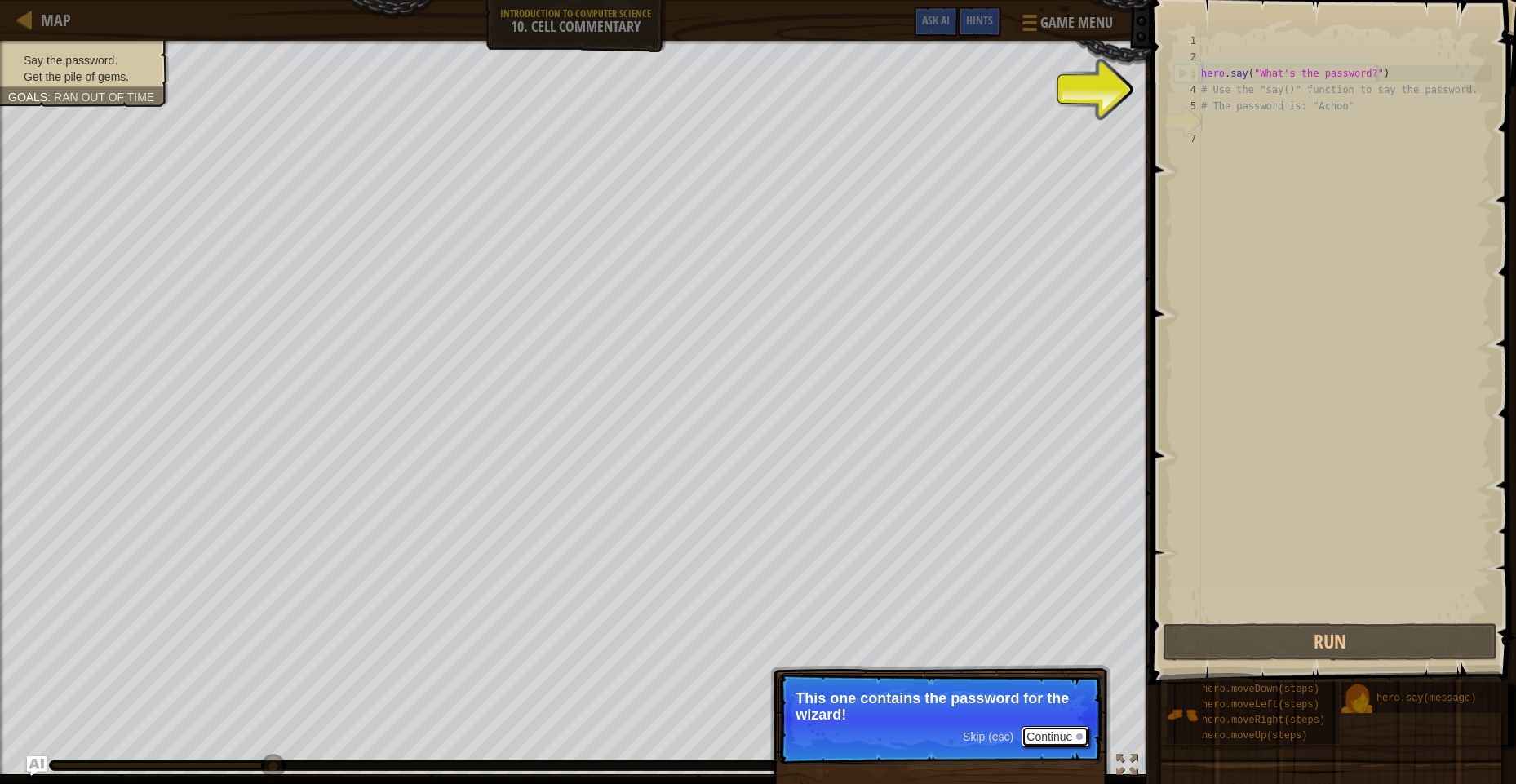
click at [1037, 729] on button "Continue" at bounding box center [1056, 736] width 68 height 22
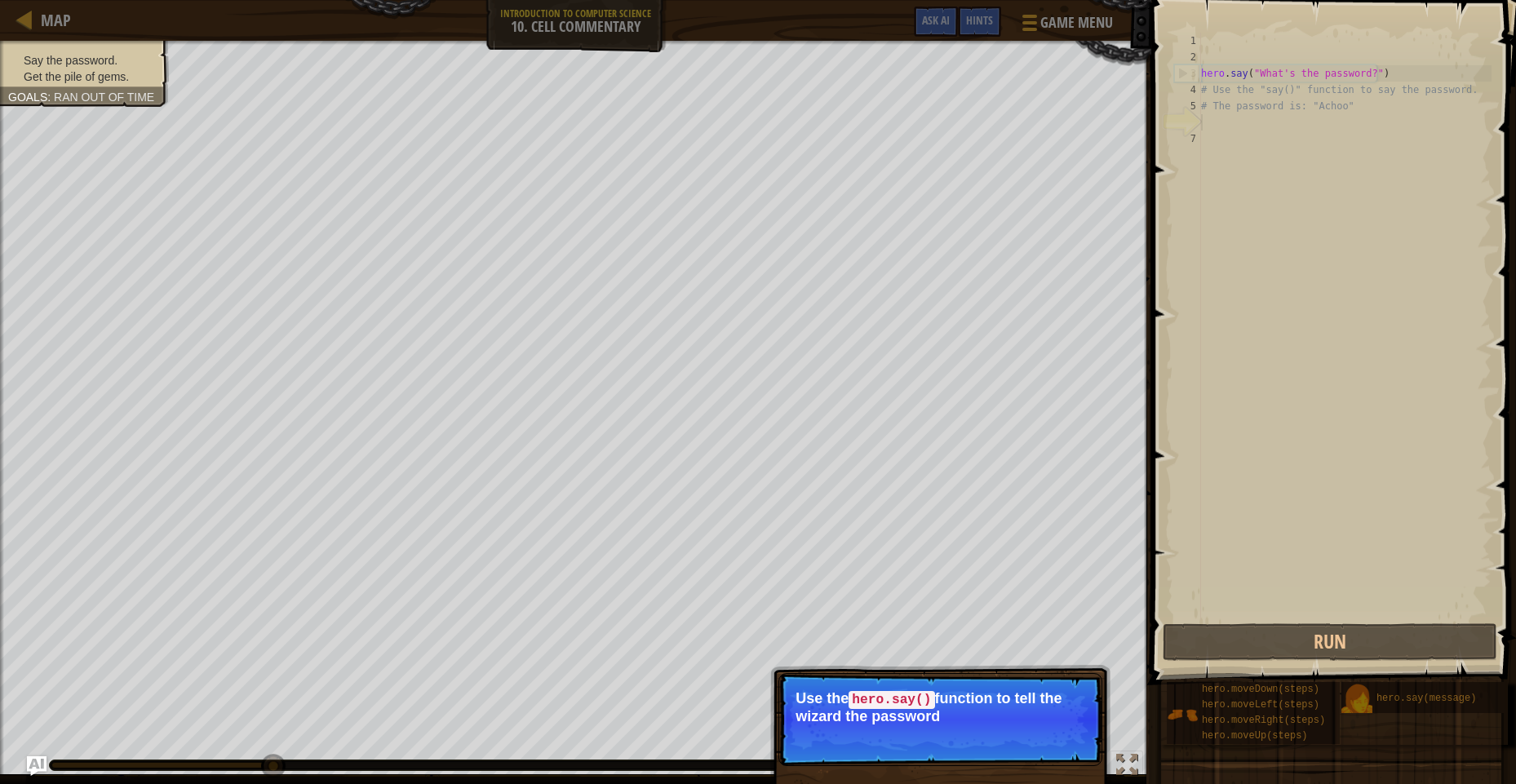
click at [1081, 755] on p "Skip (esc) Continue Use the hero.say() function to tell the wizard the password" at bounding box center [941, 719] width 324 height 93
click at [1081, 755] on p "Skip (esc) Continue Use the hero.say() function to tell the wizard the password…" at bounding box center [941, 719] width 324 height 93
click at [1042, 744] on button "Continue" at bounding box center [1056, 738] width 68 height 22
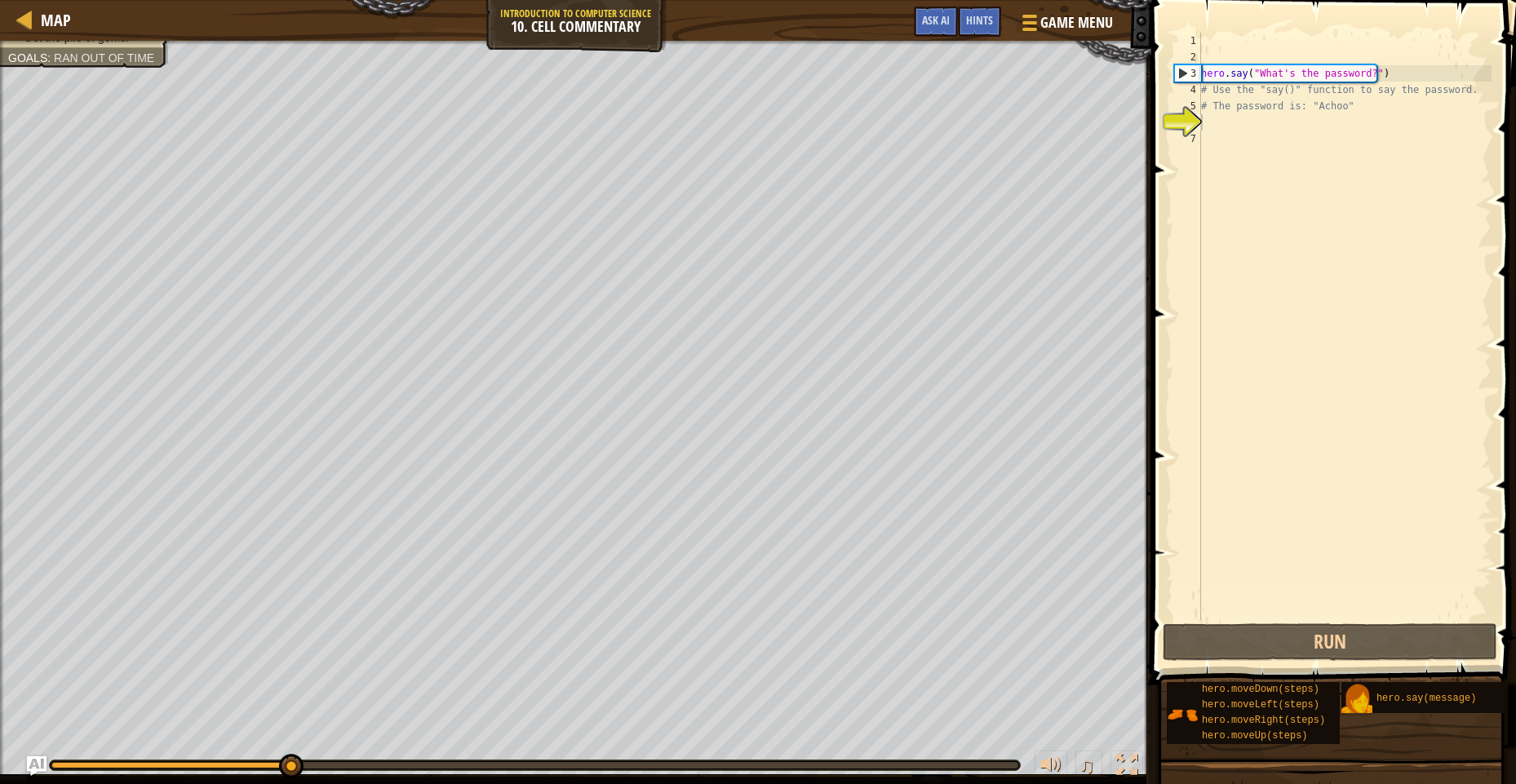
click at [1042, 744] on div "Say the password. Get the pile of gems. Goals : Ran out of time ♫ Illia 88 x: 2…" at bounding box center [758, 411] width 1516 height 743
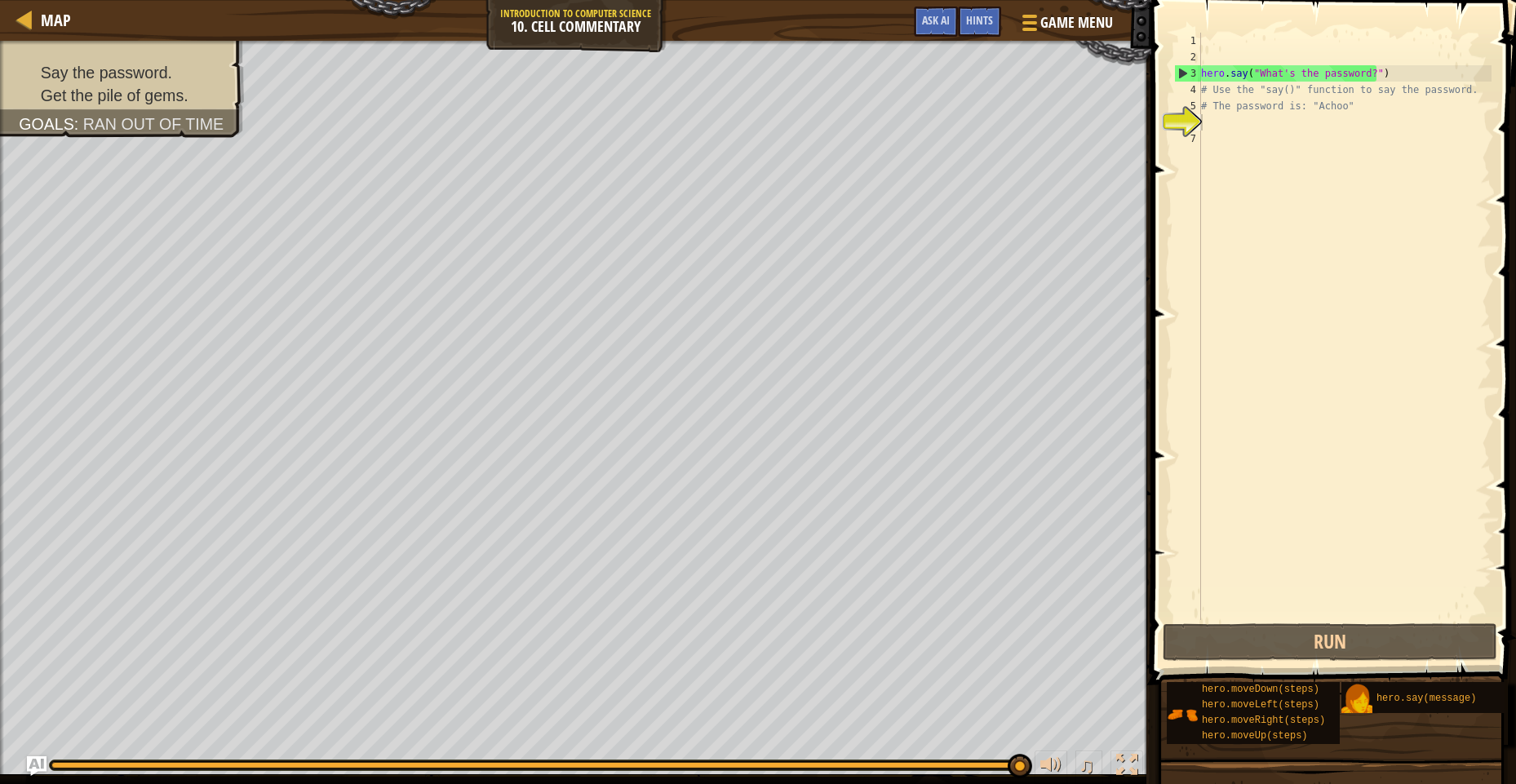
click at [1222, 125] on div "hero . say ( "What's the password?" ) # Use the "say()" function to say the pas…" at bounding box center [1345, 343] width 294 height 620
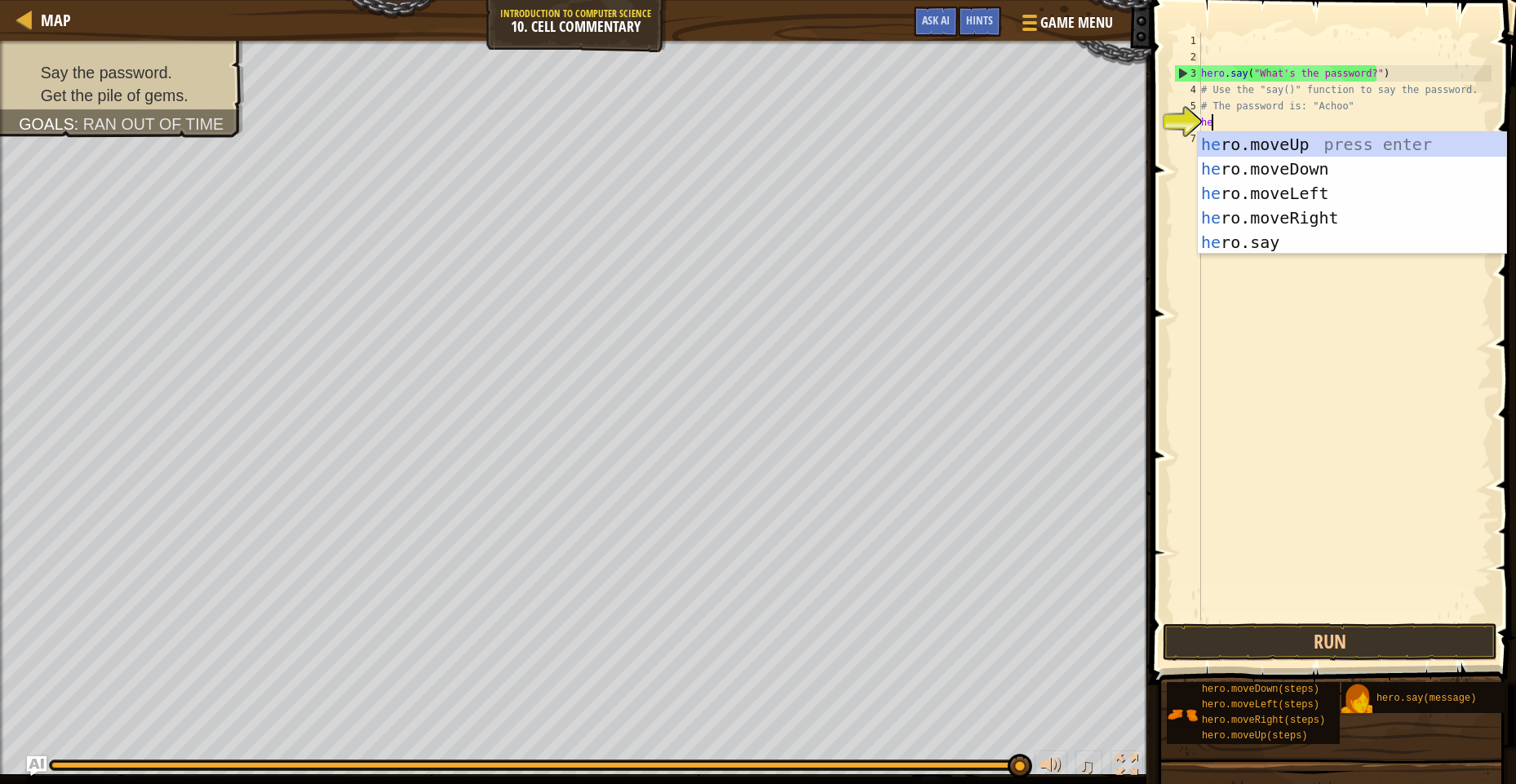
scroll to position [8, 1]
click at [1259, 248] on div "hero .moveUp press enter hero .moveDown press enter hero .moveLeft press enter …" at bounding box center [1352, 217] width 309 height 171
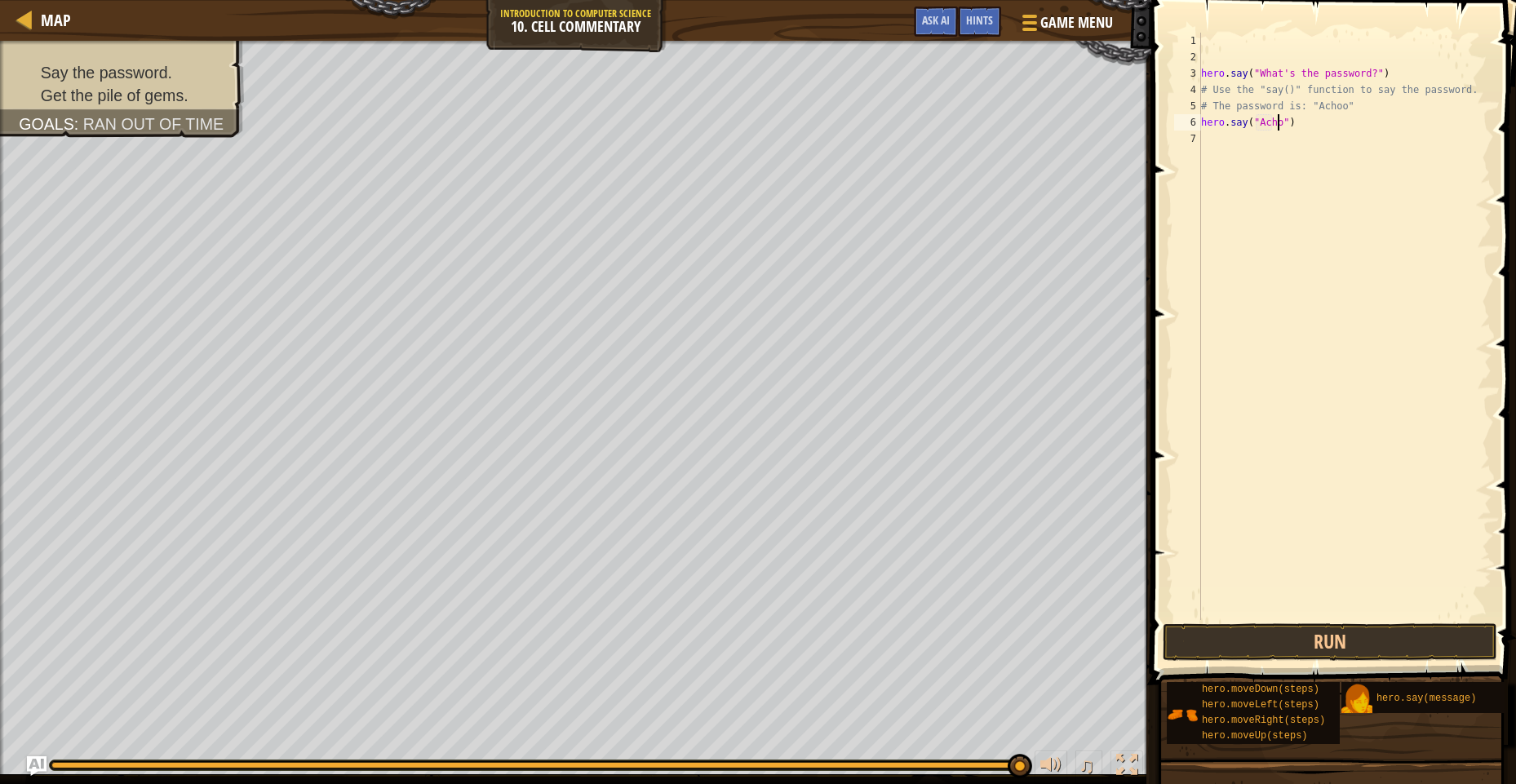
scroll to position [8, 8]
type textarea "hero.say("Achoo")"
click at [1198, 650] on button "Run" at bounding box center [1330, 642] width 334 height 38
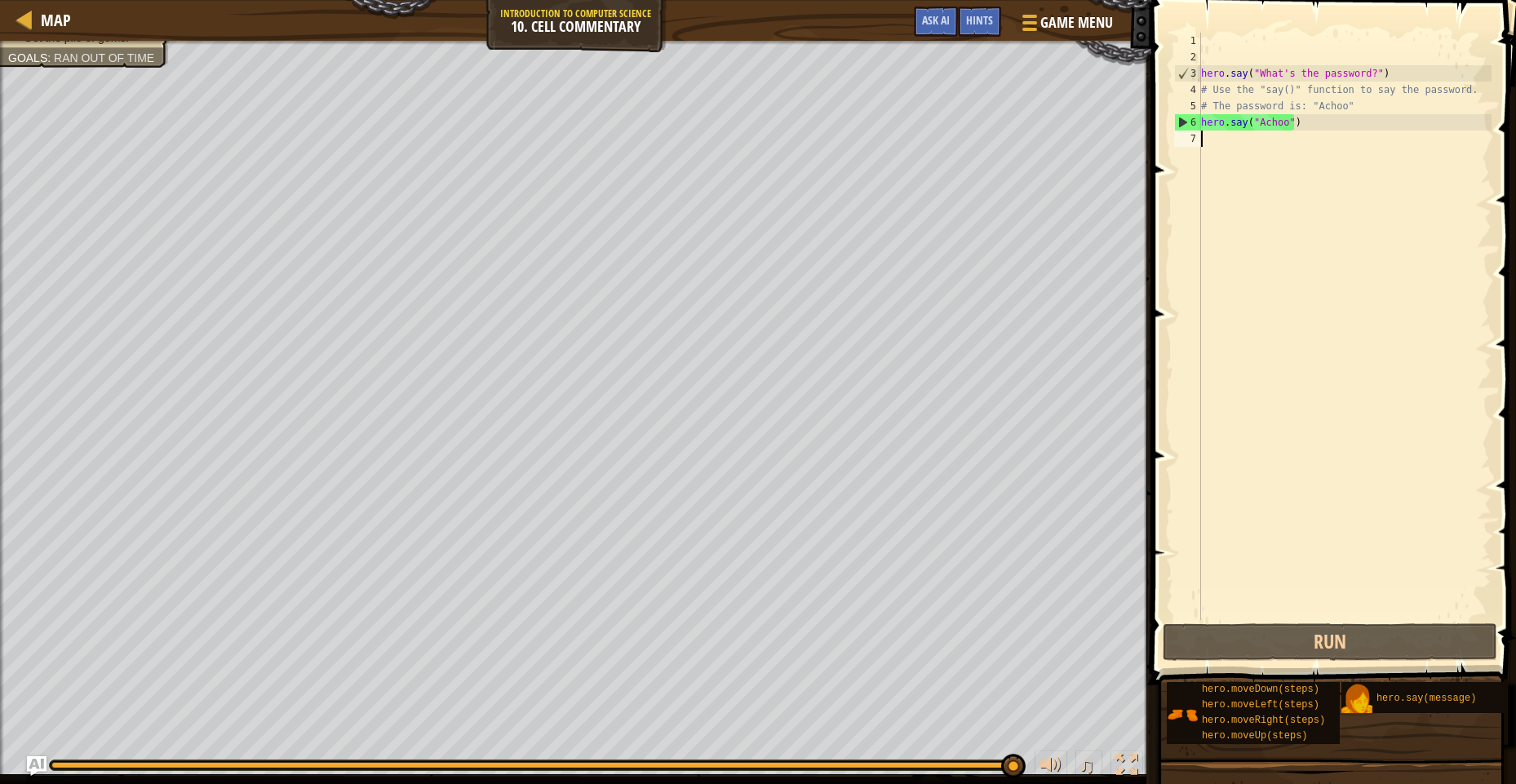
click at [1204, 148] on div "hero . say ( "What's the password?" ) # Use the "say()" function to say the pas…" at bounding box center [1345, 343] width 294 height 620
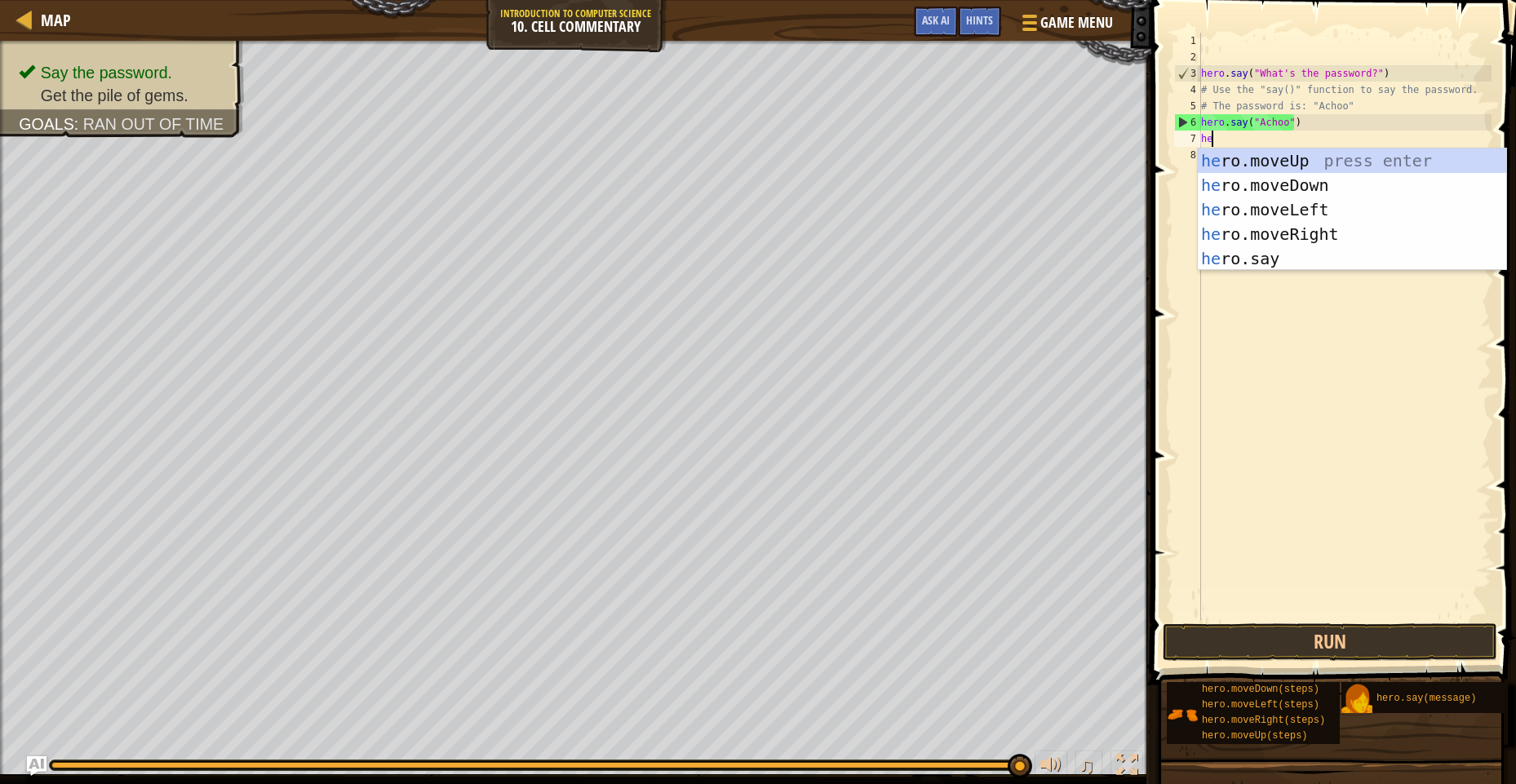
type textarea "hero"
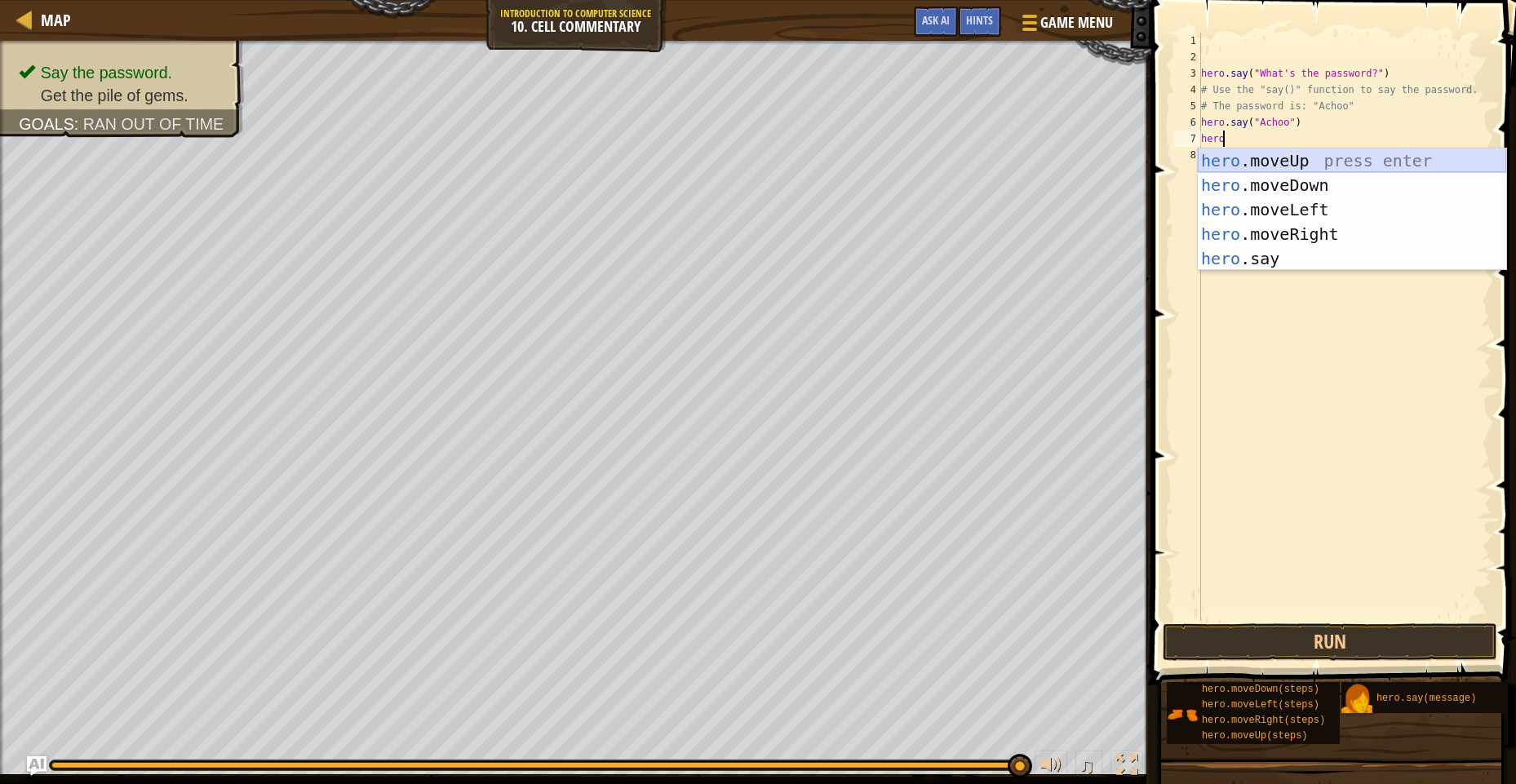
click at [1220, 155] on div "hero .moveUp press enter hero .moveDown press enter hero .moveLeft press enter …" at bounding box center [1352, 234] width 309 height 171
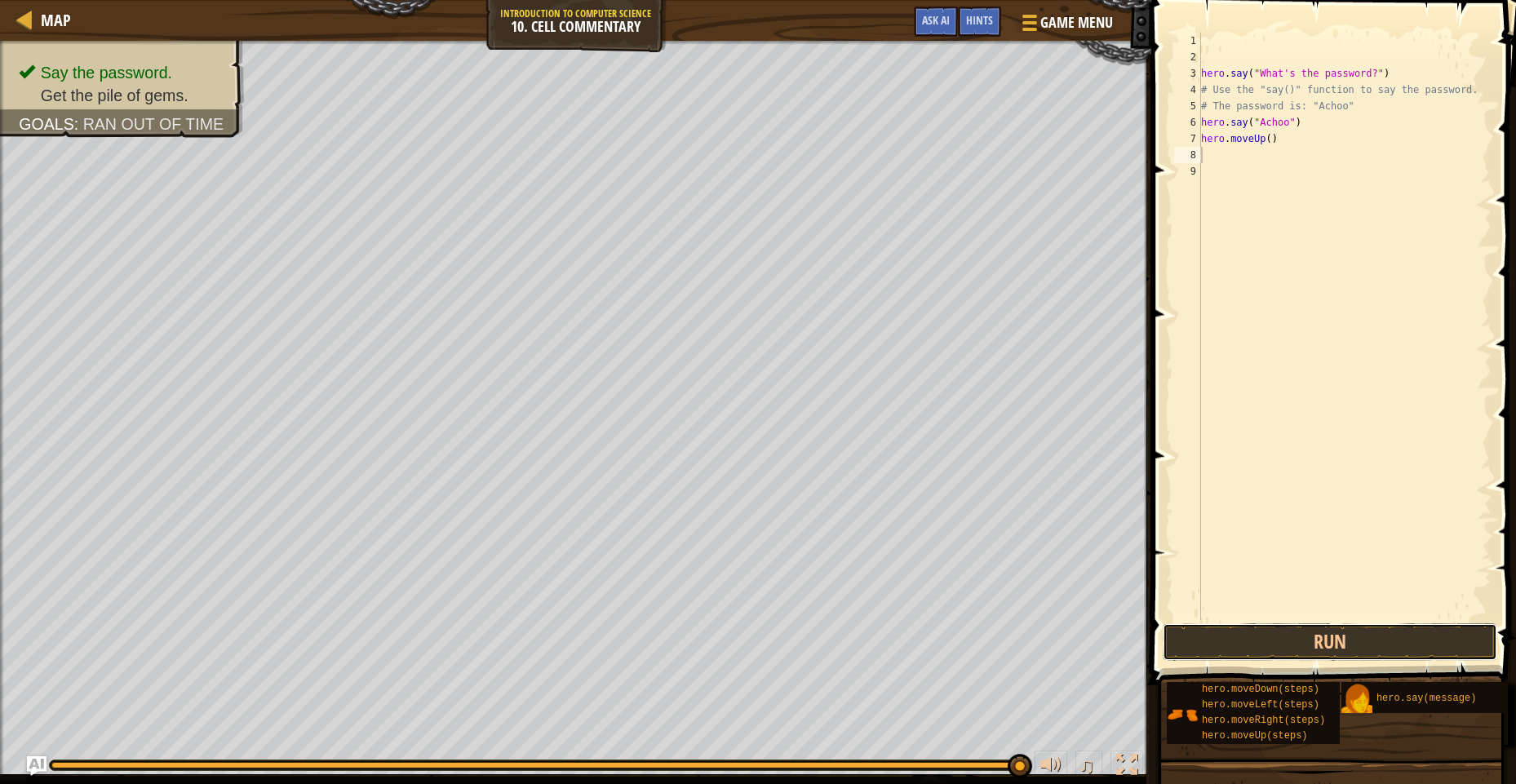
drag, startPoint x: 1286, startPoint y: 638, endPoint x: 1364, endPoint y: 588, distance: 92.6
click at [1294, 634] on button "Run" at bounding box center [1330, 642] width 334 height 38
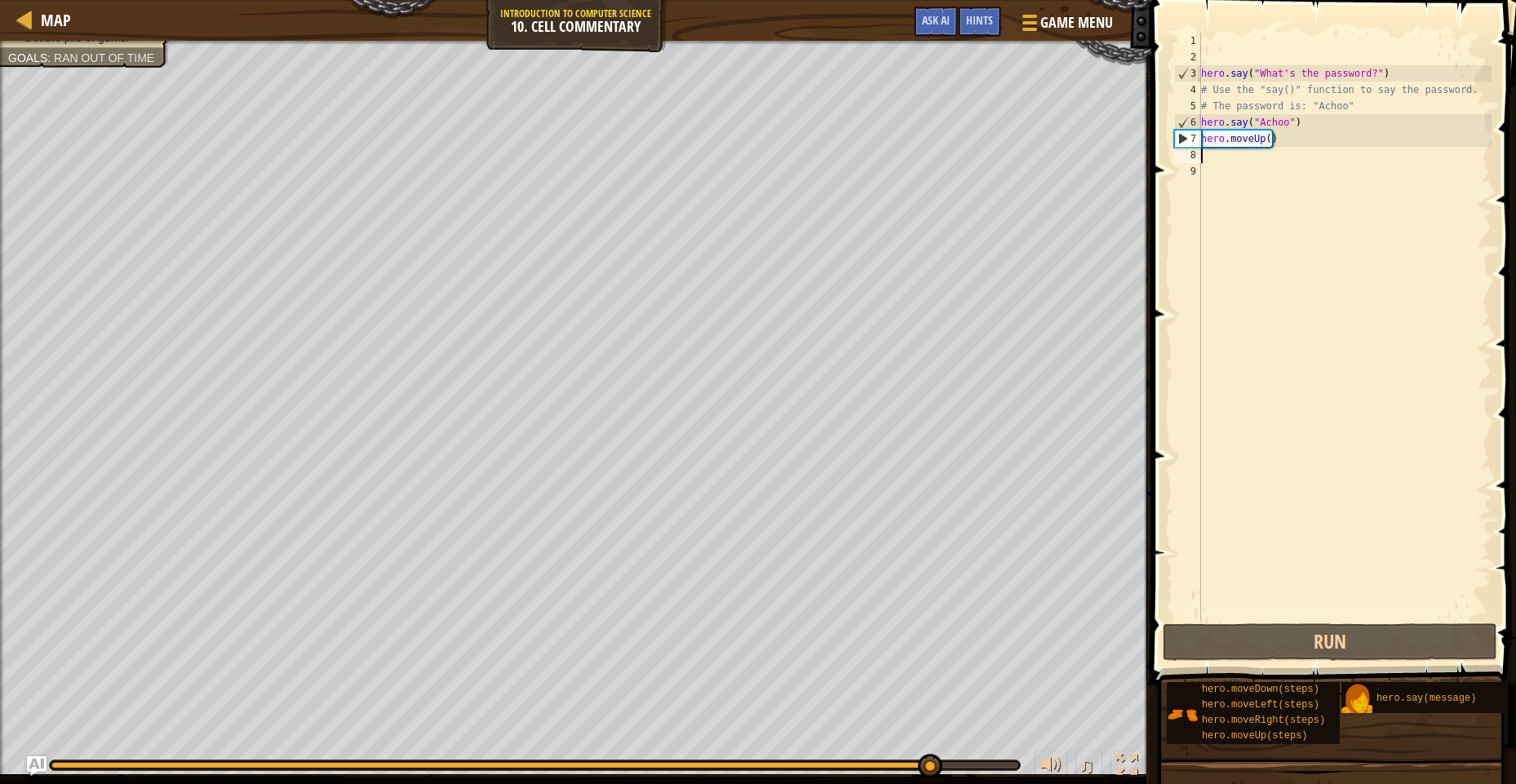
click at [1270, 141] on div "hero . say ( "What's the password?" ) # Use the "say()" function to say the pas…" at bounding box center [1345, 343] width 294 height 620
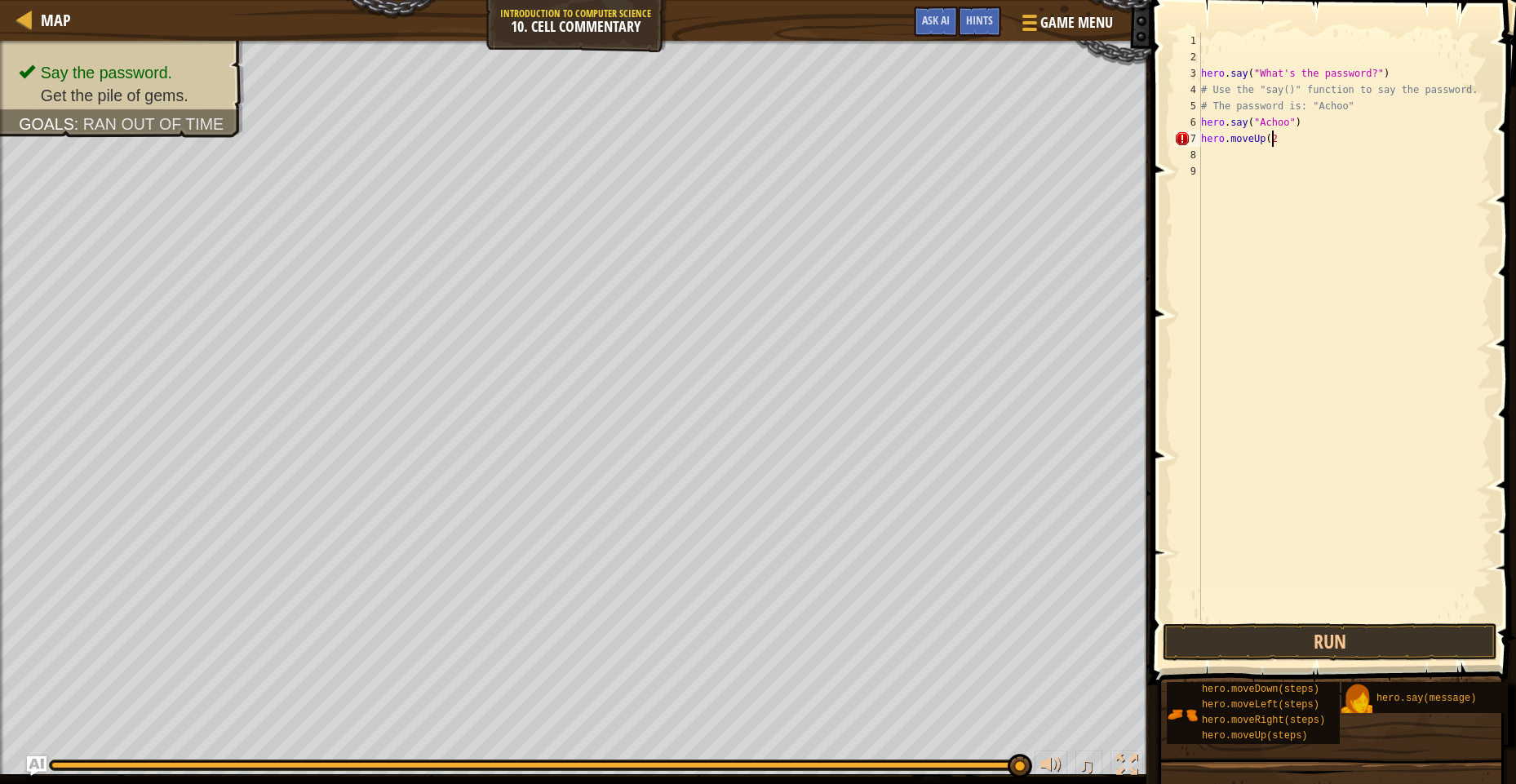
scroll to position [8, 6]
type textarea "hero.moveUp(2)"
click at [1213, 646] on button "Run" at bounding box center [1330, 642] width 334 height 38
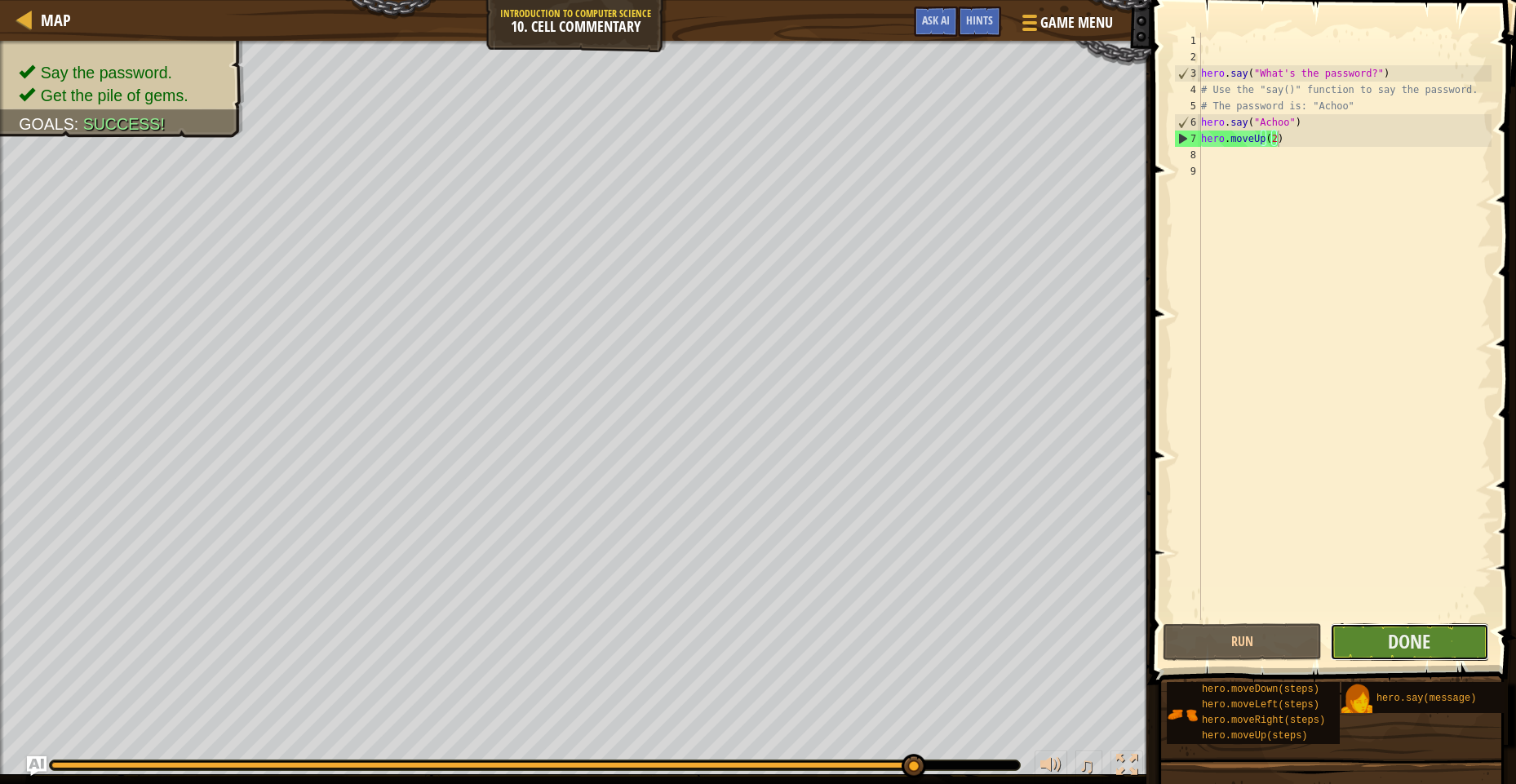
click at [1371, 634] on button "Done" at bounding box center [1409, 642] width 159 height 38
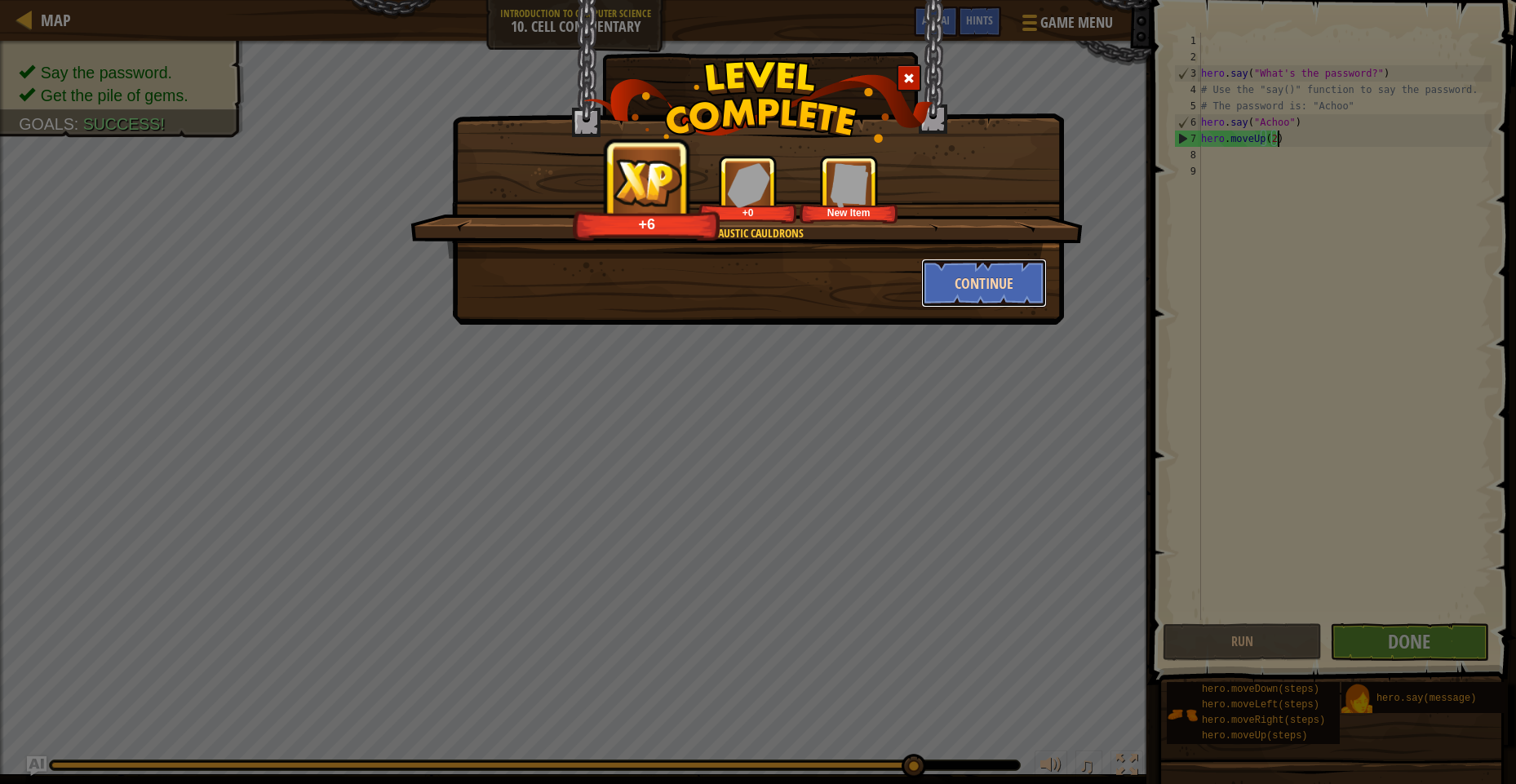
drag, startPoint x: 950, startPoint y: 269, endPoint x: 950, endPoint y: 285, distance: 16.0
click at [950, 285] on button "Continue" at bounding box center [984, 283] width 126 height 49
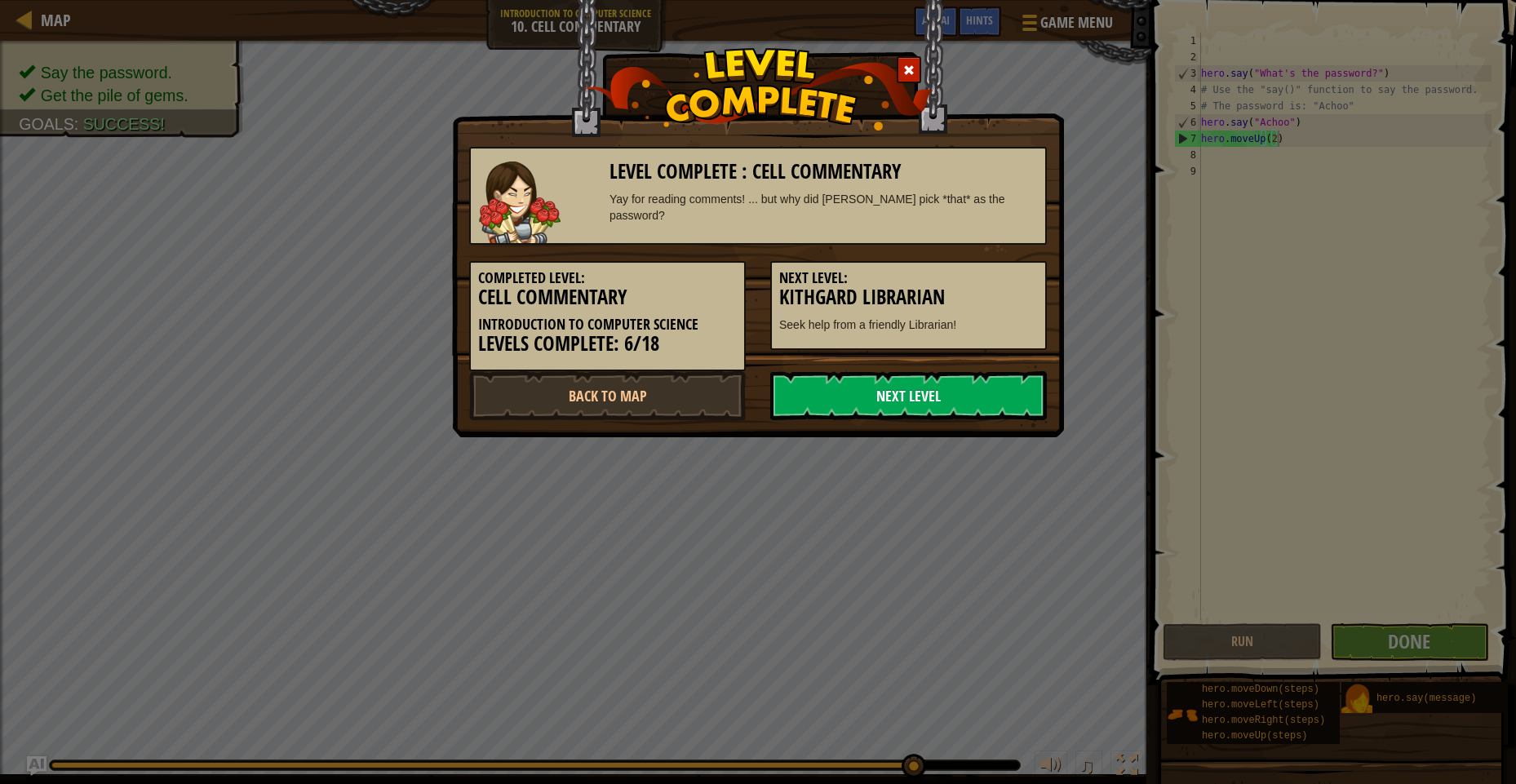
click at [880, 386] on link "Next Level" at bounding box center [909, 395] width 277 height 49
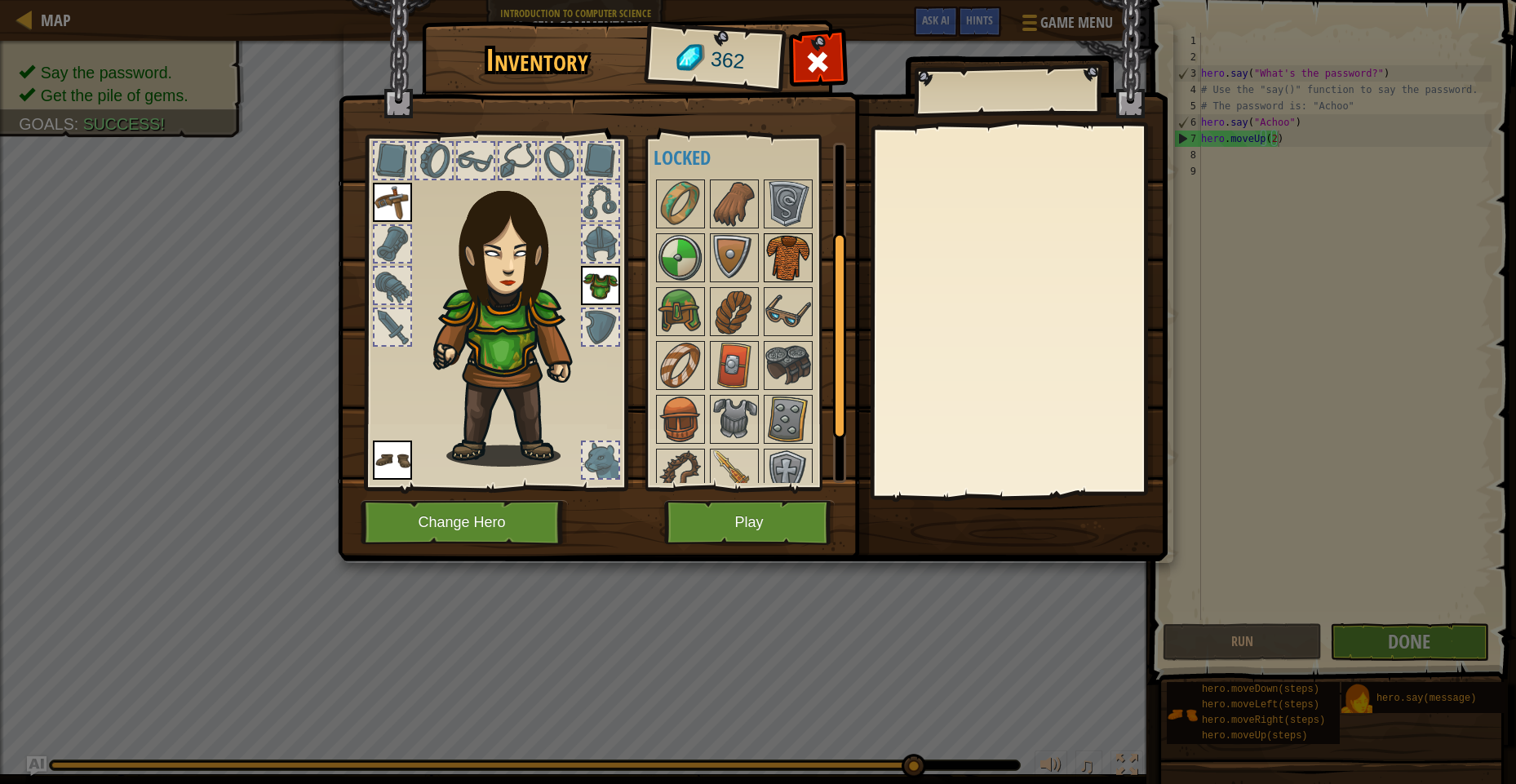
scroll to position [225, 0]
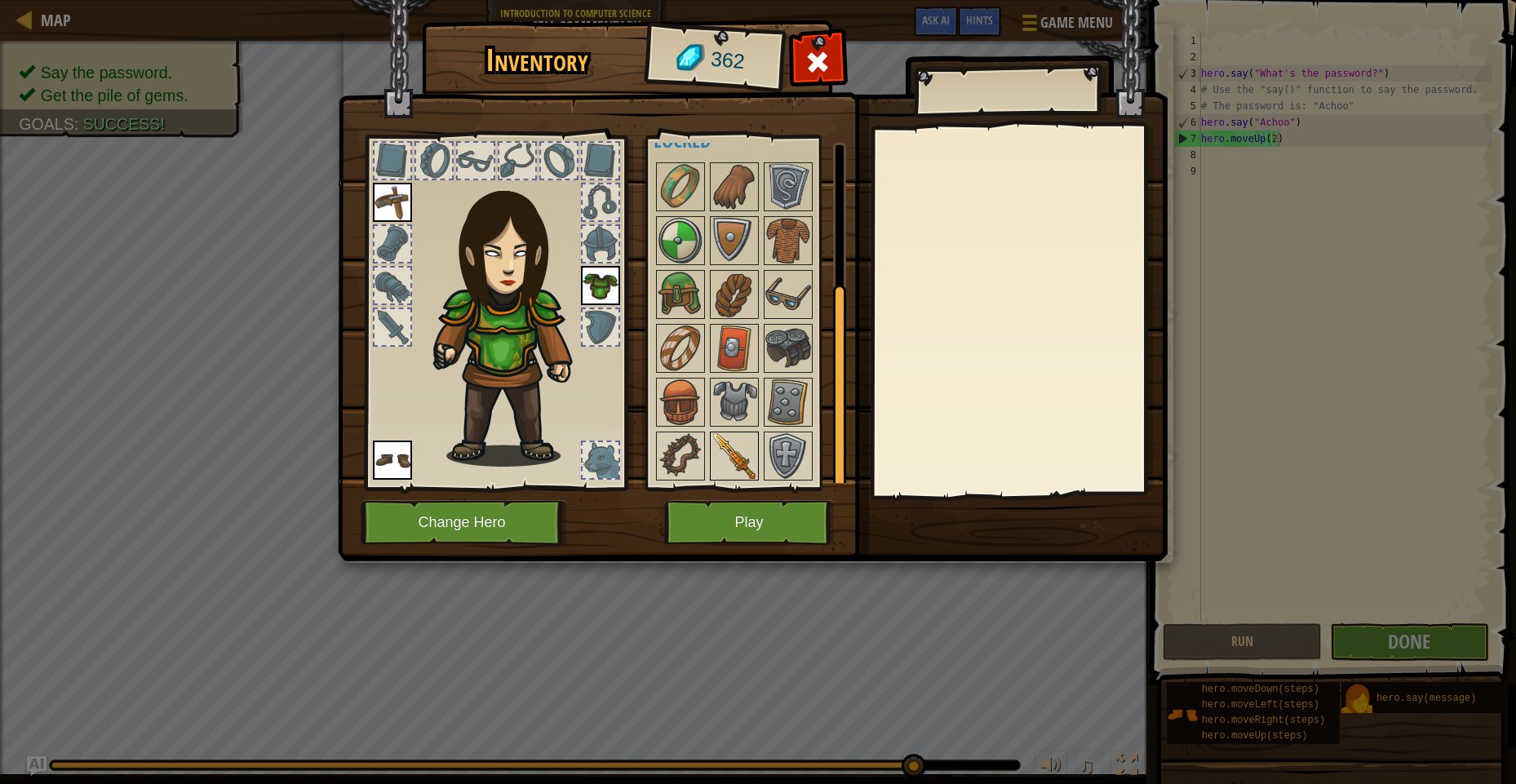
click at [752, 444] on img at bounding box center [734, 456] width 46 height 46
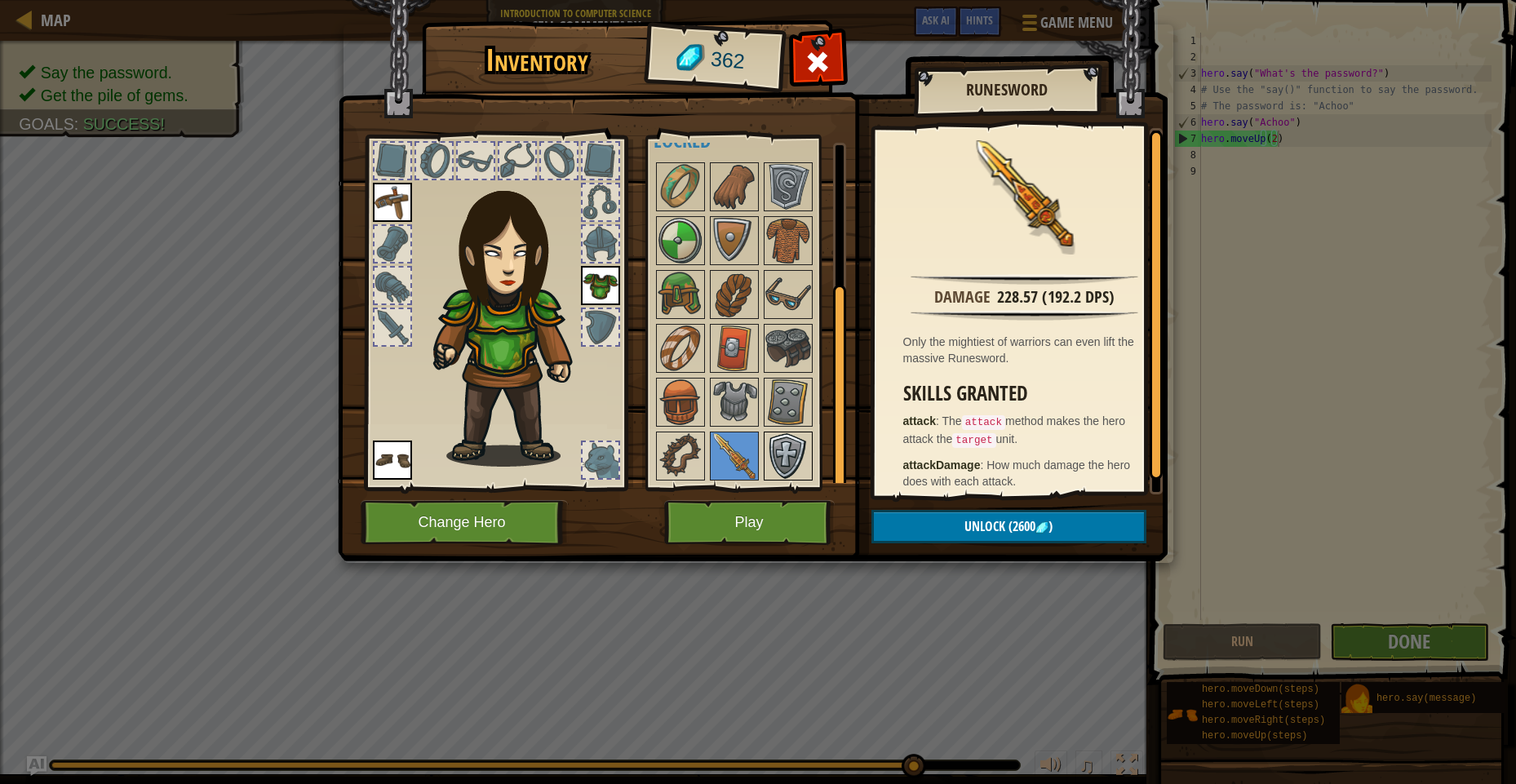
click at [787, 453] on img at bounding box center [788, 456] width 46 height 46
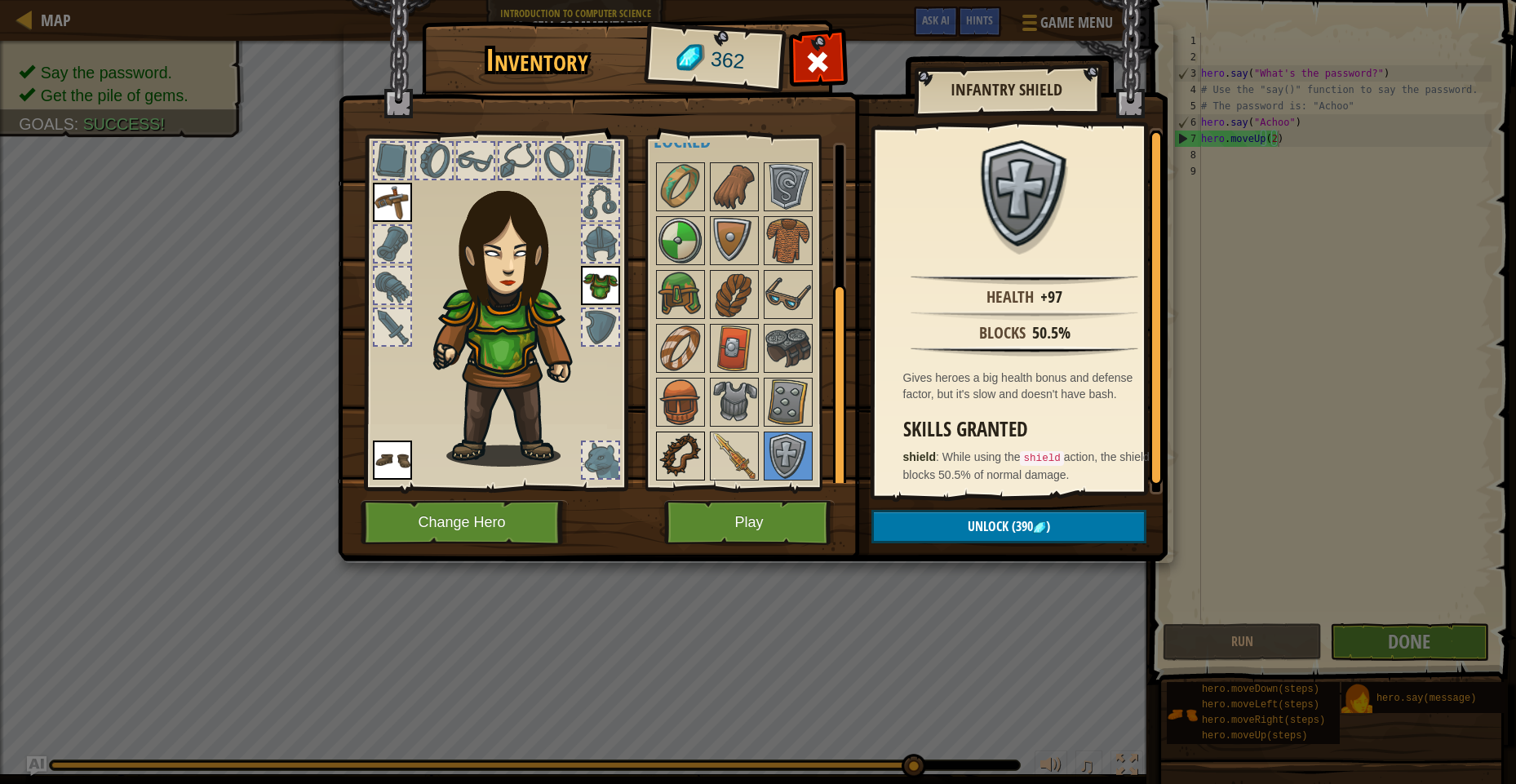
click at [678, 461] on img at bounding box center [680, 456] width 46 height 46
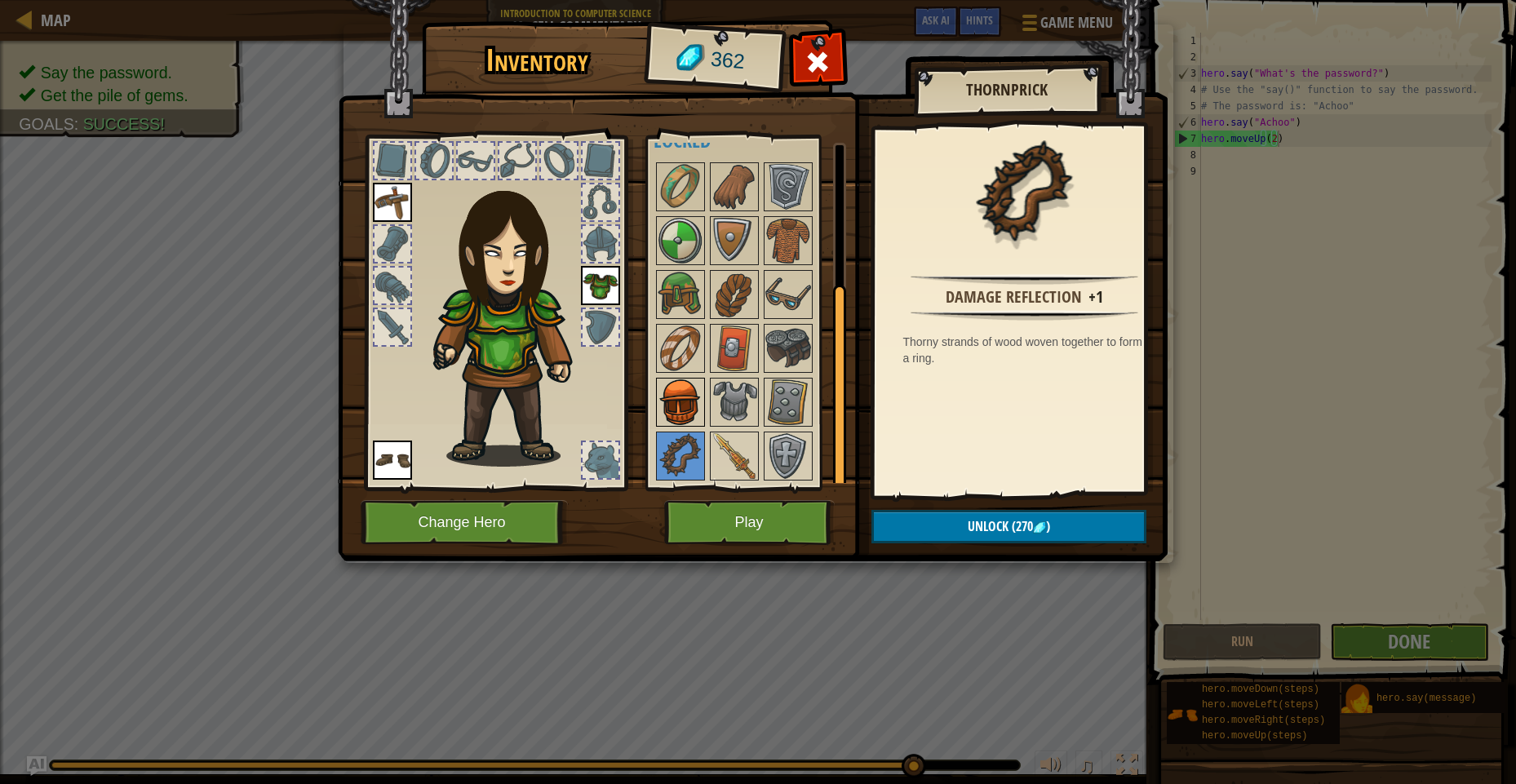
click at [694, 404] on img at bounding box center [680, 402] width 46 height 46
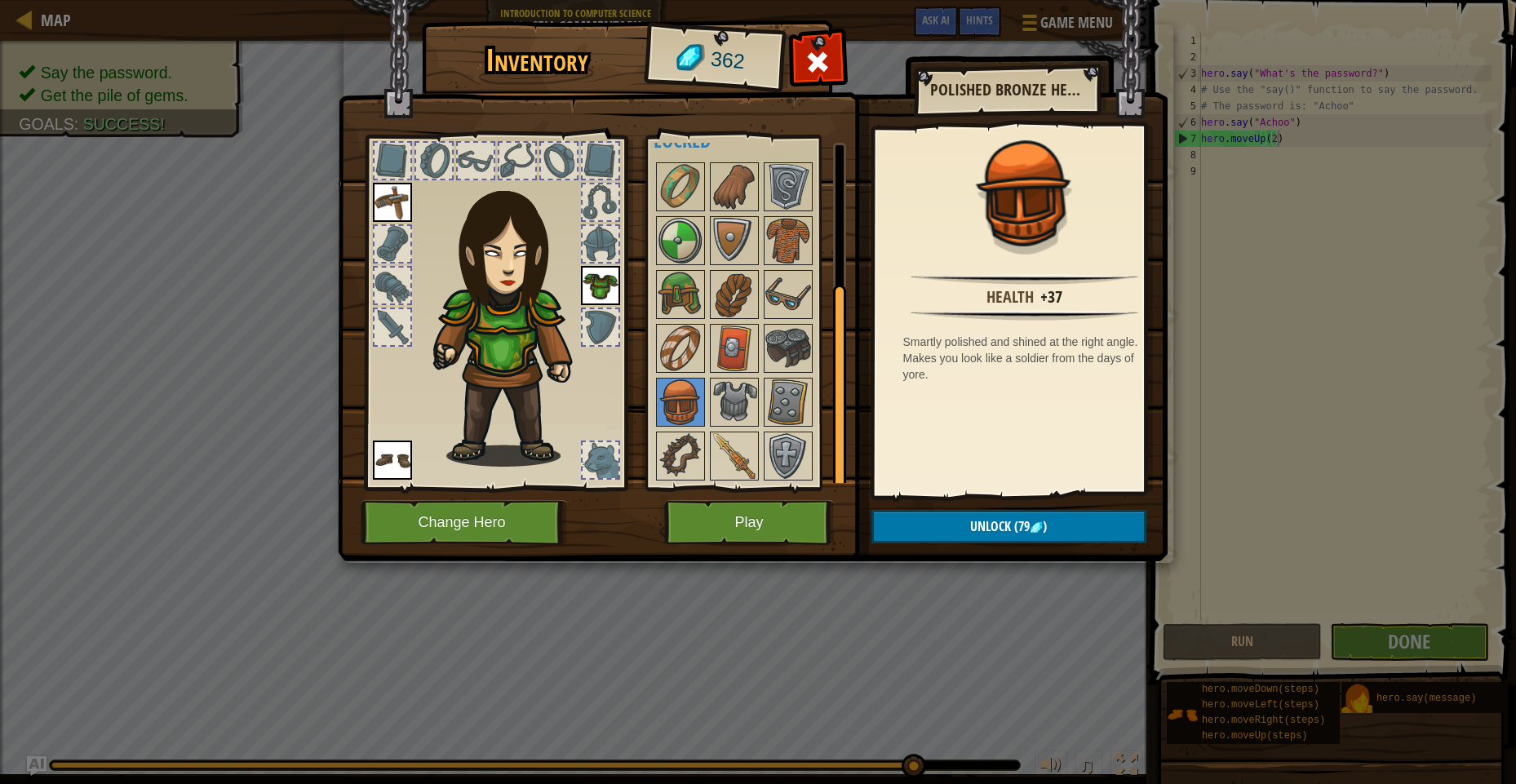
click at [783, 427] on div at bounding box center [755, 321] width 204 height 323
drag, startPoint x: 743, startPoint y: 393, endPoint x: 781, endPoint y: 401, distance: 38.8
click at [746, 393] on img at bounding box center [734, 402] width 46 height 46
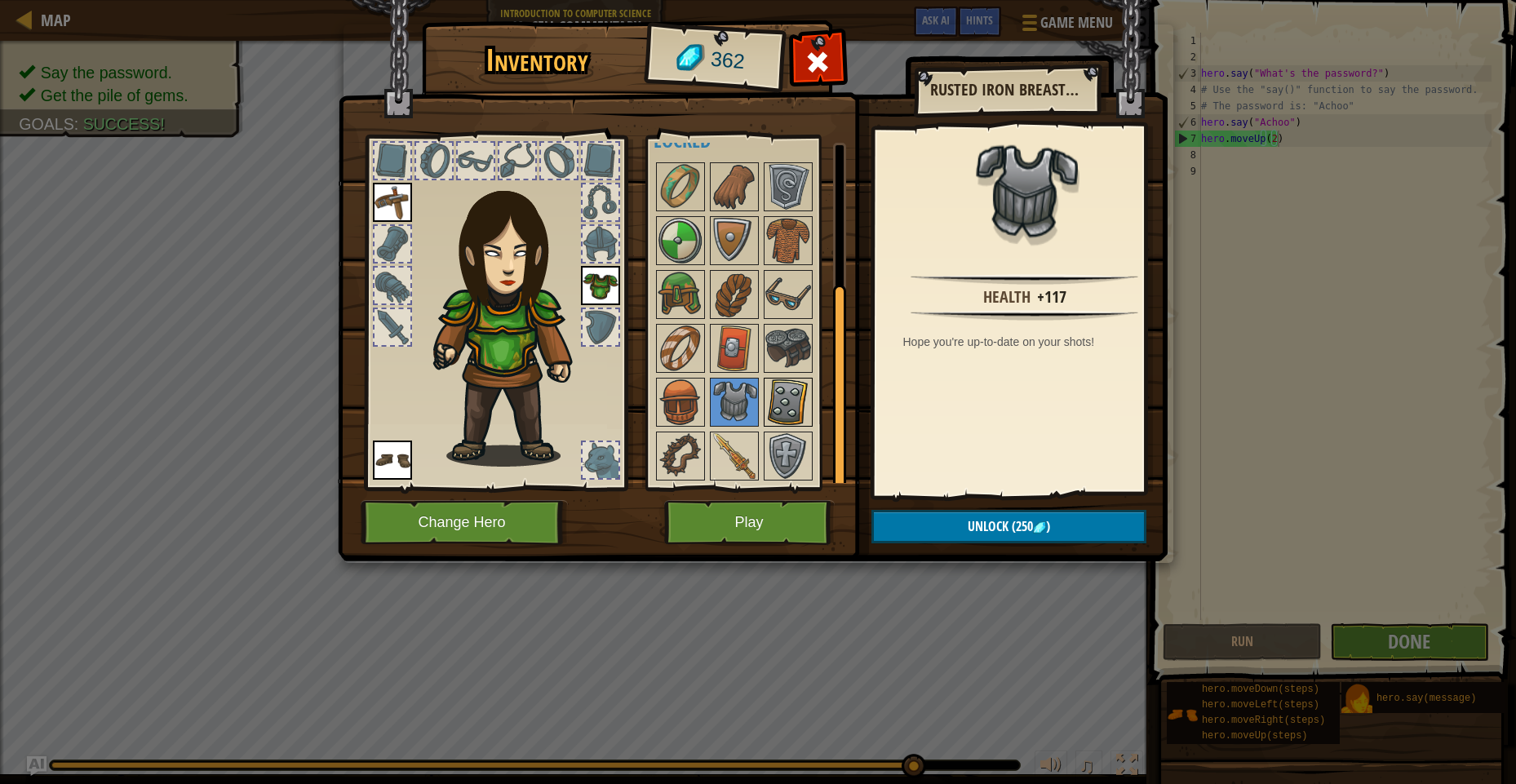
drag, startPoint x: 802, startPoint y: 405, endPoint x: 794, endPoint y: 406, distance: 8.1
click at [799, 405] on img at bounding box center [788, 402] width 46 height 46
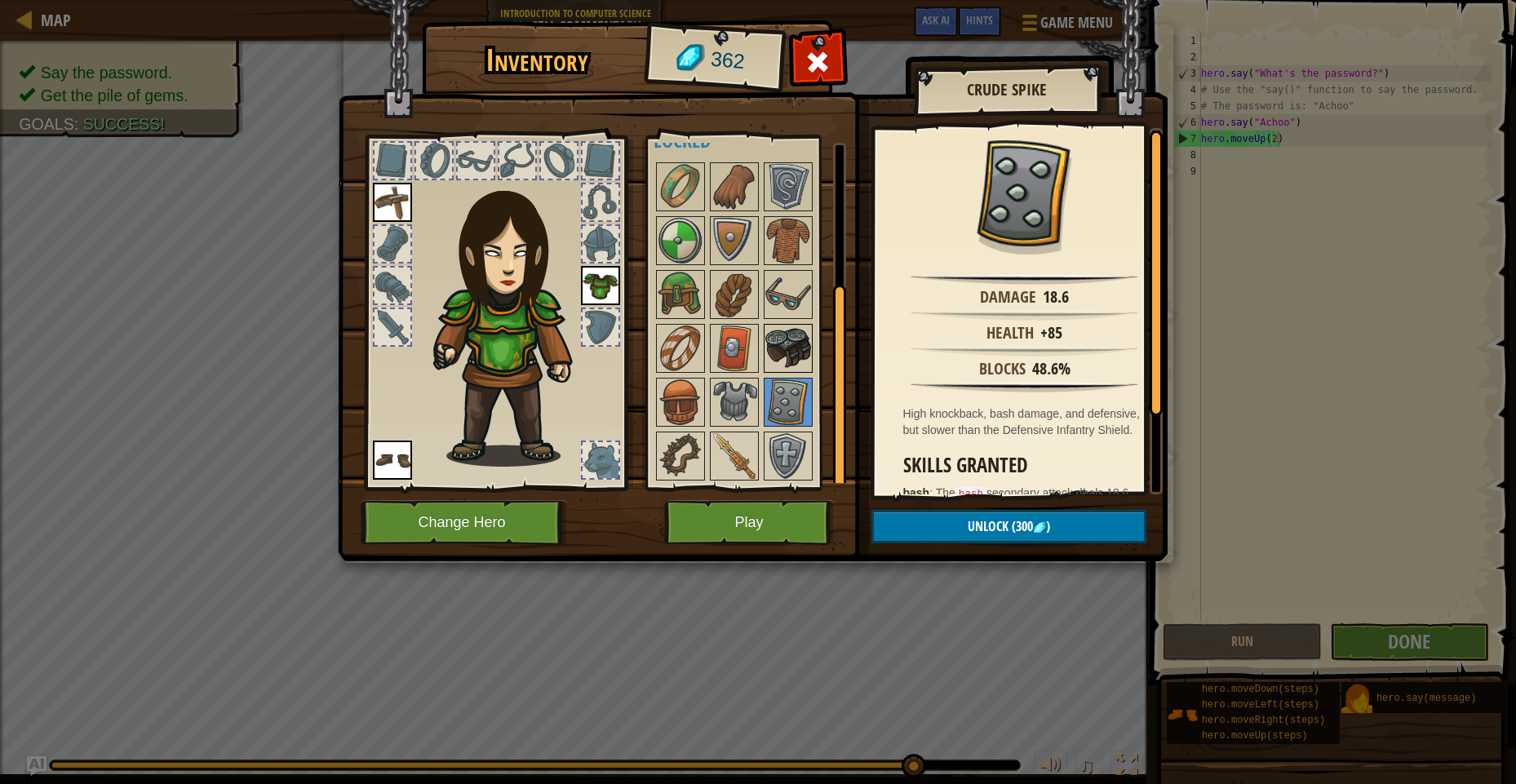
click at [794, 348] on img at bounding box center [788, 348] width 46 height 46
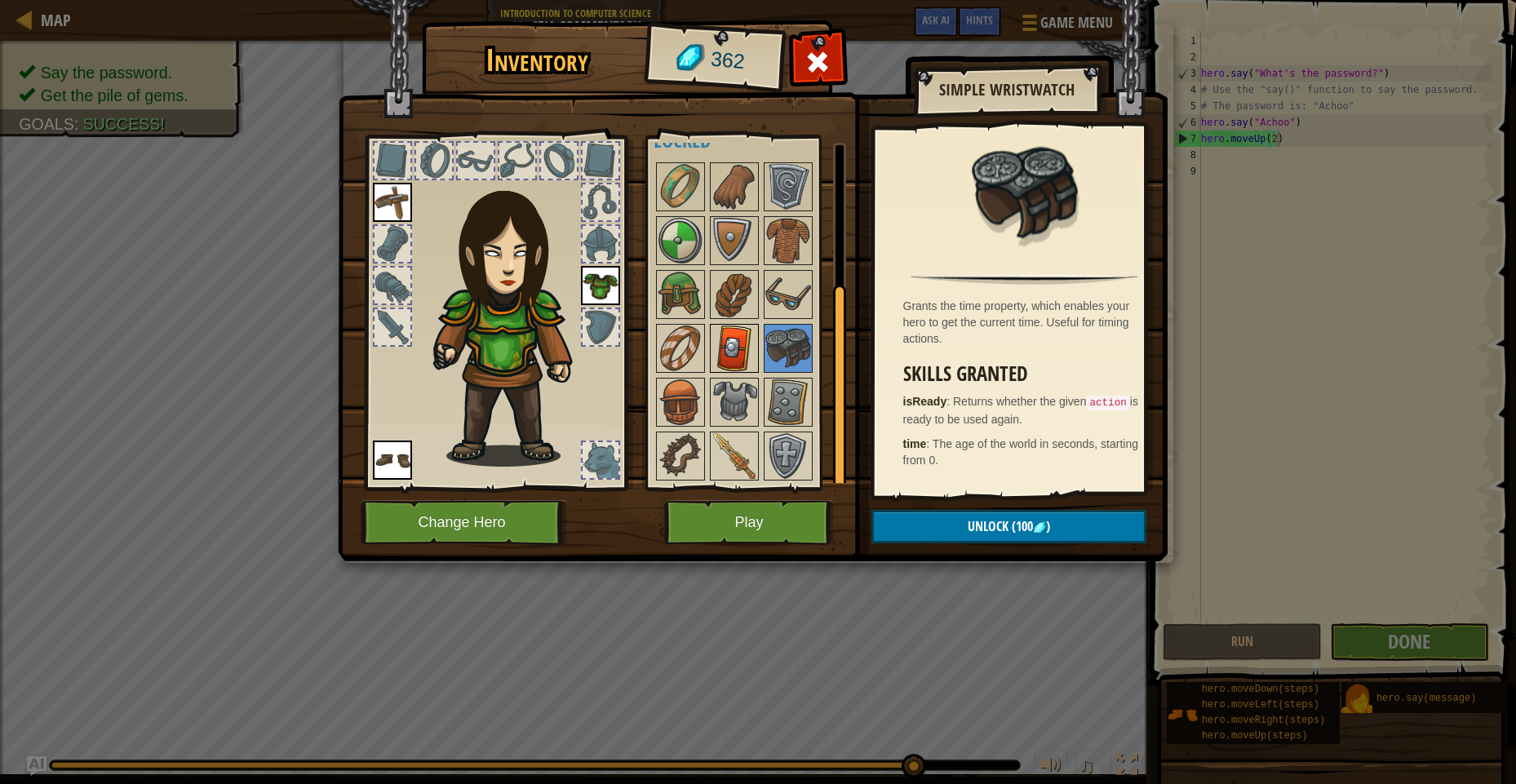
click at [747, 363] on img at bounding box center [734, 348] width 46 height 46
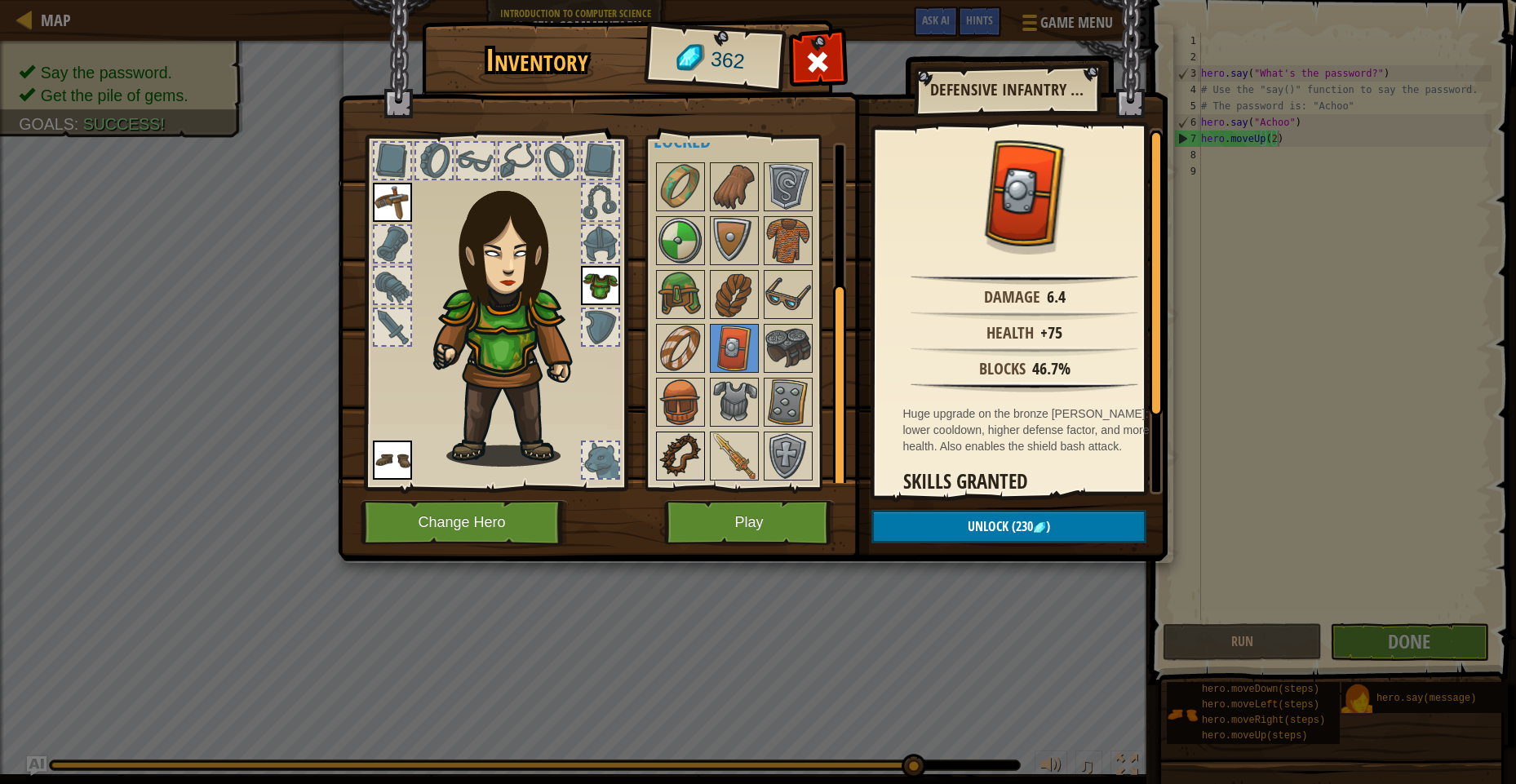
click at [677, 451] on img at bounding box center [680, 456] width 46 height 46
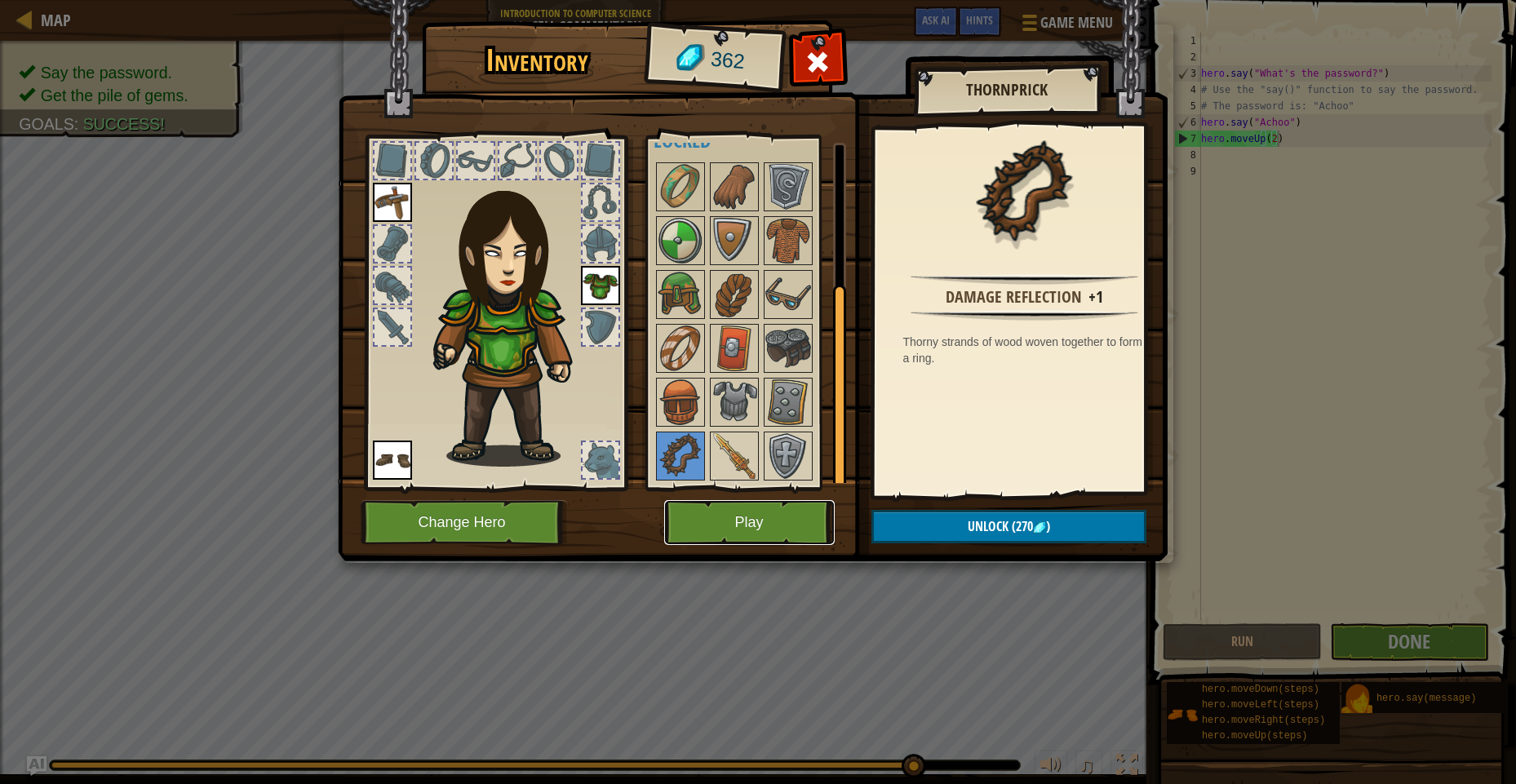
click at [808, 525] on button "Play" at bounding box center [749, 522] width 170 height 45
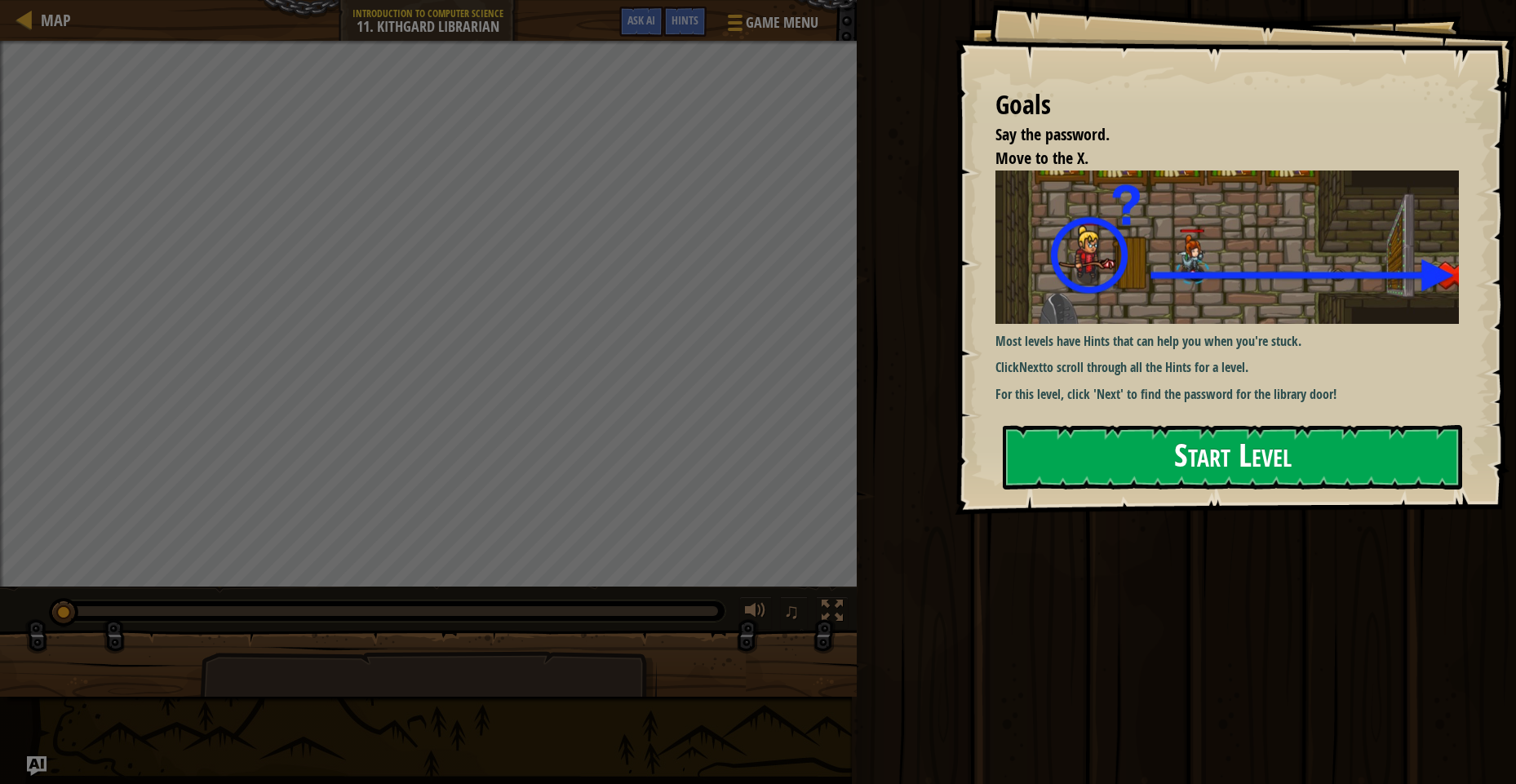
click at [1100, 437] on button "Start Level" at bounding box center [1233, 456] width 460 height 64
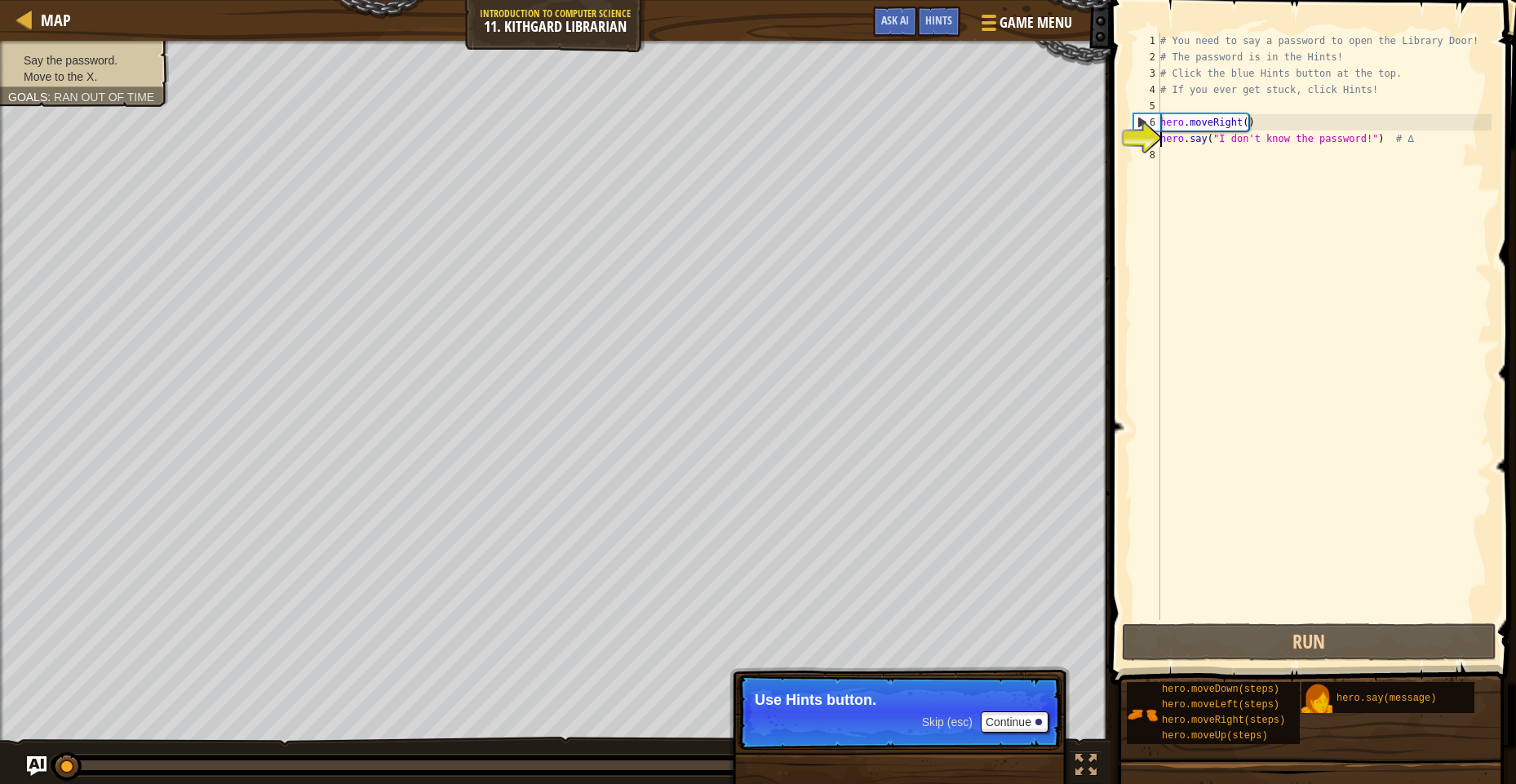
click at [1183, 619] on div "hero.say("I don't know the password!") # ∆ 1 2 3 4 5 6 7 8 # You need to say a …" at bounding box center [1311, 375] width 411 height 732
click at [1176, 632] on button "Run" at bounding box center [1309, 642] width 375 height 38
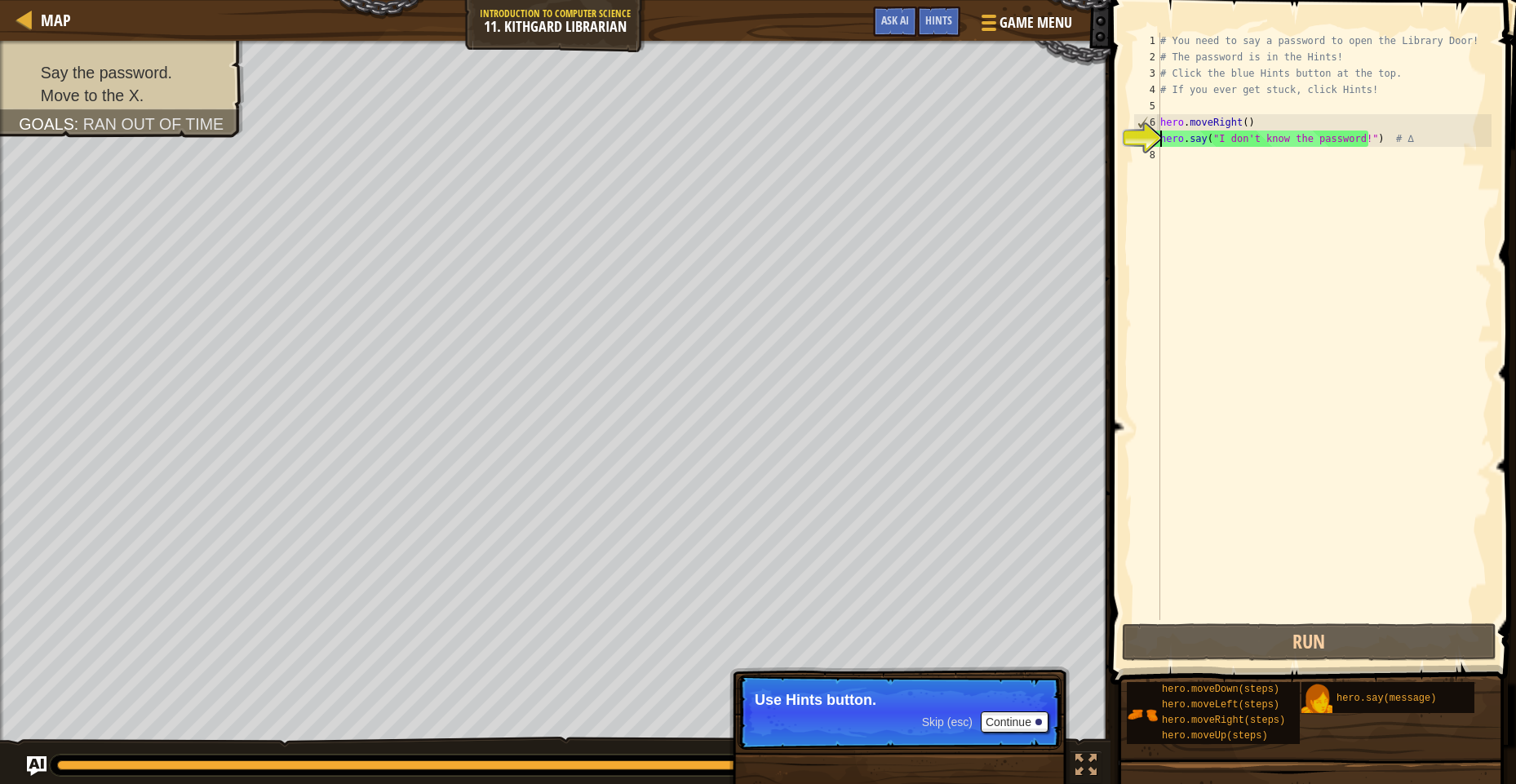
click at [1177, 154] on div "# You need to say a password to open the Library Door! # The password is in the…" at bounding box center [1324, 343] width 334 height 620
click at [938, 722] on span "Skip (esc)" at bounding box center [947, 722] width 51 height 13
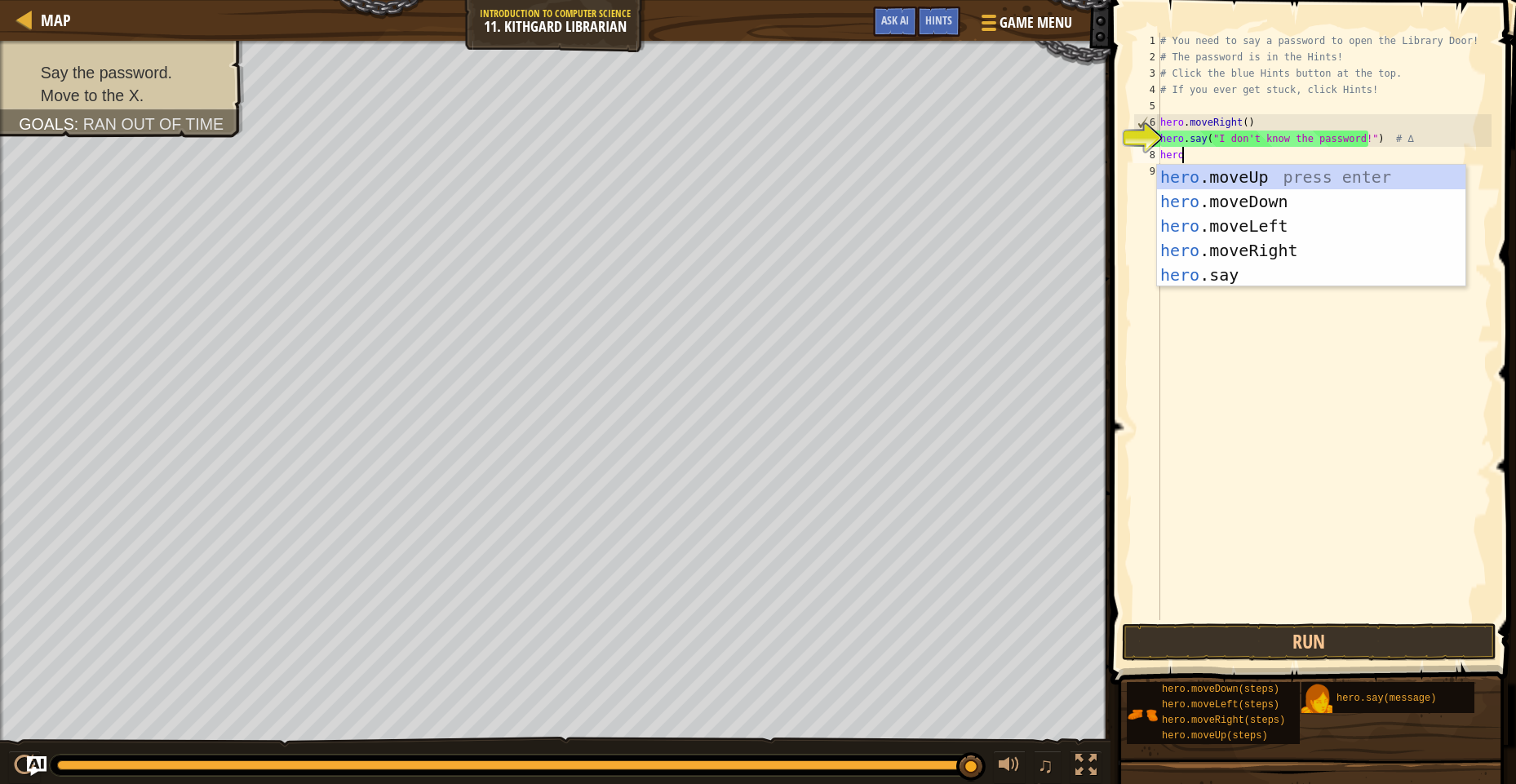
scroll to position [8, 1]
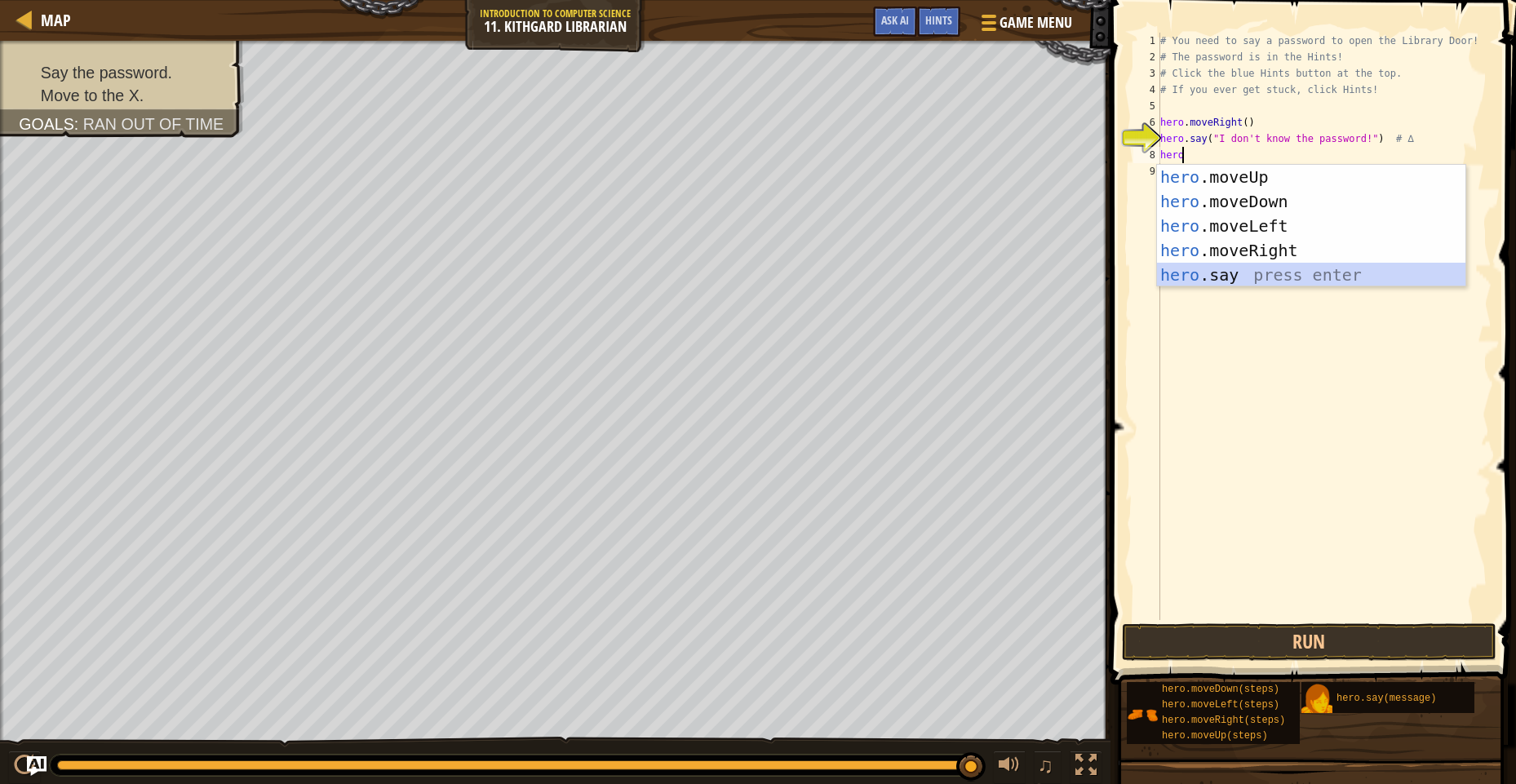
click at [1188, 277] on div "hero .moveUp press enter hero .moveDown press enter hero .moveLeft press enter …" at bounding box center [1312, 250] width 309 height 171
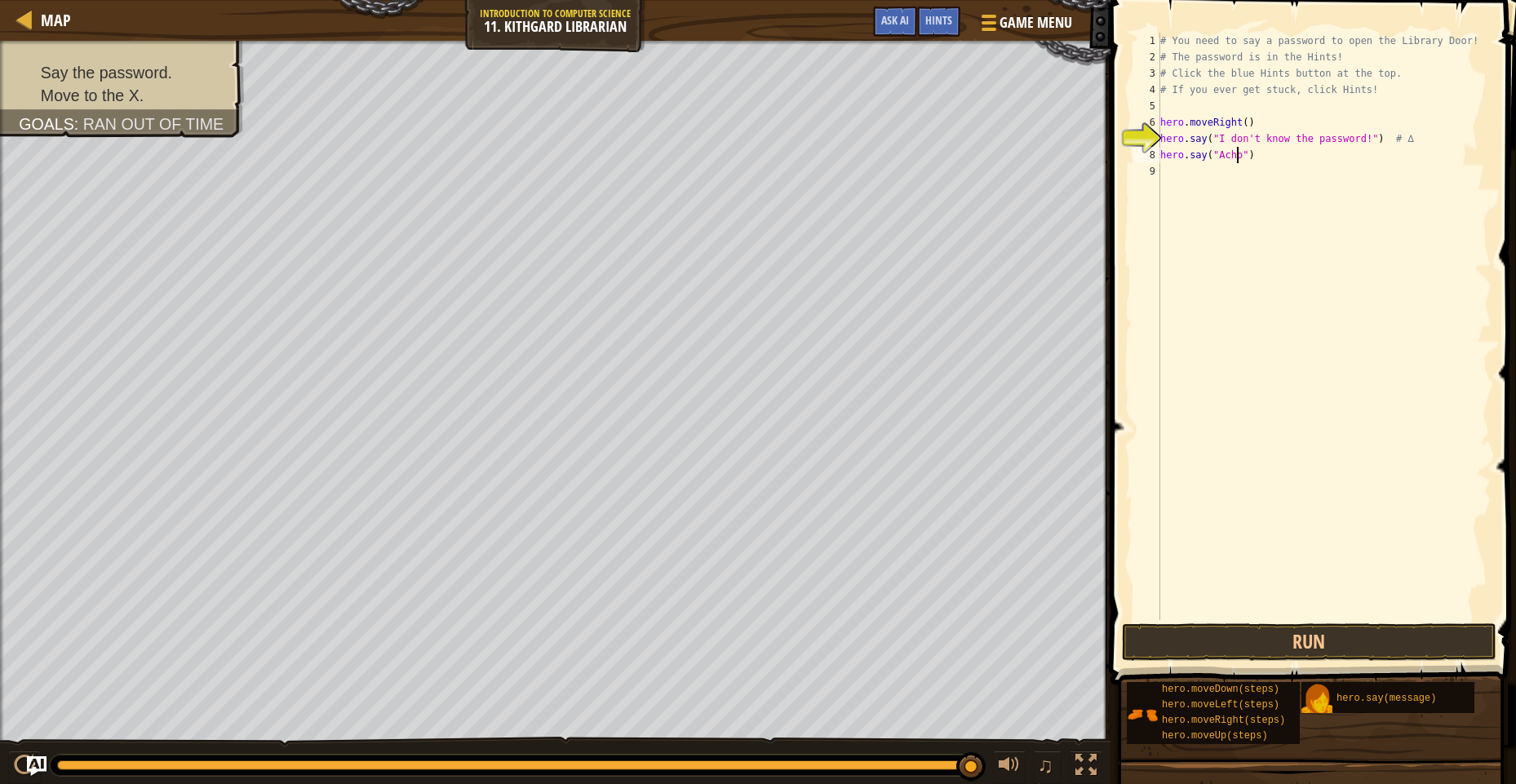
scroll to position [8, 7]
click at [1198, 638] on button "Run" at bounding box center [1309, 642] width 375 height 38
click at [1201, 639] on button "Run" at bounding box center [1309, 642] width 375 height 38
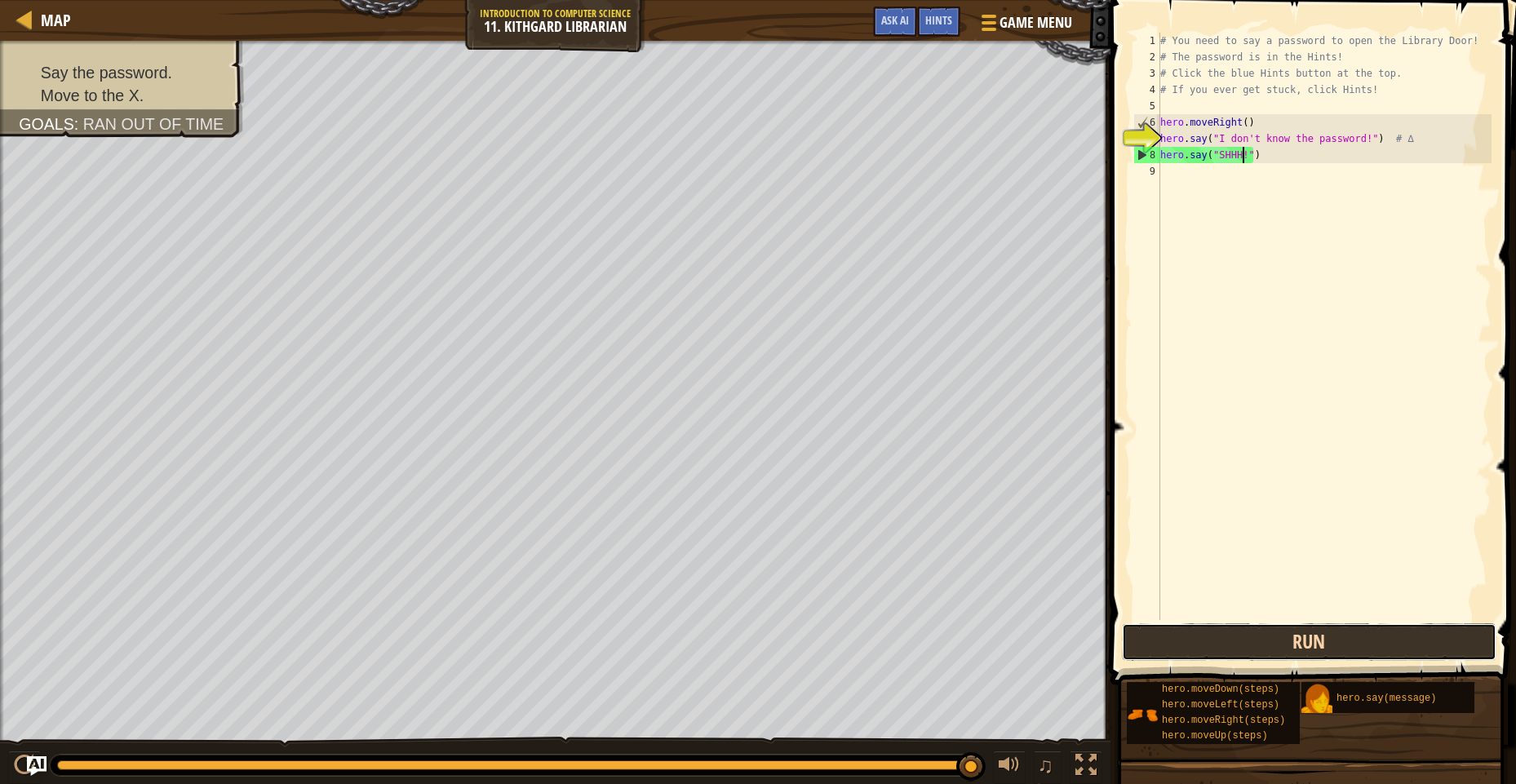
click at [1363, 631] on button "Run" at bounding box center [1309, 642] width 375 height 38
drag, startPoint x: 1254, startPoint y: 673, endPoint x: 1169, endPoint y: 783, distance: 139.0
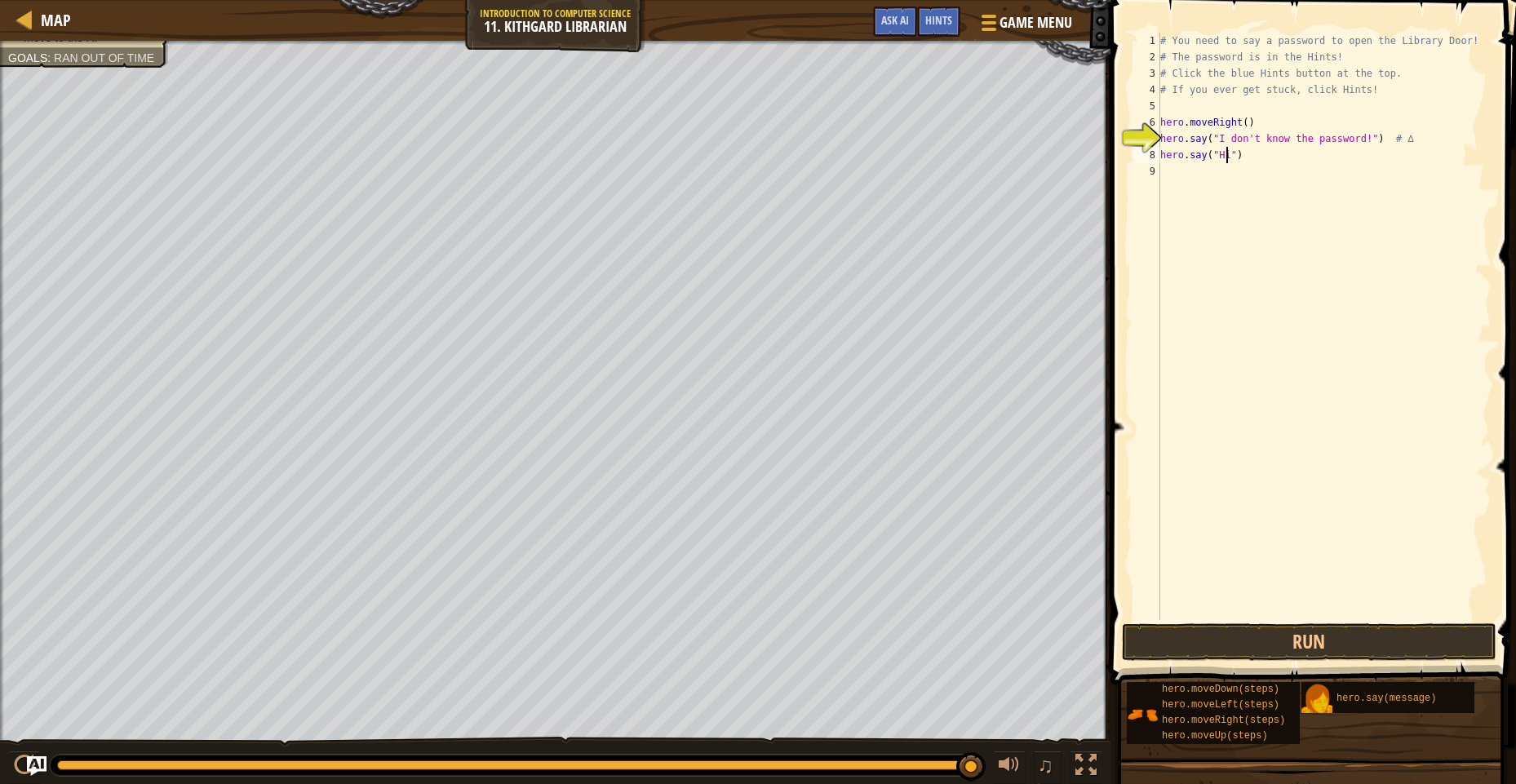
scroll to position [8, 6]
click at [1351, 636] on button "Run" at bounding box center [1309, 642] width 375 height 38
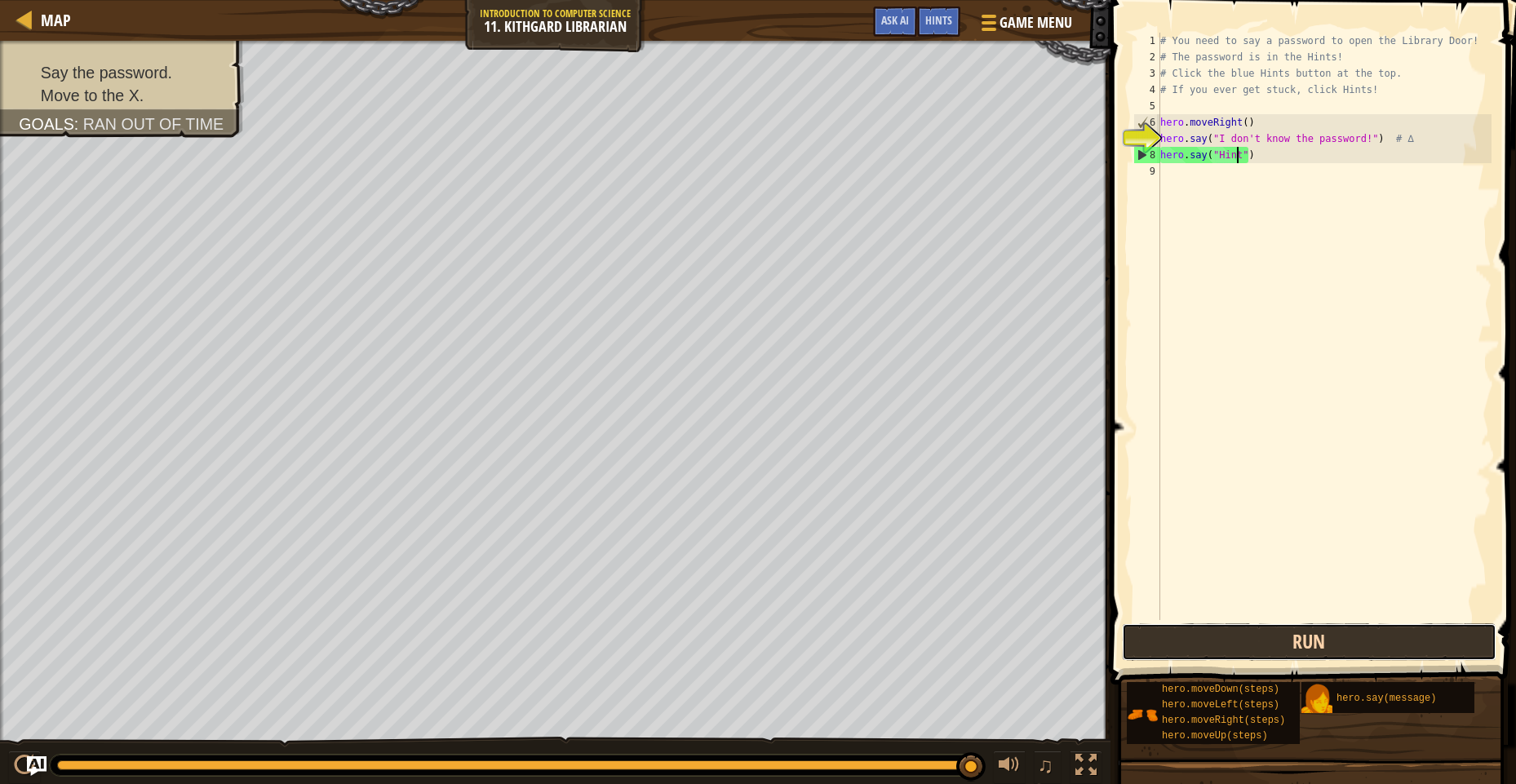
click at [1261, 649] on button "Run" at bounding box center [1309, 642] width 375 height 38
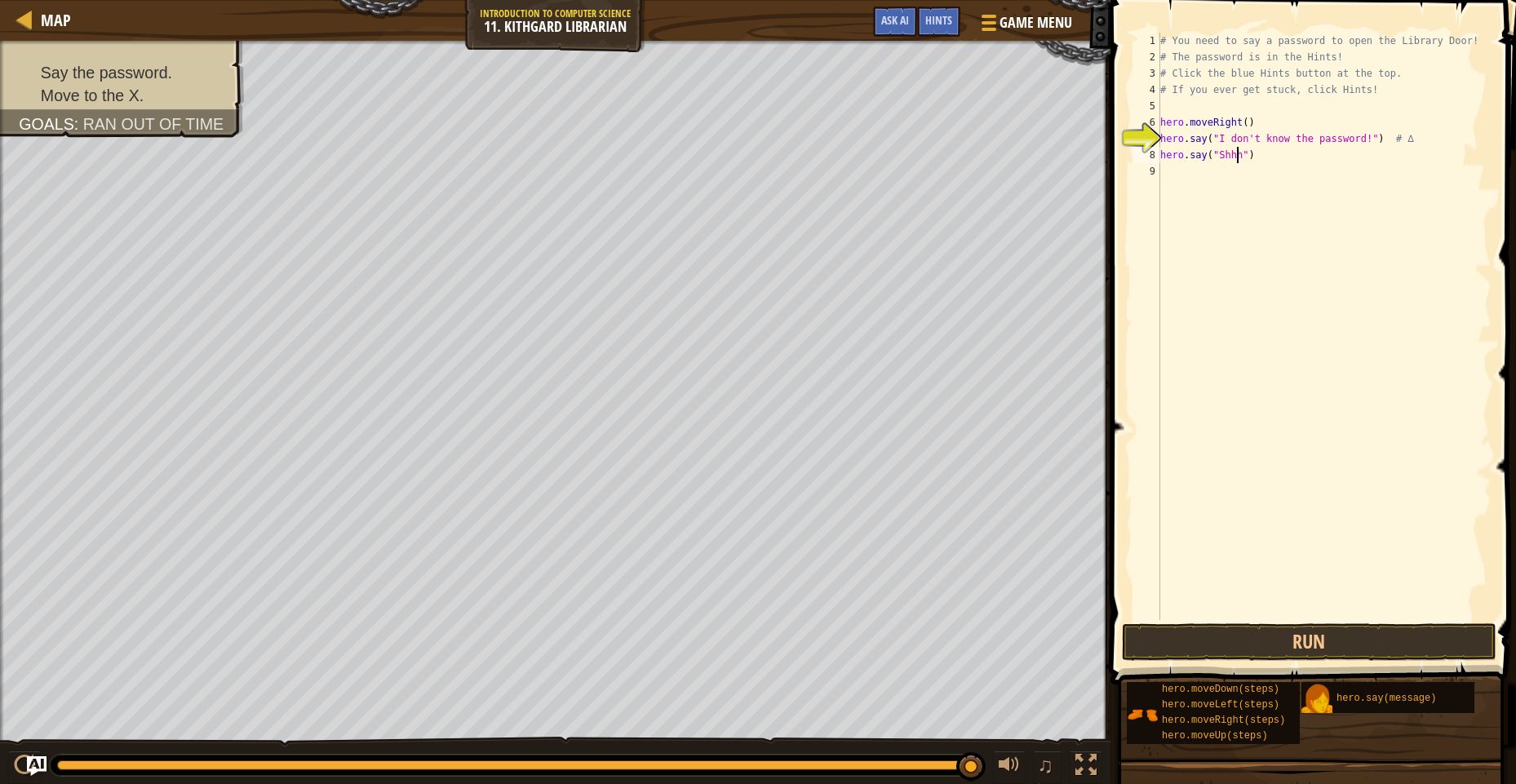
scroll to position [8, 7]
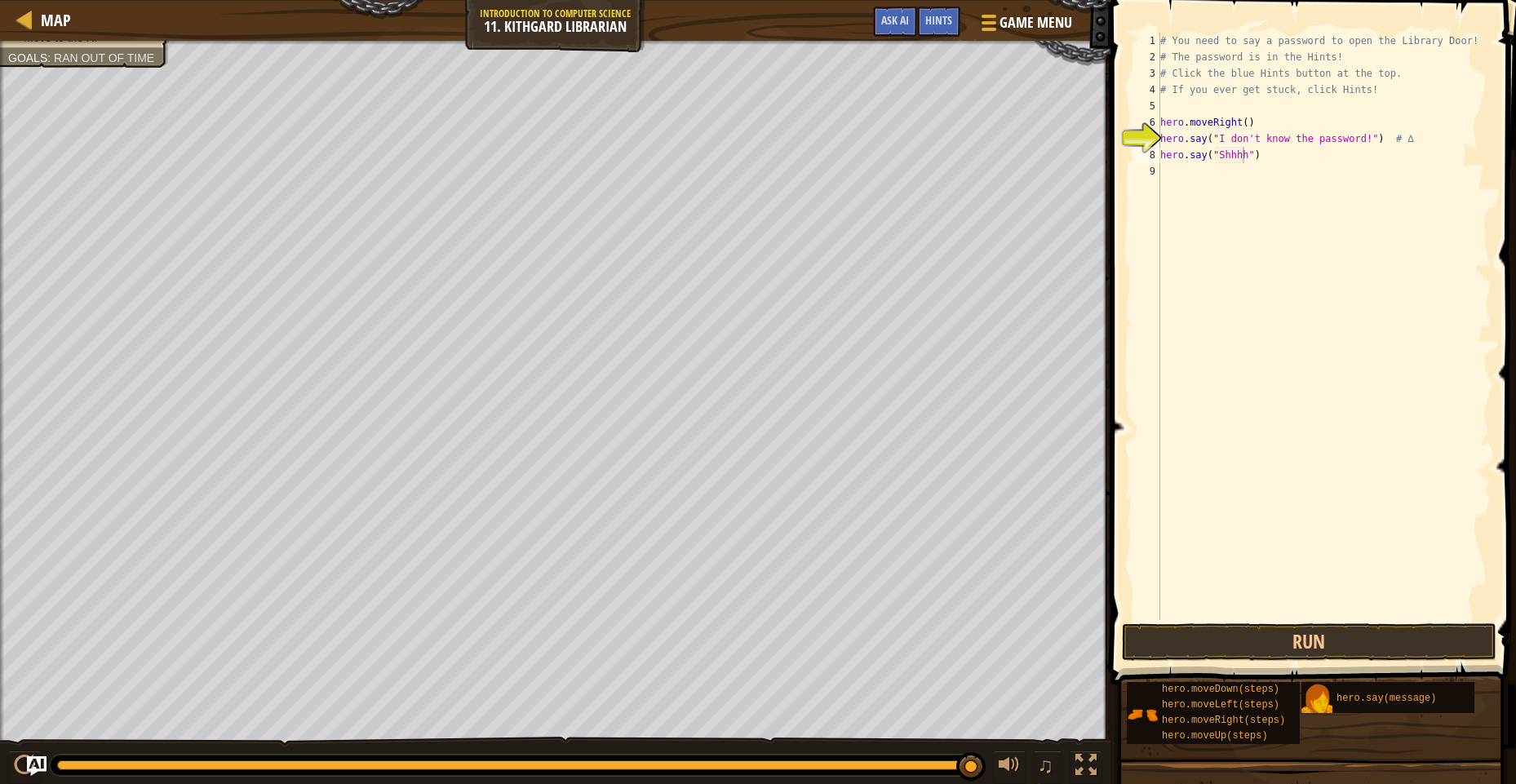
click at [1259, 611] on div "hero.say("Shhhh") 1 2 3 4 5 6 7 8 9 # You need to say a password to open the Li…" at bounding box center [1311, 375] width 411 height 732
click at [1240, 662] on span at bounding box center [1314, 319] width 418 height 732
type textarea "hero.say("Open the libary door"
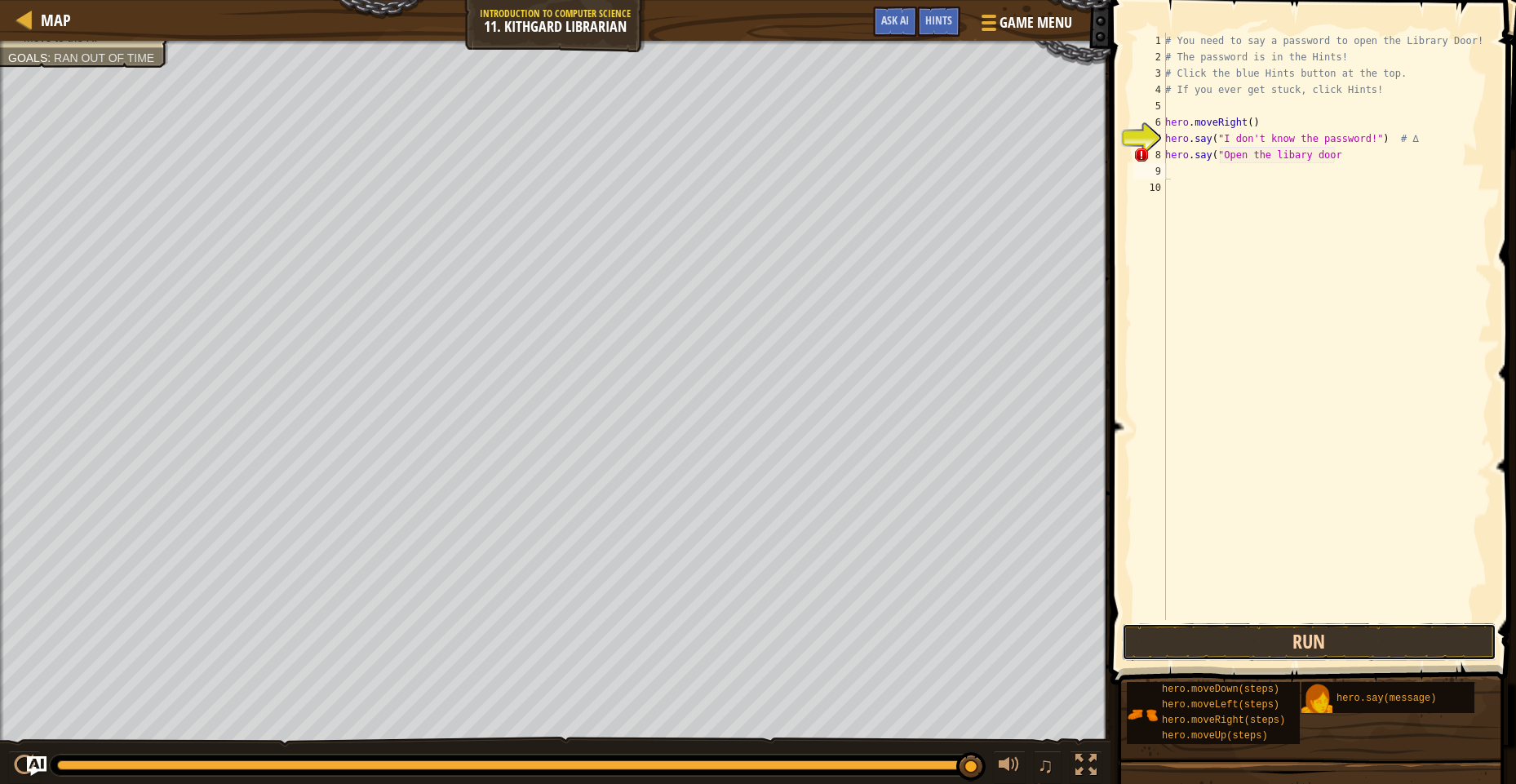
click at [1264, 639] on button "Run" at bounding box center [1309, 642] width 375 height 38
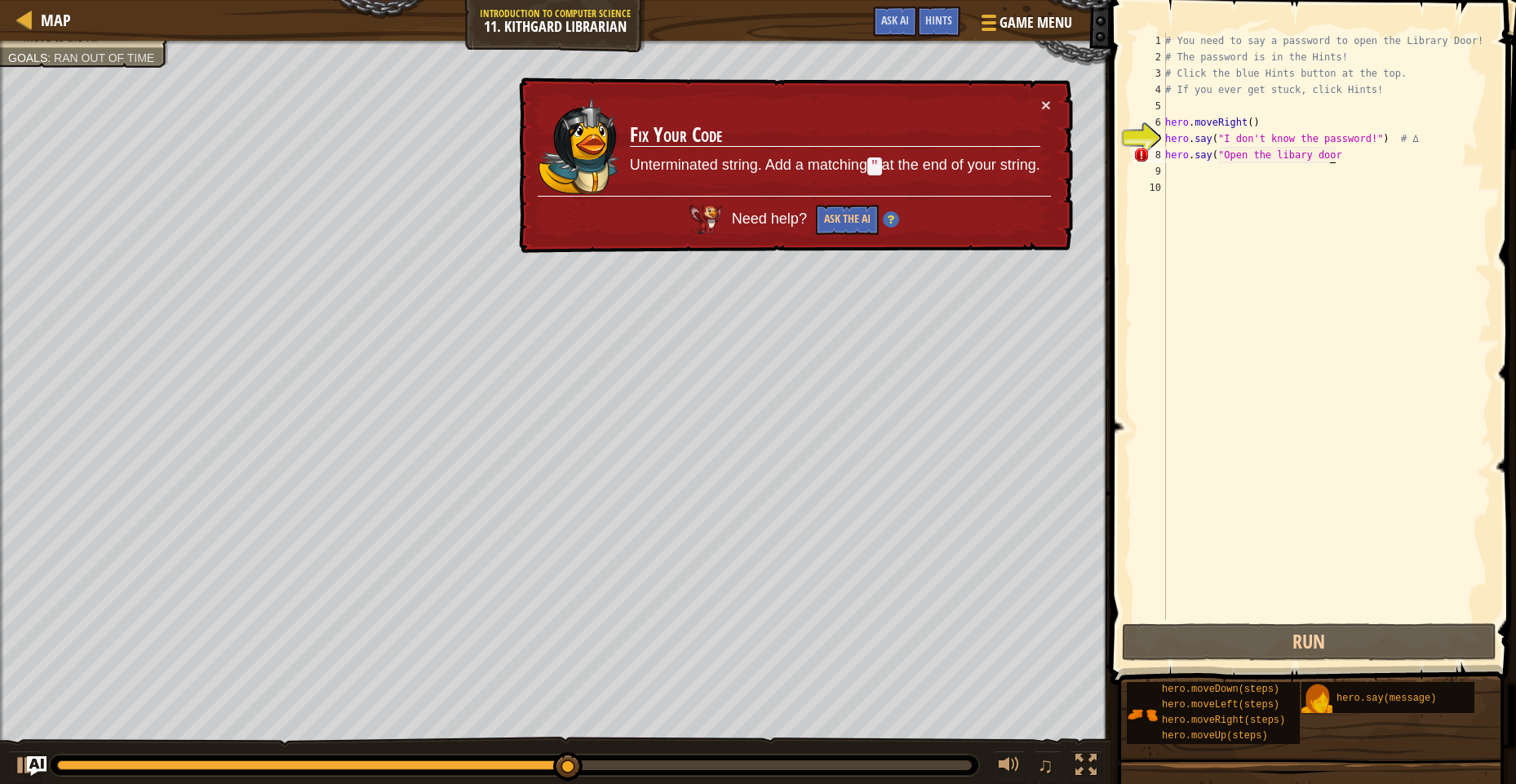
click at [1331, 150] on div "# You need to say a password to open the Library Door! # The password is in the…" at bounding box center [1327, 343] width 330 height 620
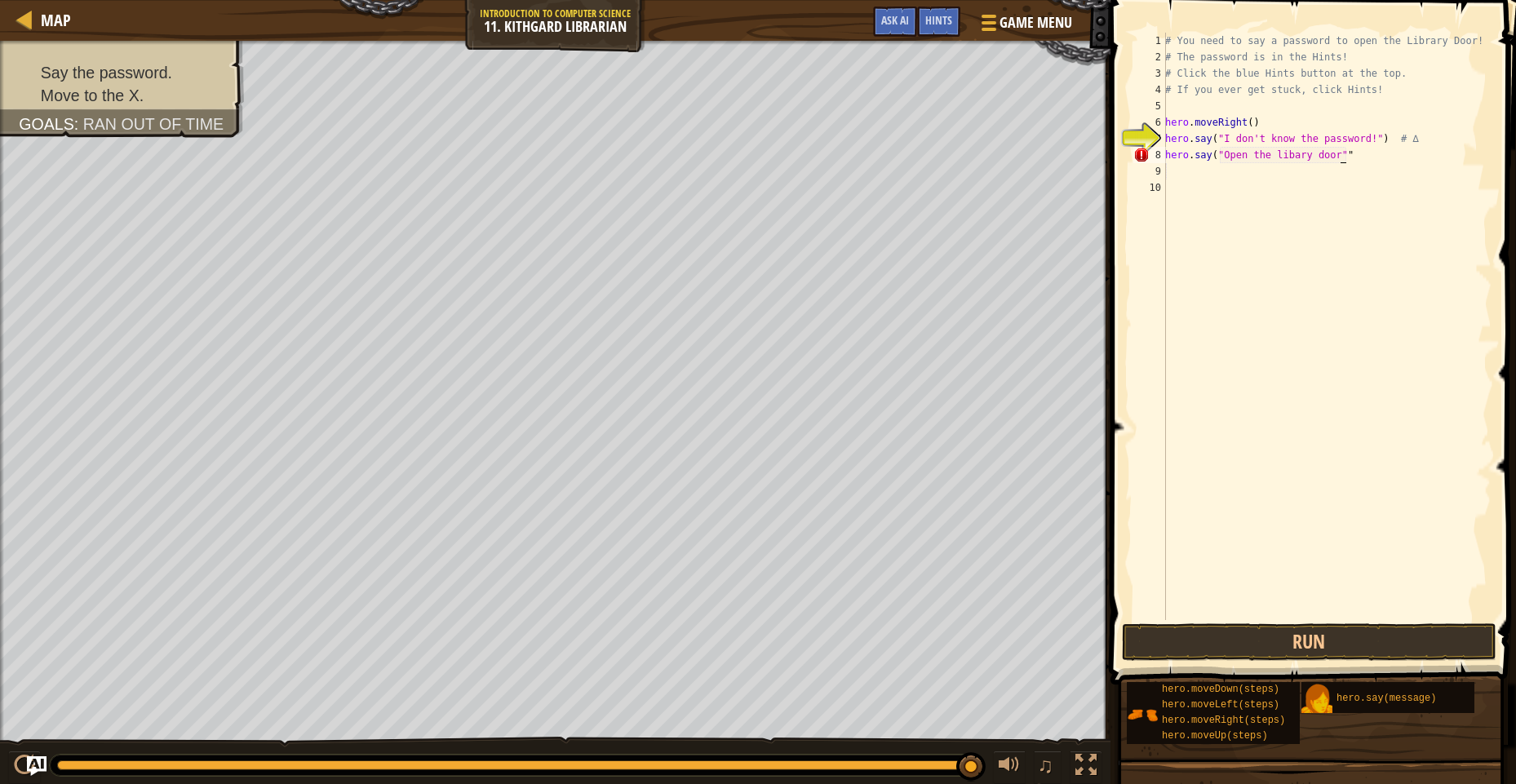
scroll to position [8, 13]
type textarea "hero.say("Open the libary door")"
click at [1308, 626] on button "Run" at bounding box center [1309, 642] width 375 height 38
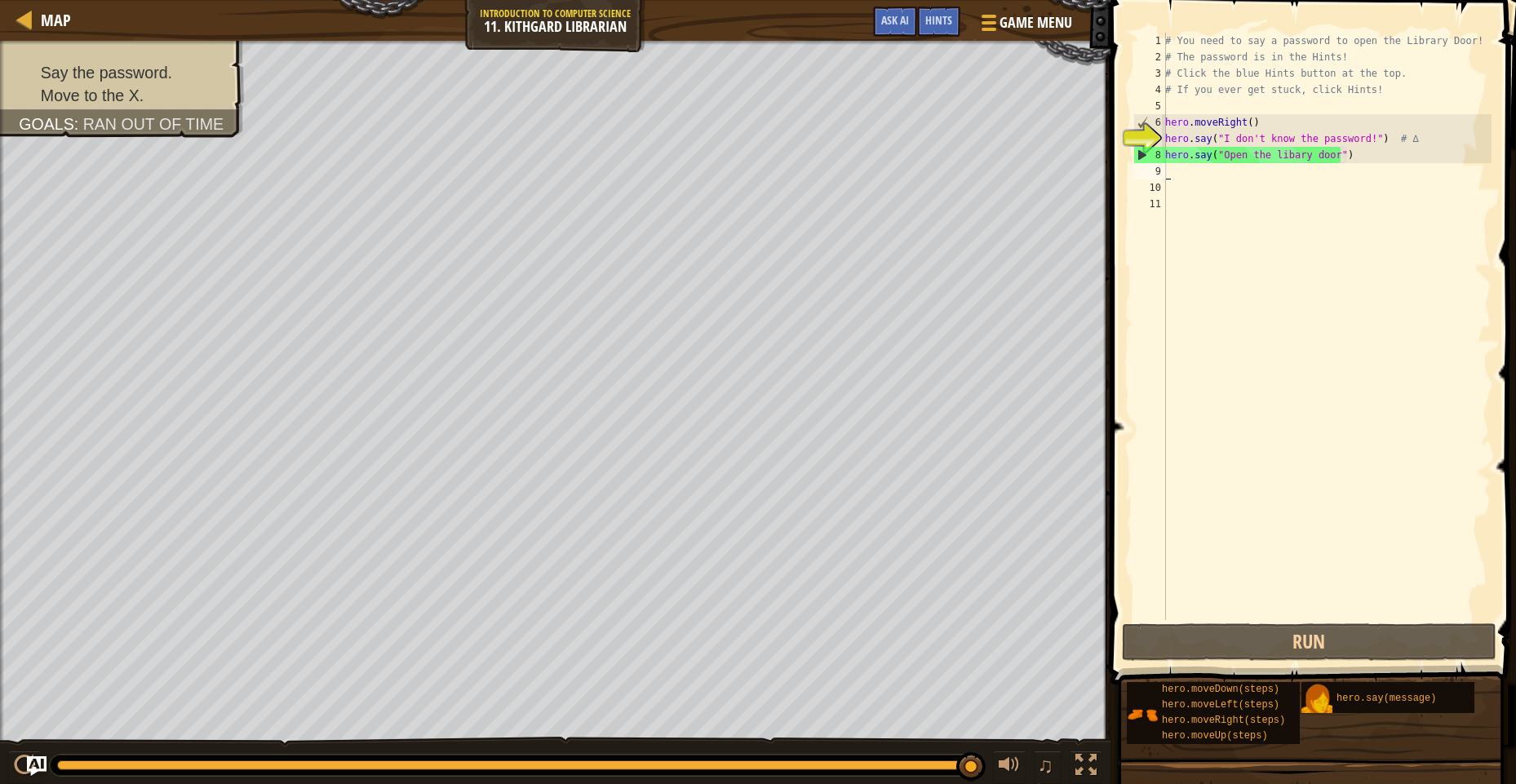
click at [1188, 171] on div "# You need to say a password to open the Library Door! # The password is in the…" at bounding box center [1327, 343] width 330 height 620
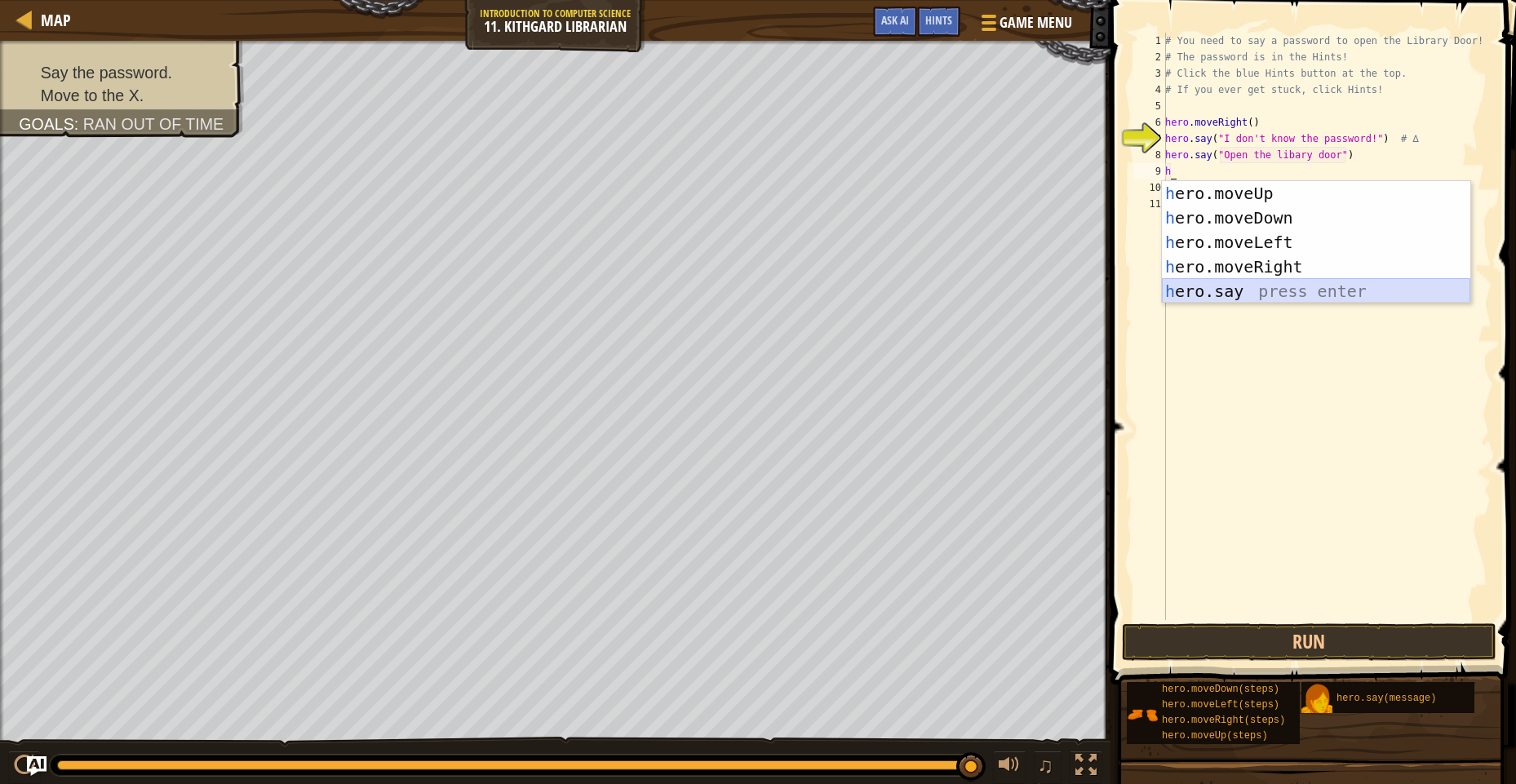
click at [1277, 281] on div "h ero.moveUp press enter h ero.moveDown press enter h ero.moveLeft press enter …" at bounding box center [1316, 266] width 309 height 171
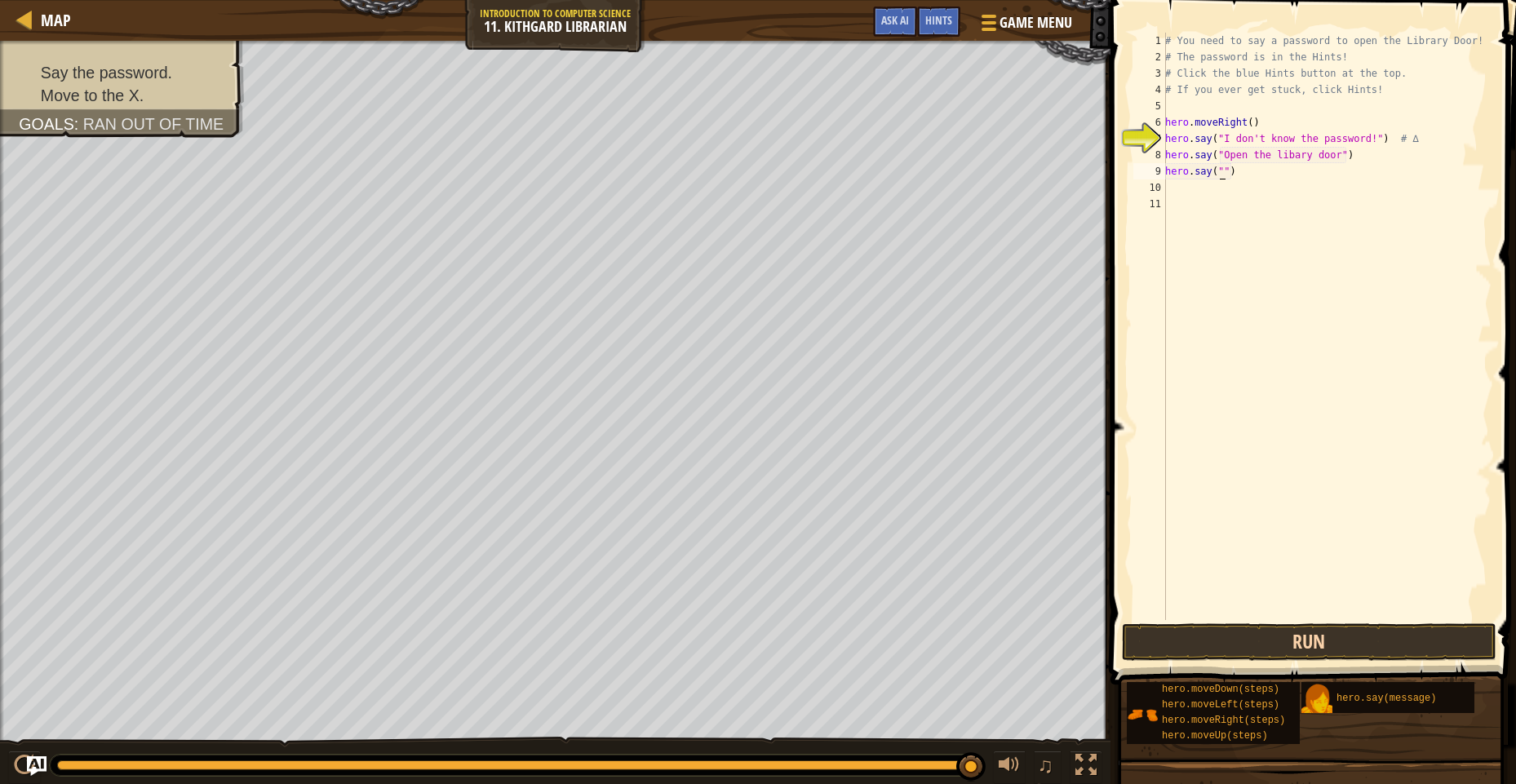
type textarea "hero.say("")"
drag, startPoint x: 1163, startPoint y: 653, endPoint x: 1150, endPoint y: 637, distance: 20.6
click at [1164, 655] on button "Run" at bounding box center [1309, 642] width 375 height 38
